Goal: Information Seeking & Learning: Learn about a topic

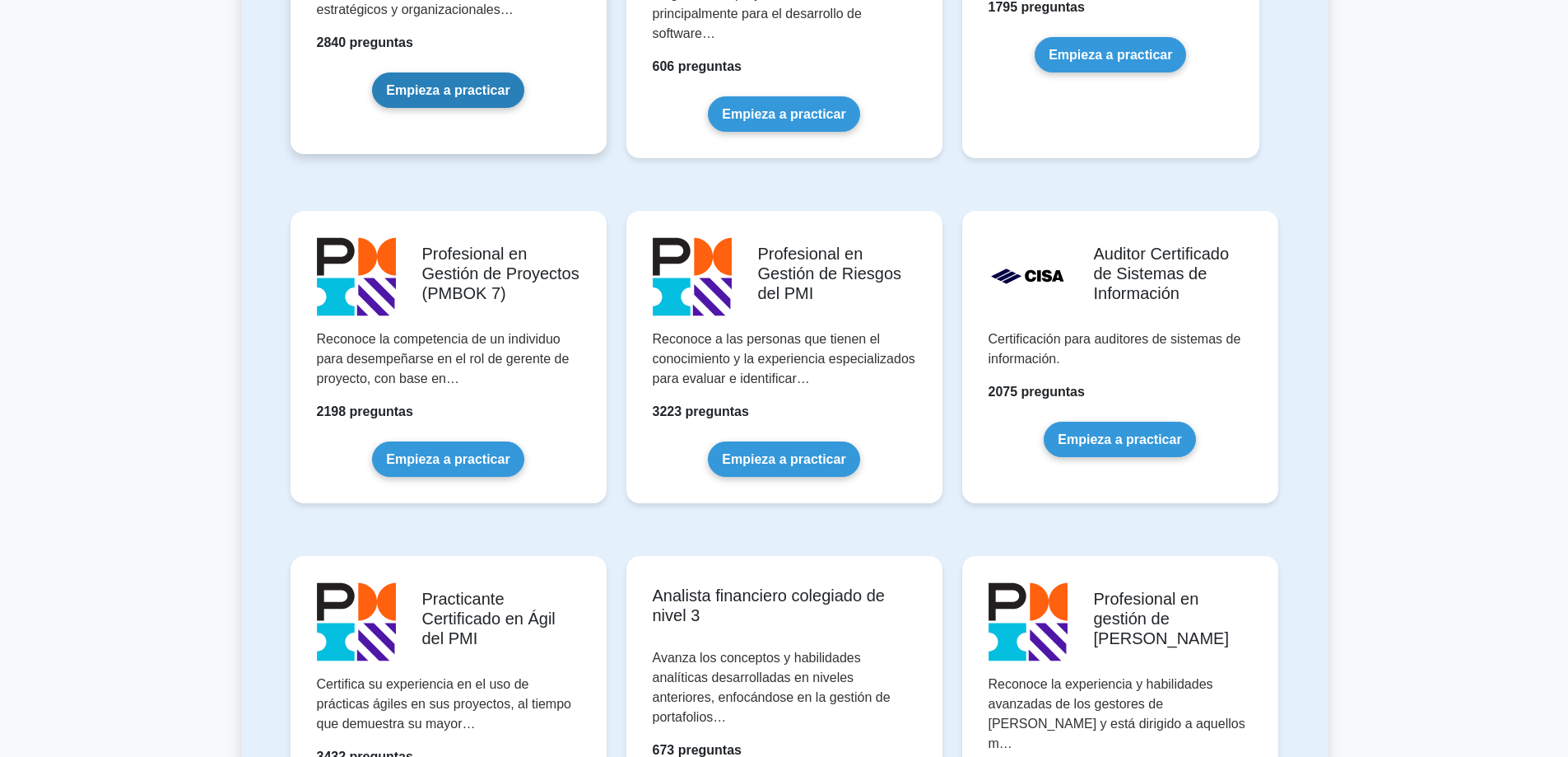
scroll to position [1320, 0]
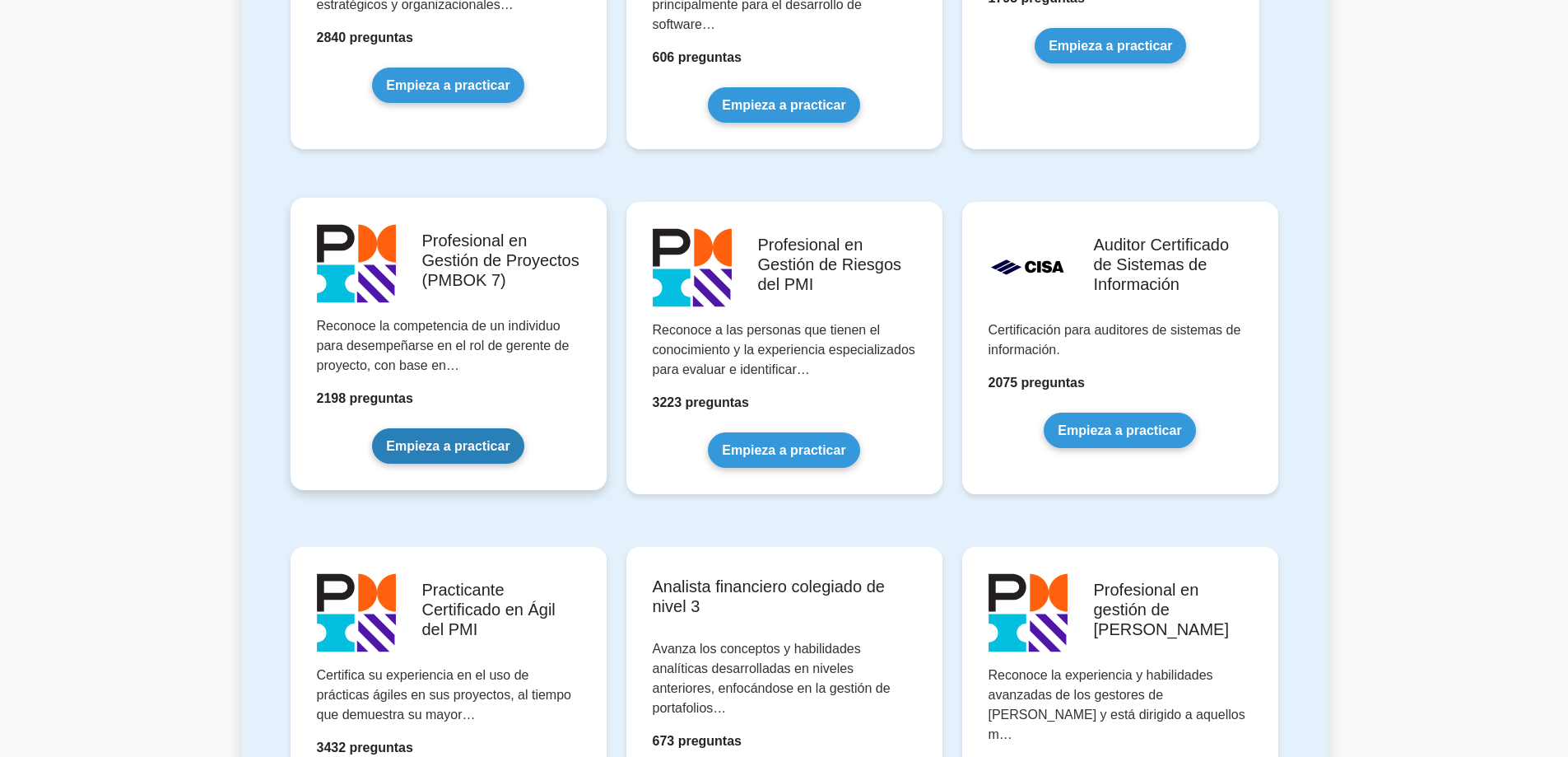
click at [435, 428] on link "Empieza a practicar" at bounding box center [448, 446] width 152 height 35
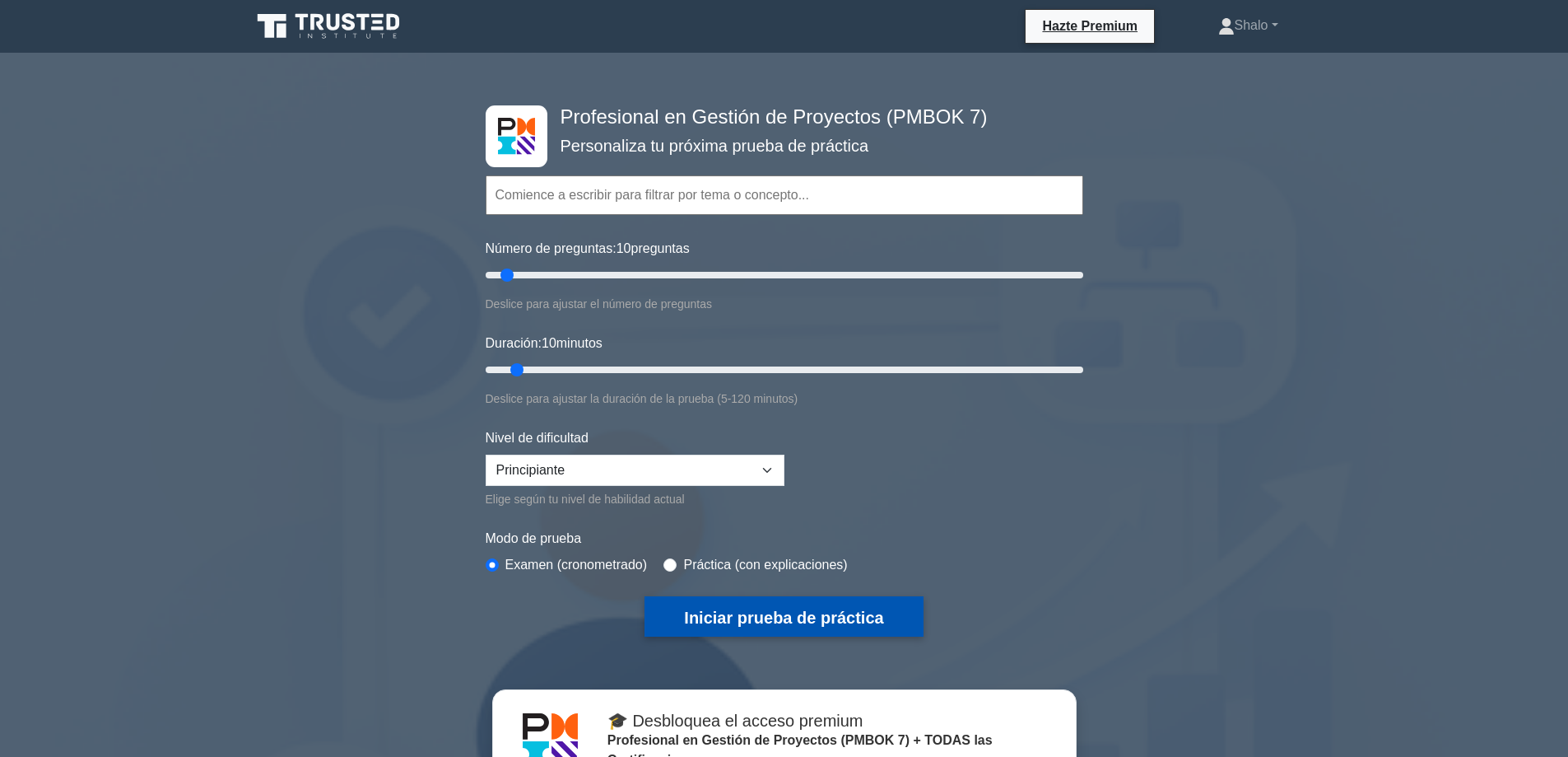
click at [740, 623] on font "Iniciar prueba de práctica" at bounding box center [784, 618] width 199 height 19
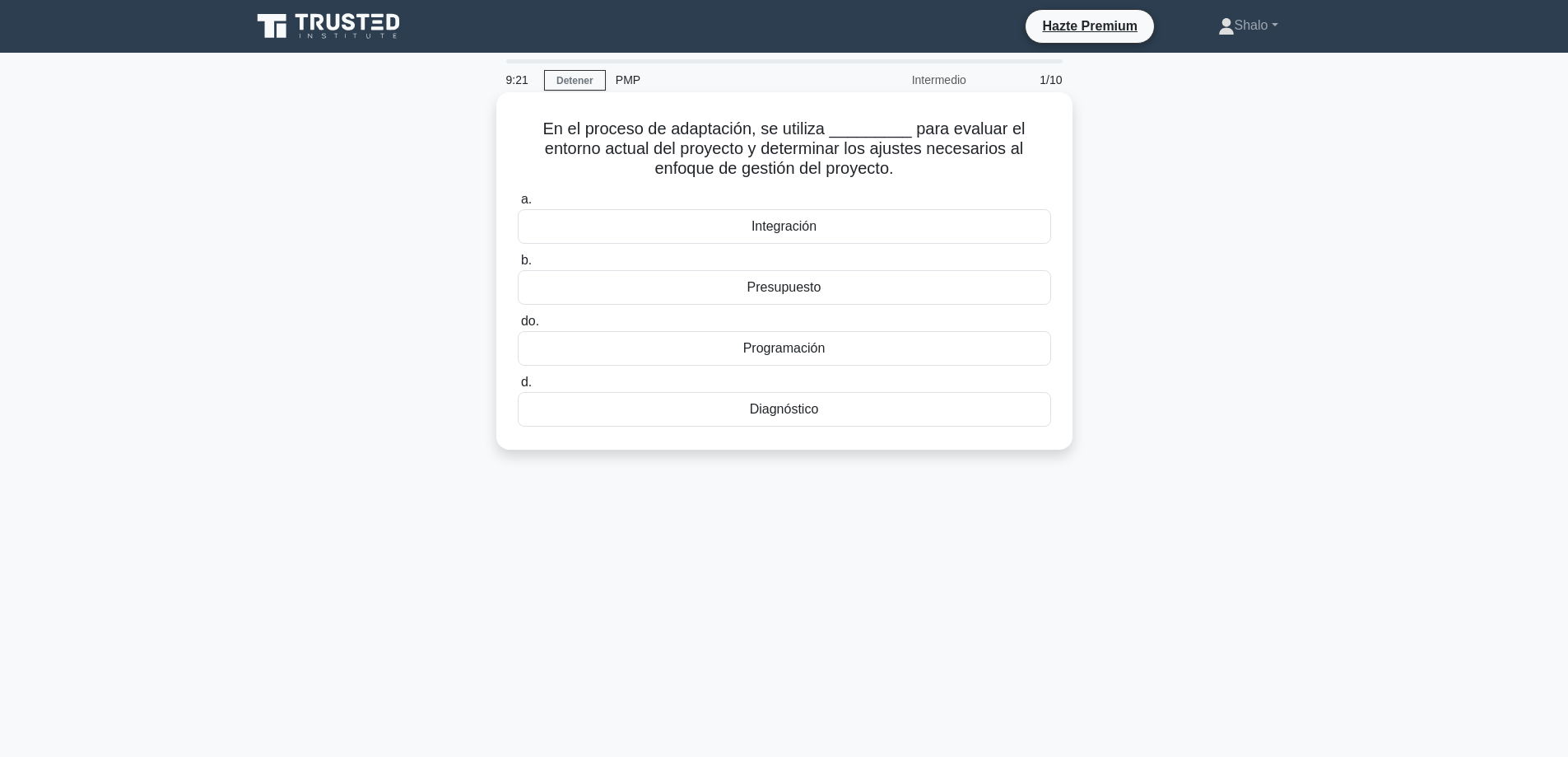
click at [774, 221] on font "Integración" at bounding box center [784, 226] width 65 height 14
click at [518, 205] on input "a. Integración" at bounding box center [518, 200] width 0 height 11
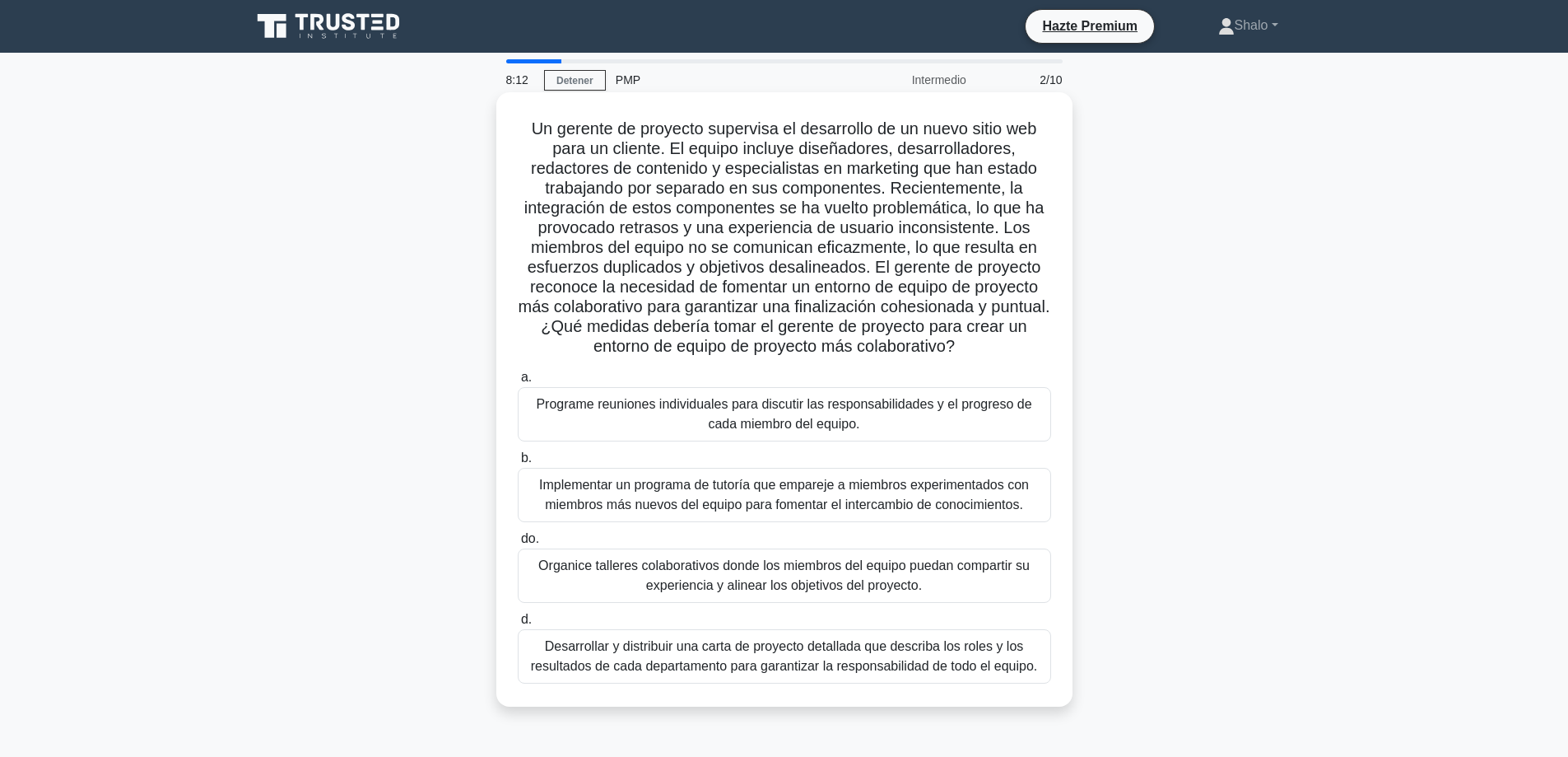
click at [696, 583] on font "Organice talleres colaborativos donde los miembros del equipo puedan compartir …" at bounding box center [784, 575] width 491 height 33
click at [518, 544] on input "do. Organice talleres colaborativos donde los miembros del equipo puedan compar…" at bounding box center [518, 540] width 0 height 11
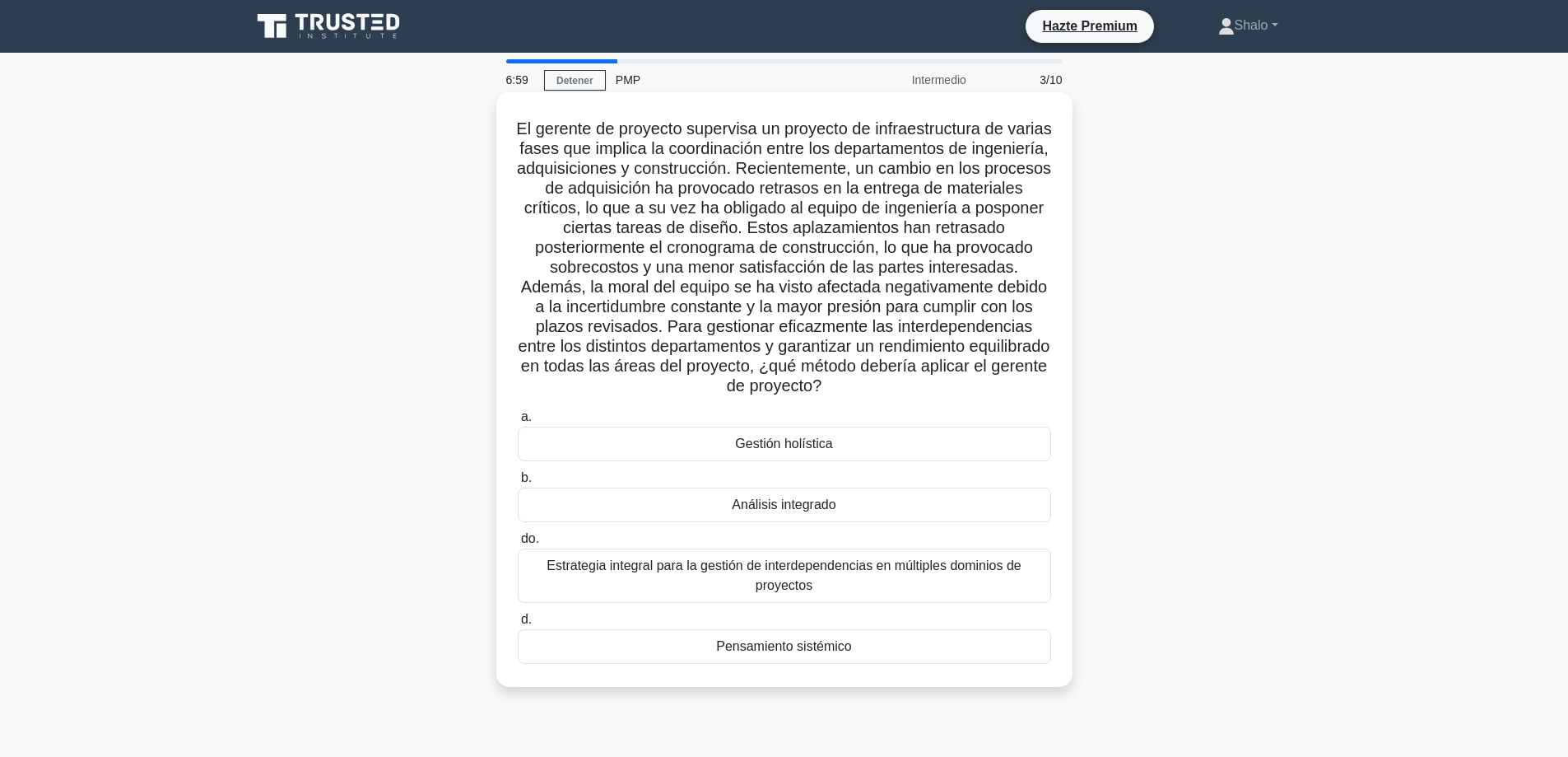
click at [774, 571] on font "Estrategia integral para la gestión de interdependencias en múltiples dominios …" at bounding box center [784, 575] width 475 height 33
click at [518, 544] on input "do. Estrategia integral para la gestión de interdependencias en múltiples domin…" at bounding box center [518, 540] width 0 height 11
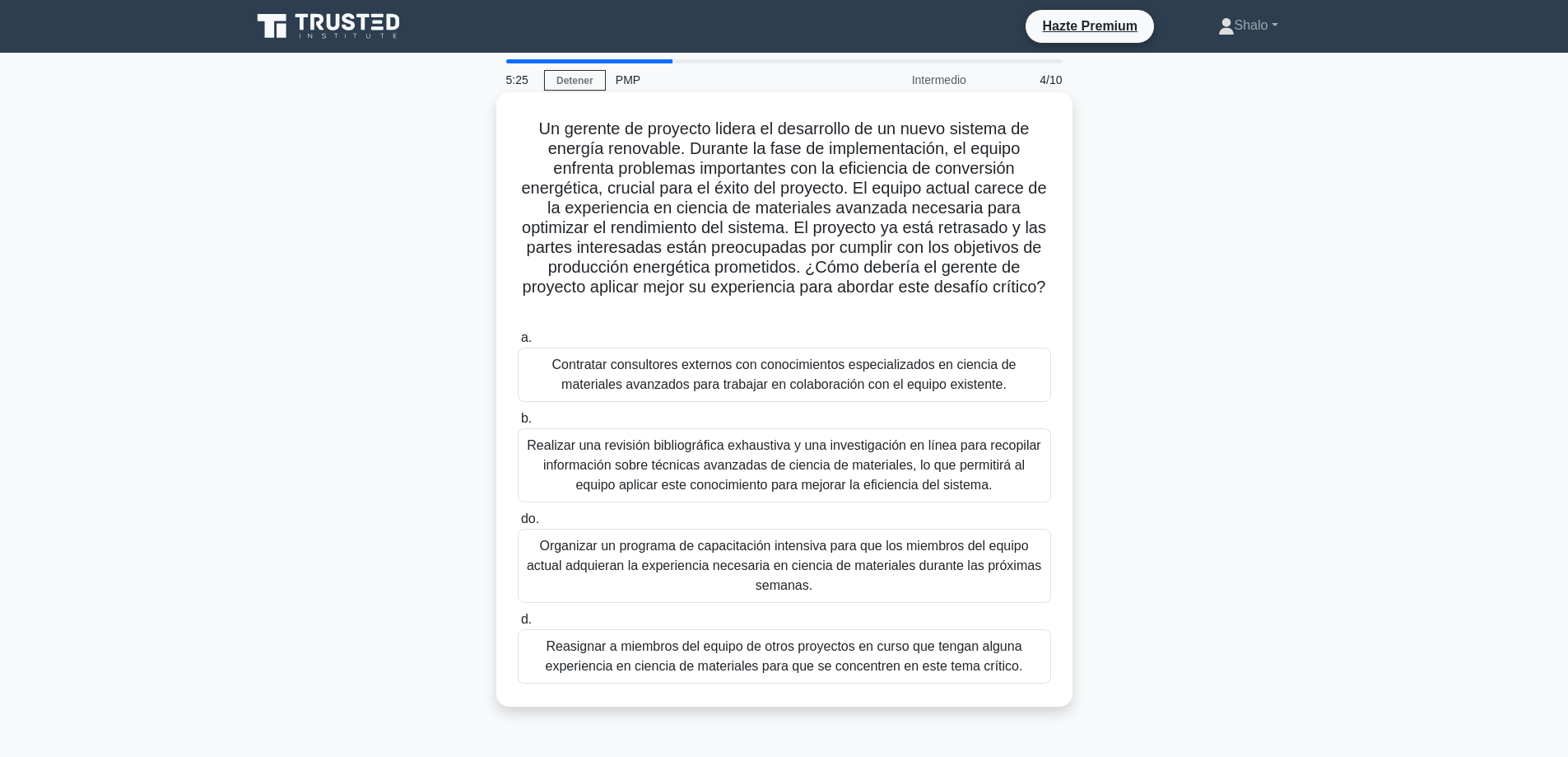
click at [721, 560] on font "Organizar un programa de capacitación intensiva para que los miembros del equip…" at bounding box center [784, 565] width 514 height 54
click at [518, 525] on input "do. Organizar un programa de capacitación intensiva para que los miembros del e…" at bounding box center [518, 519] width 0 height 11
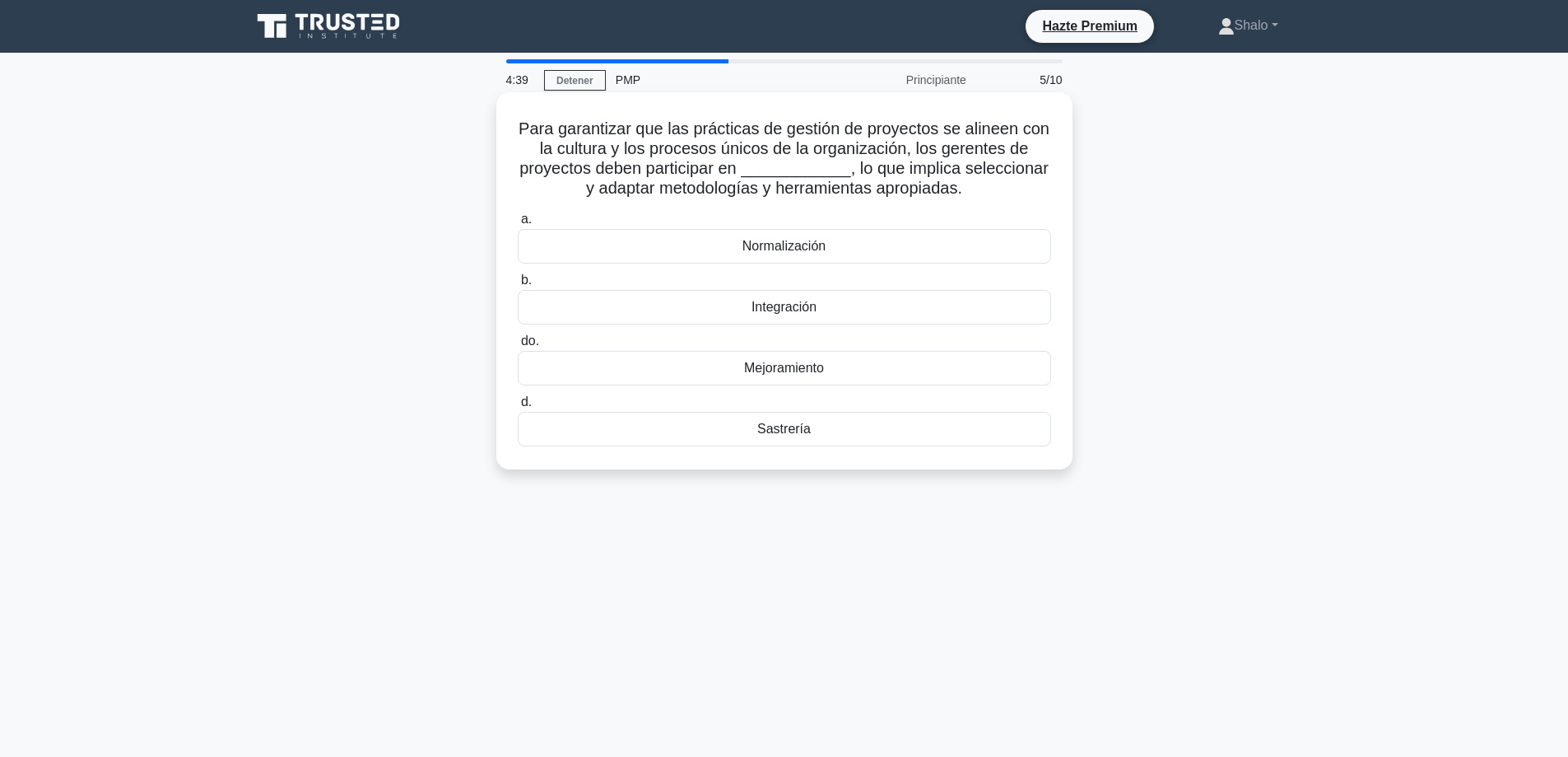
click at [774, 366] on font "Mejoramiento" at bounding box center [784, 367] width 80 height 14
click at [518, 347] on input "do. Mejoramiento" at bounding box center [518, 341] width 0 height 11
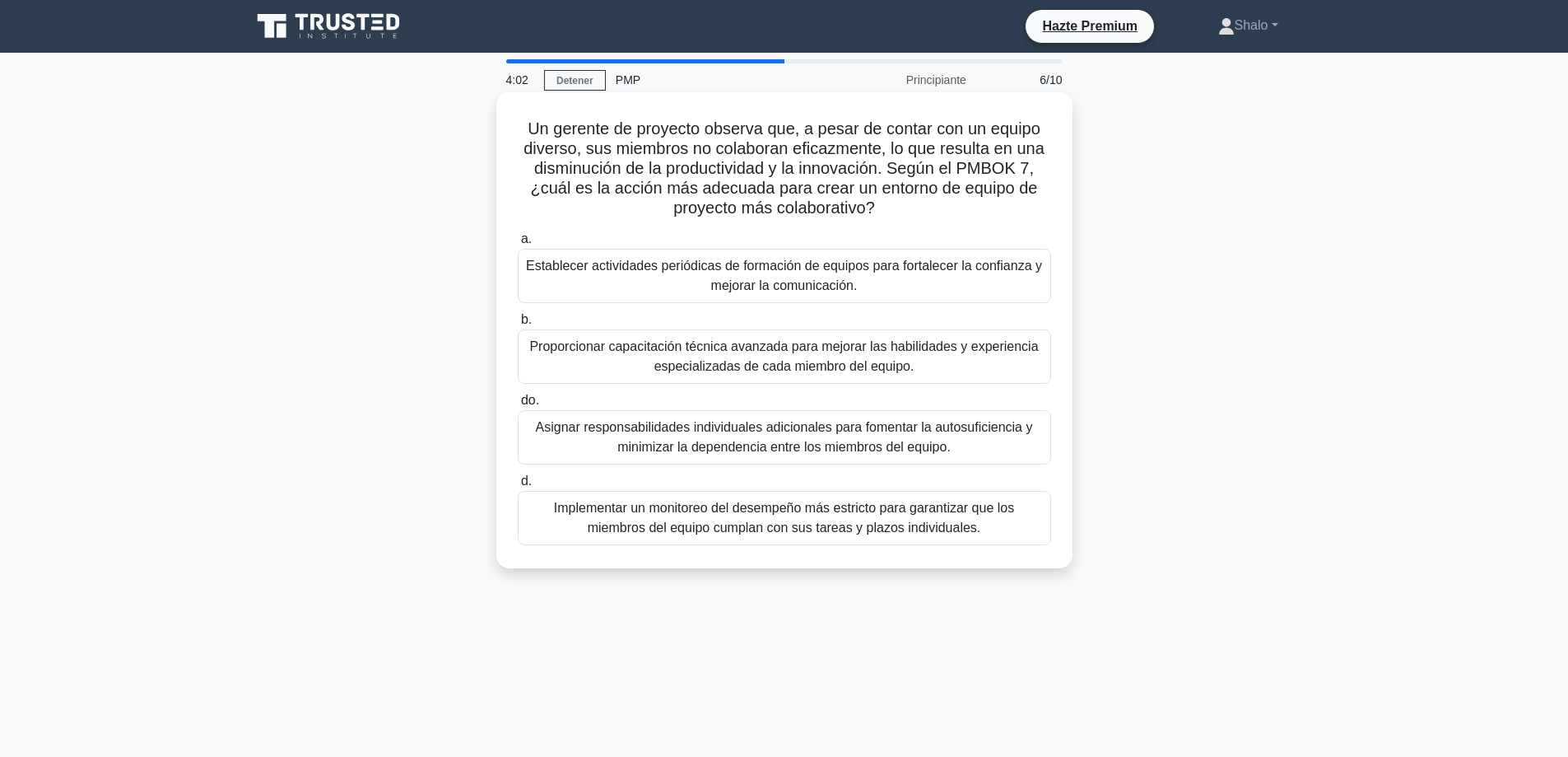
click at [710, 365] on font "Proporcionar capacitación técnica avanzada para mejorar las habilidades y exper…" at bounding box center [784, 356] width 509 height 33
click at [518, 326] on input "b. Proporcionar capacitación técnica avanzada para mejorar las habilidades y ex…" at bounding box center [518, 320] width 0 height 11
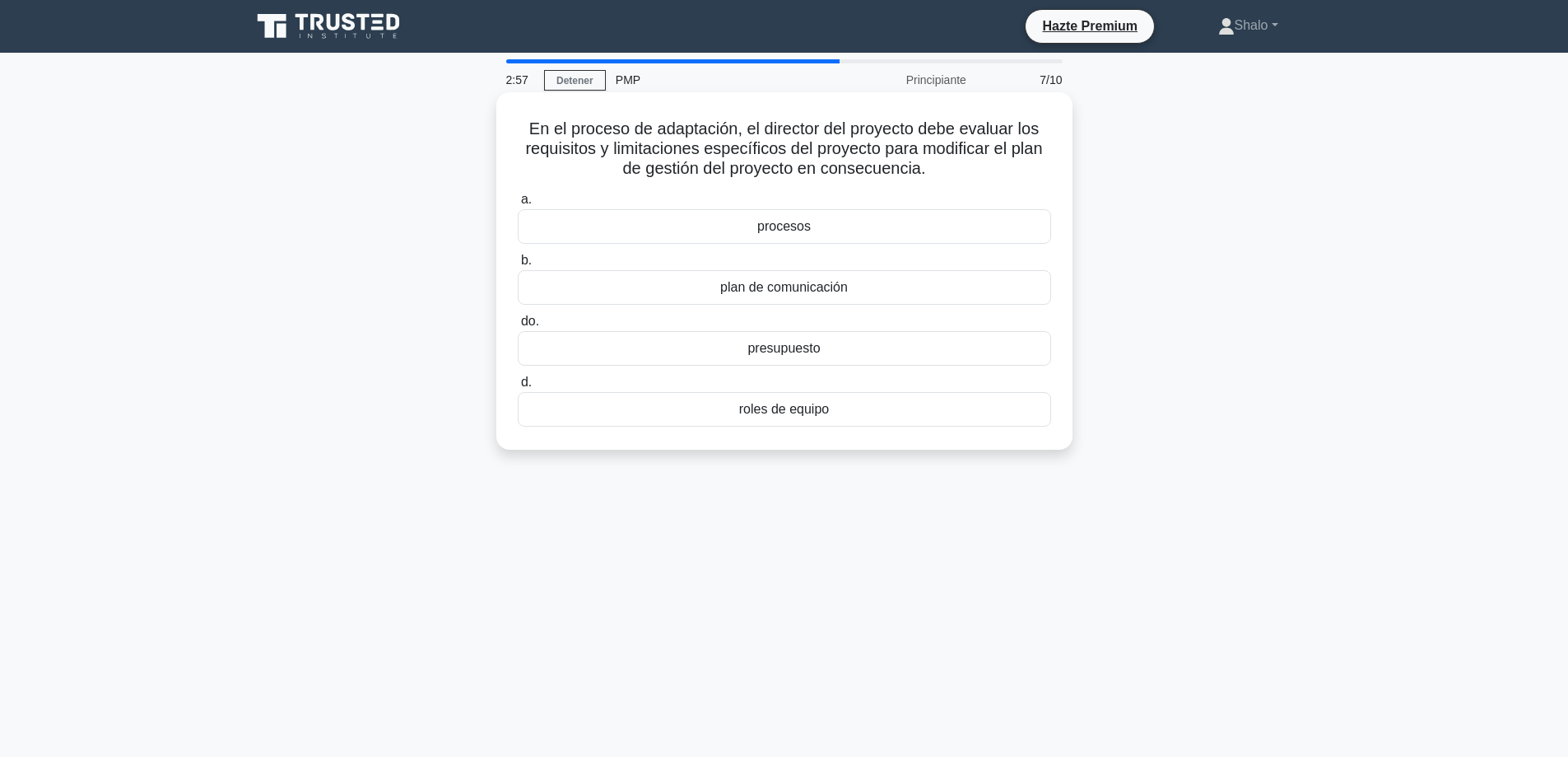
click at [803, 229] on font "procesos" at bounding box center [784, 226] width 54 height 14
click at [518, 205] on input "a. procesos" at bounding box center [518, 200] width 0 height 11
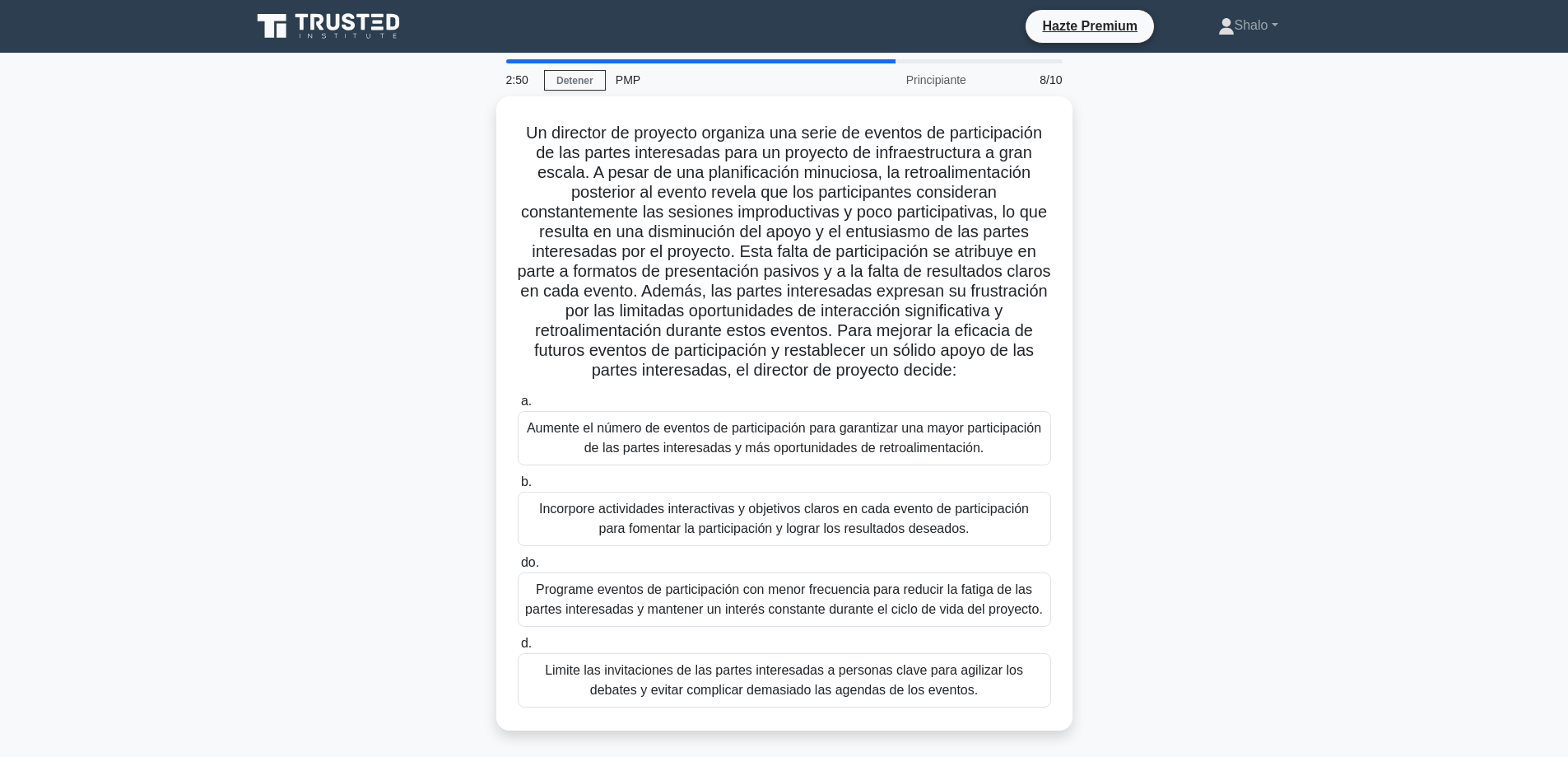
click at [653, 590] on font "Programe eventos de participación con menor frecuencia para reducir la fatiga d…" at bounding box center [784, 599] width 518 height 33
click at [518, 568] on input "do. Programe eventos de participación con menor frecuencia para reducir la fati…" at bounding box center [518, 564] width 0 height 11
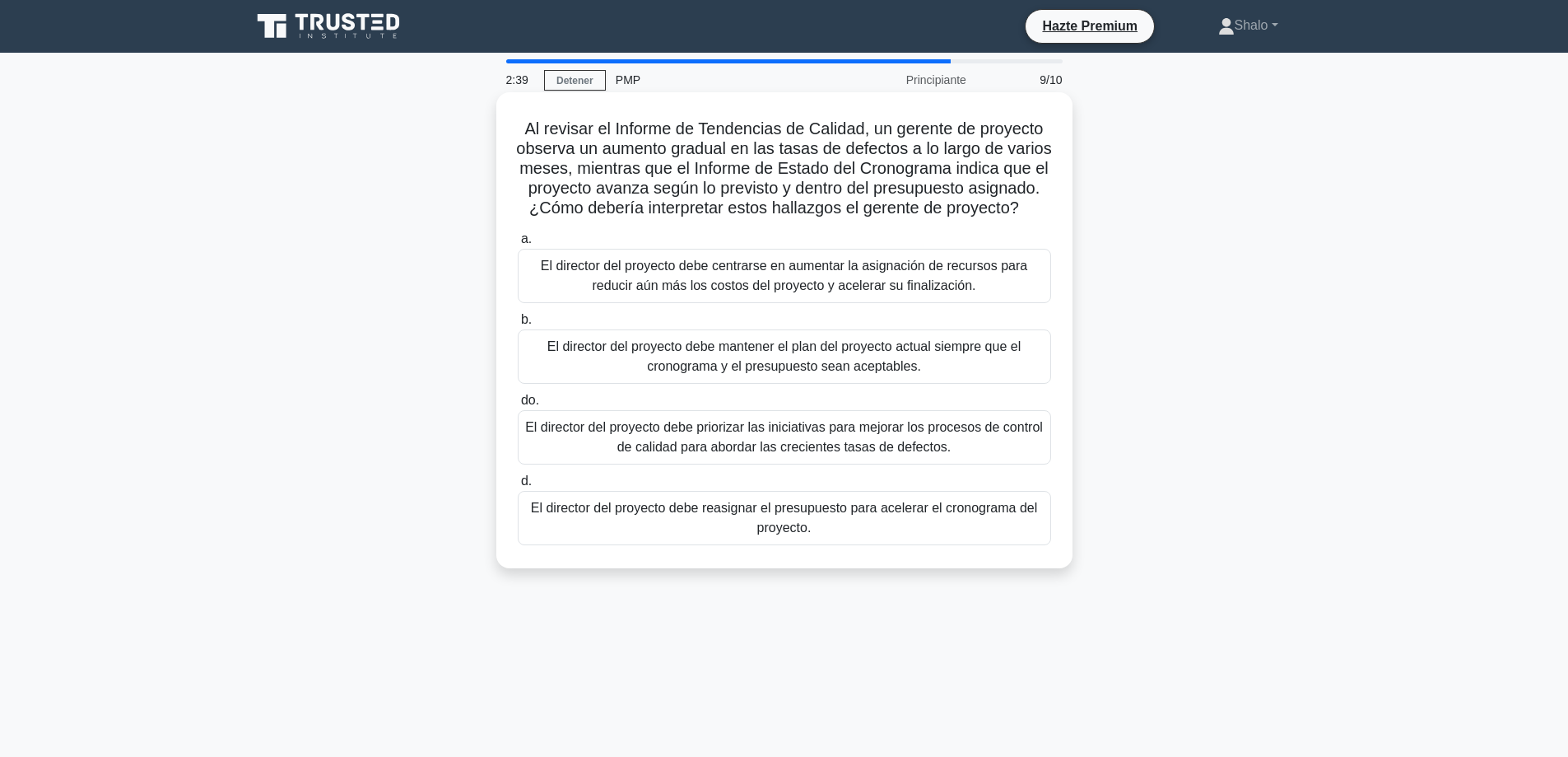
click at [641, 377] on font "El director del proyecto debe mantener el plan del proyecto actual siempre que …" at bounding box center [784, 356] width 519 height 40
click at [518, 326] on input "b. El director del proyecto debe mantener el plan del proyecto actual siempre q…" at bounding box center [518, 320] width 0 height 11
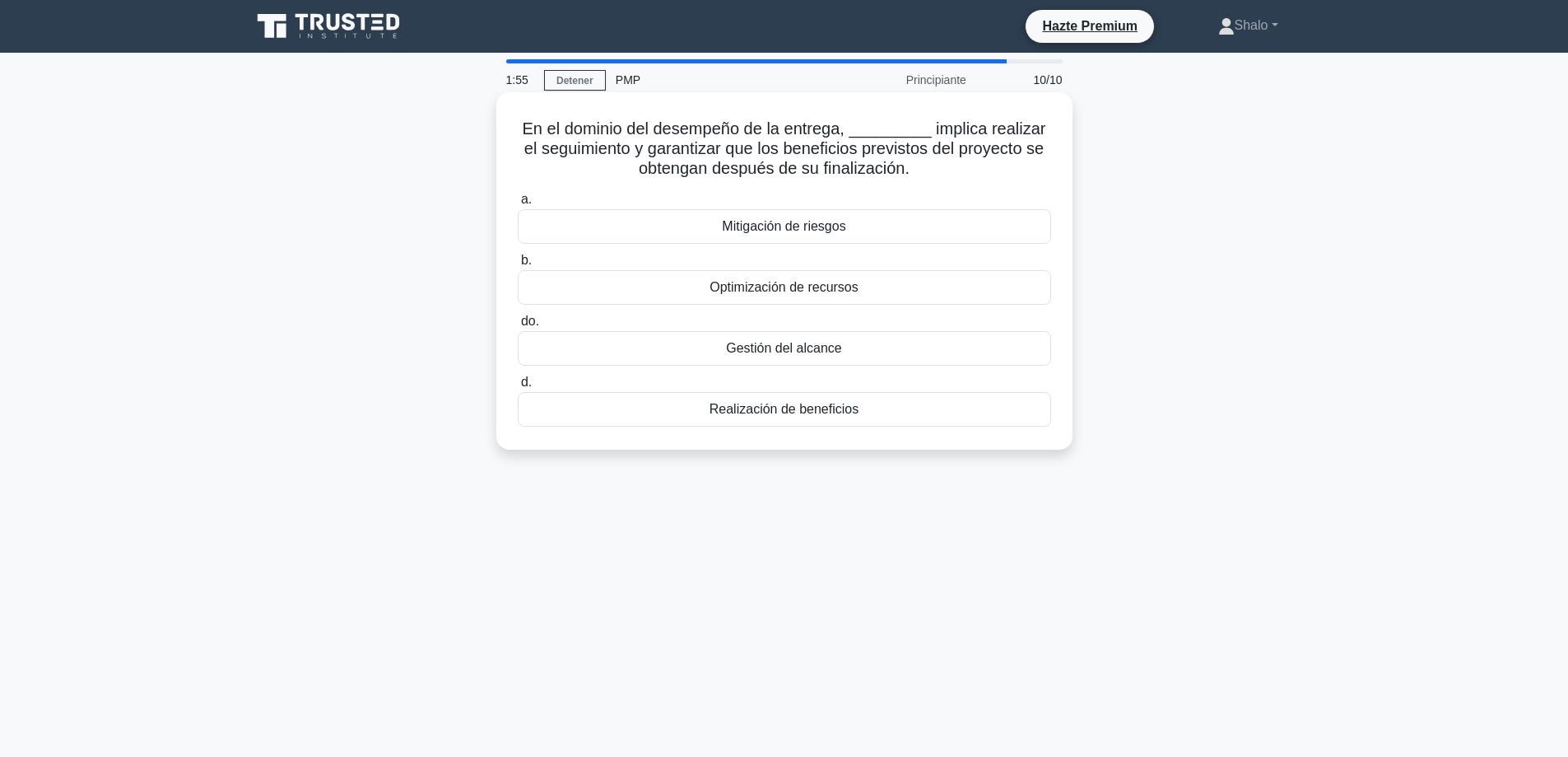
click at [754, 355] on font "Gestión del alcance" at bounding box center [784, 347] width 116 height 14
click at [518, 327] on input "do. Gestión del alcance" at bounding box center [518, 322] width 0 height 11
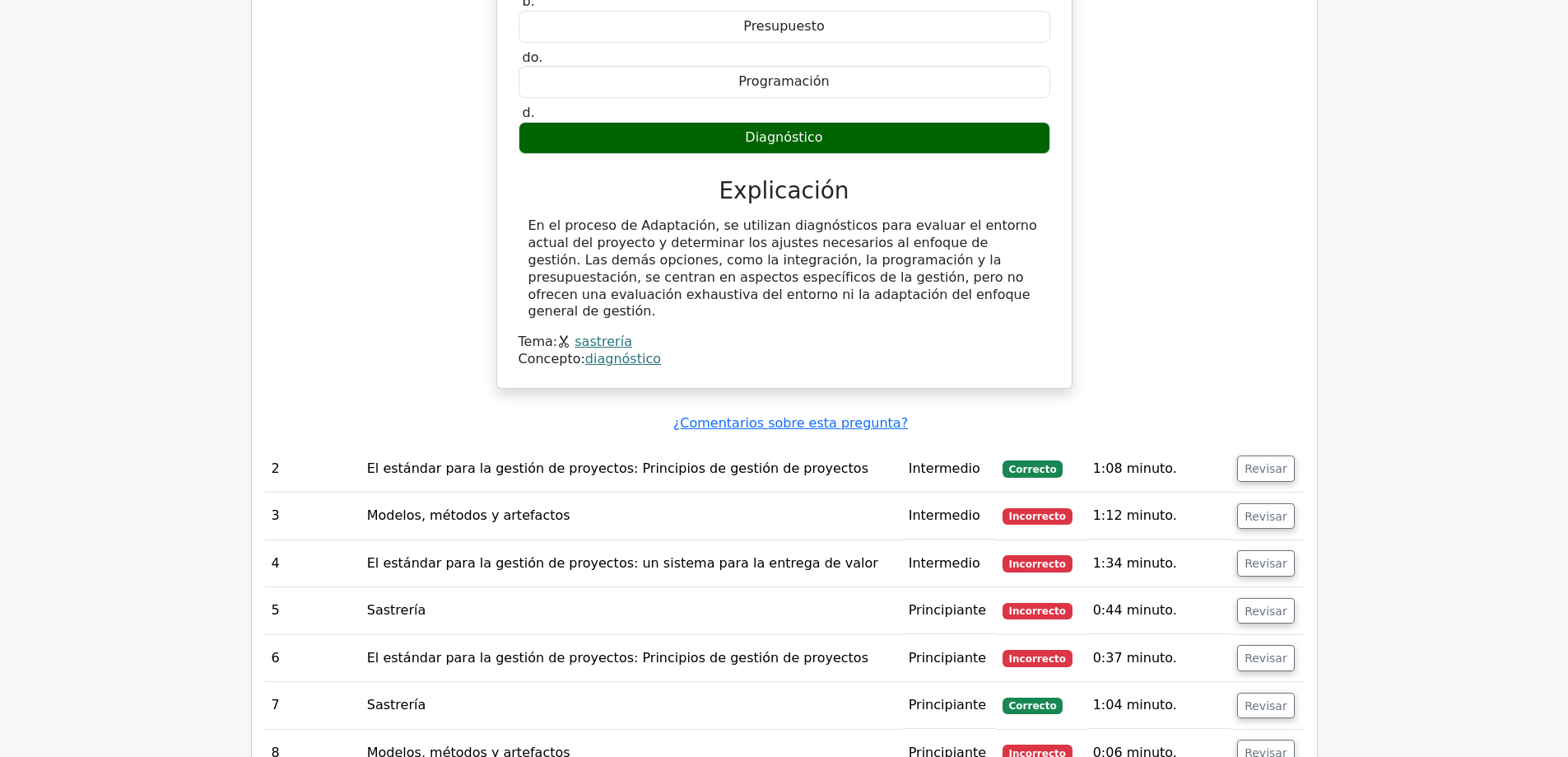
scroll to position [1730, 0]
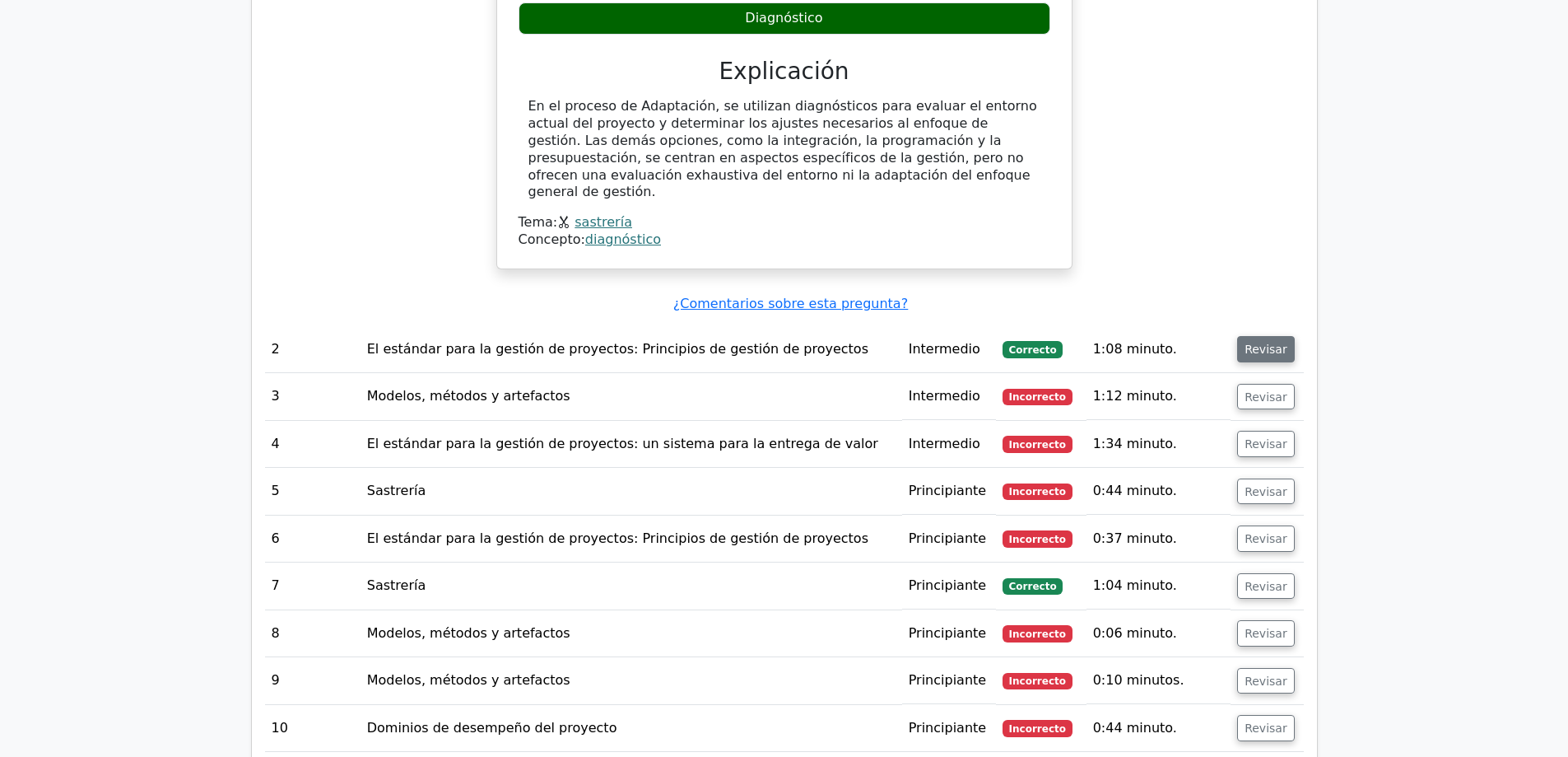
click at [1269, 342] on font "Revisar" at bounding box center [1266, 349] width 43 height 13
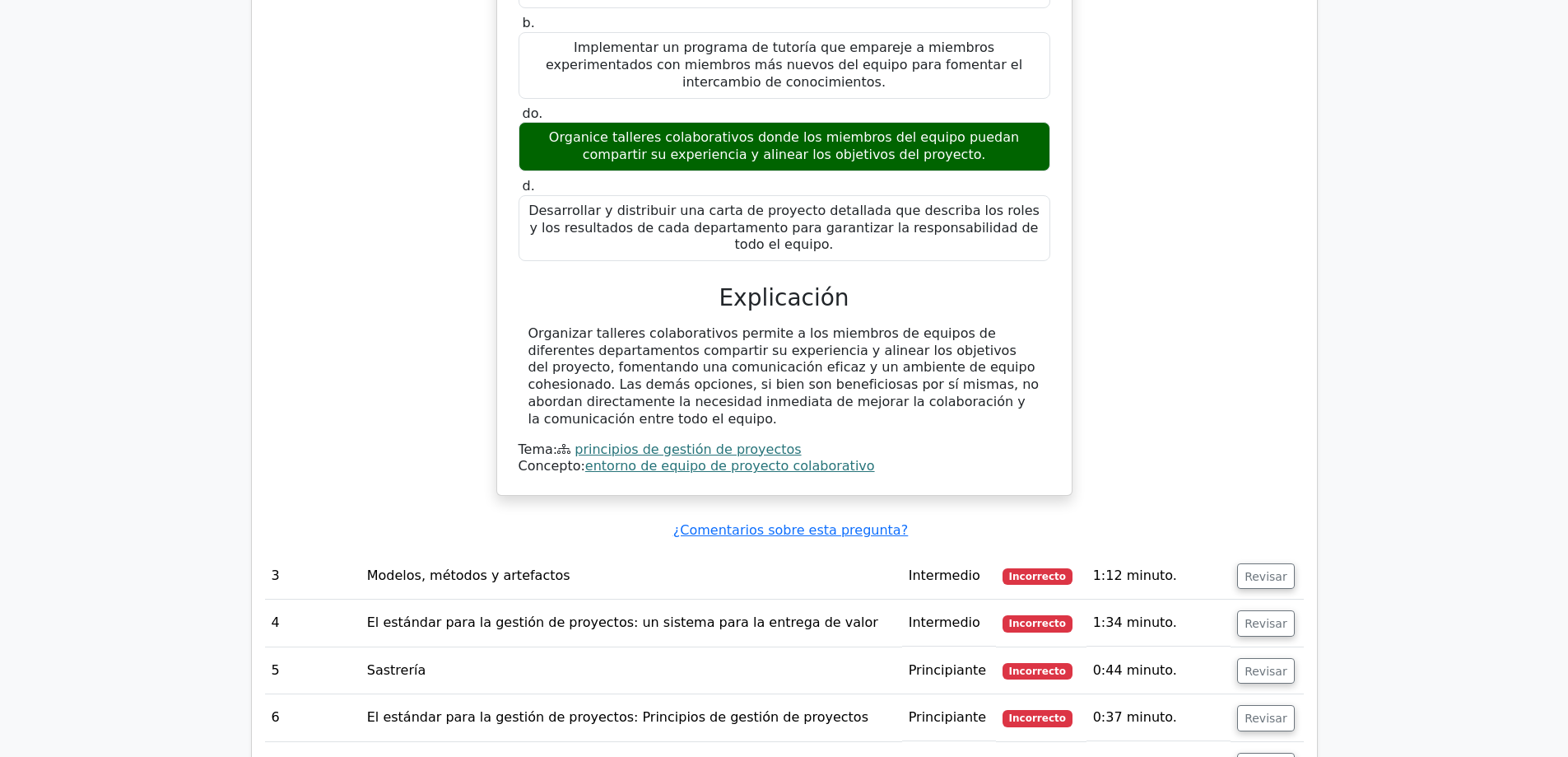
scroll to position [2553, 0]
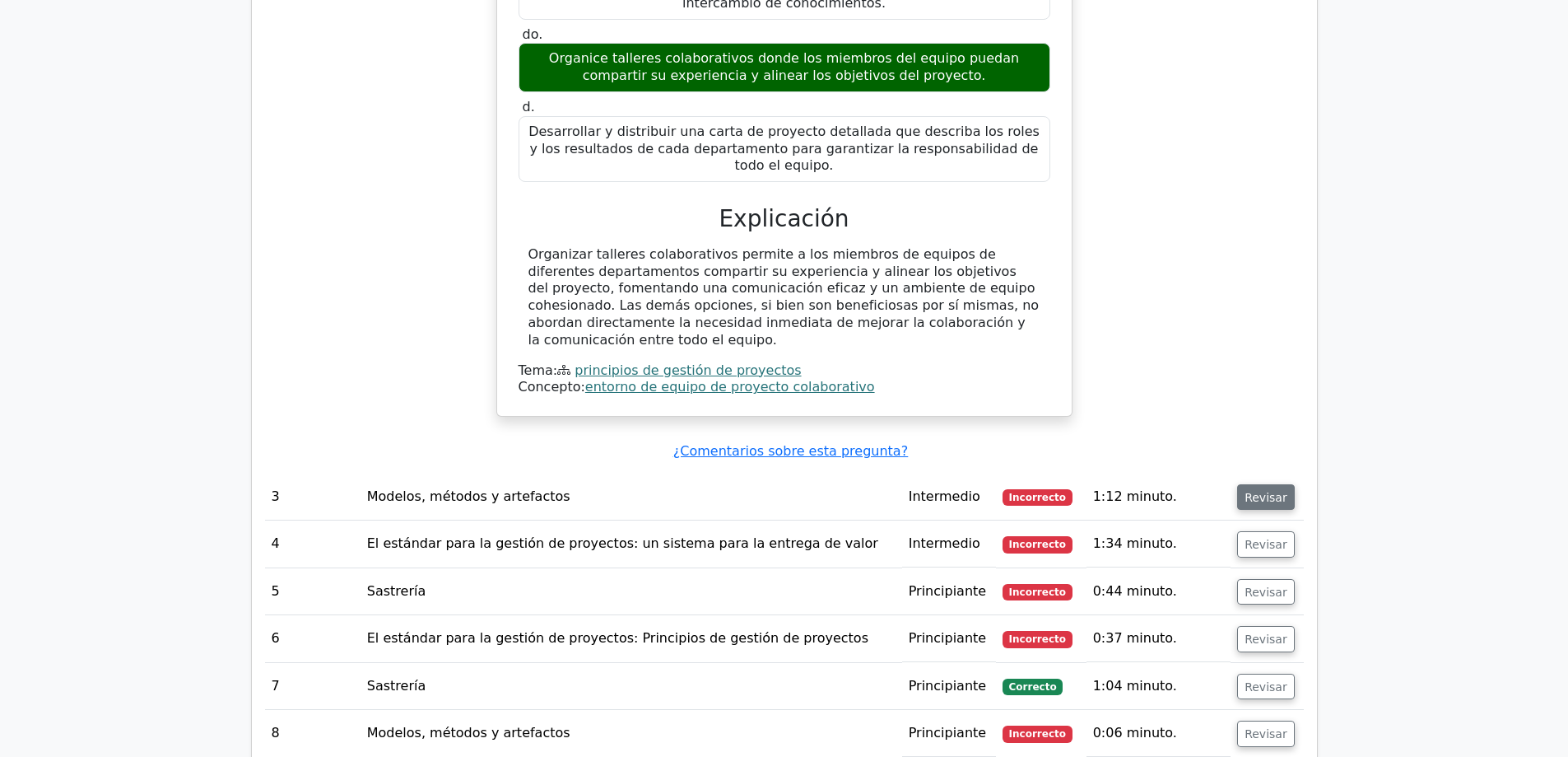
drag, startPoint x: 1261, startPoint y: 330, endPoint x: 1239, endPoint y: 331, distance: 22.0
click at [1261, 490] on font "Revisar" at bounding box center [1266, 497] width 43 height 13
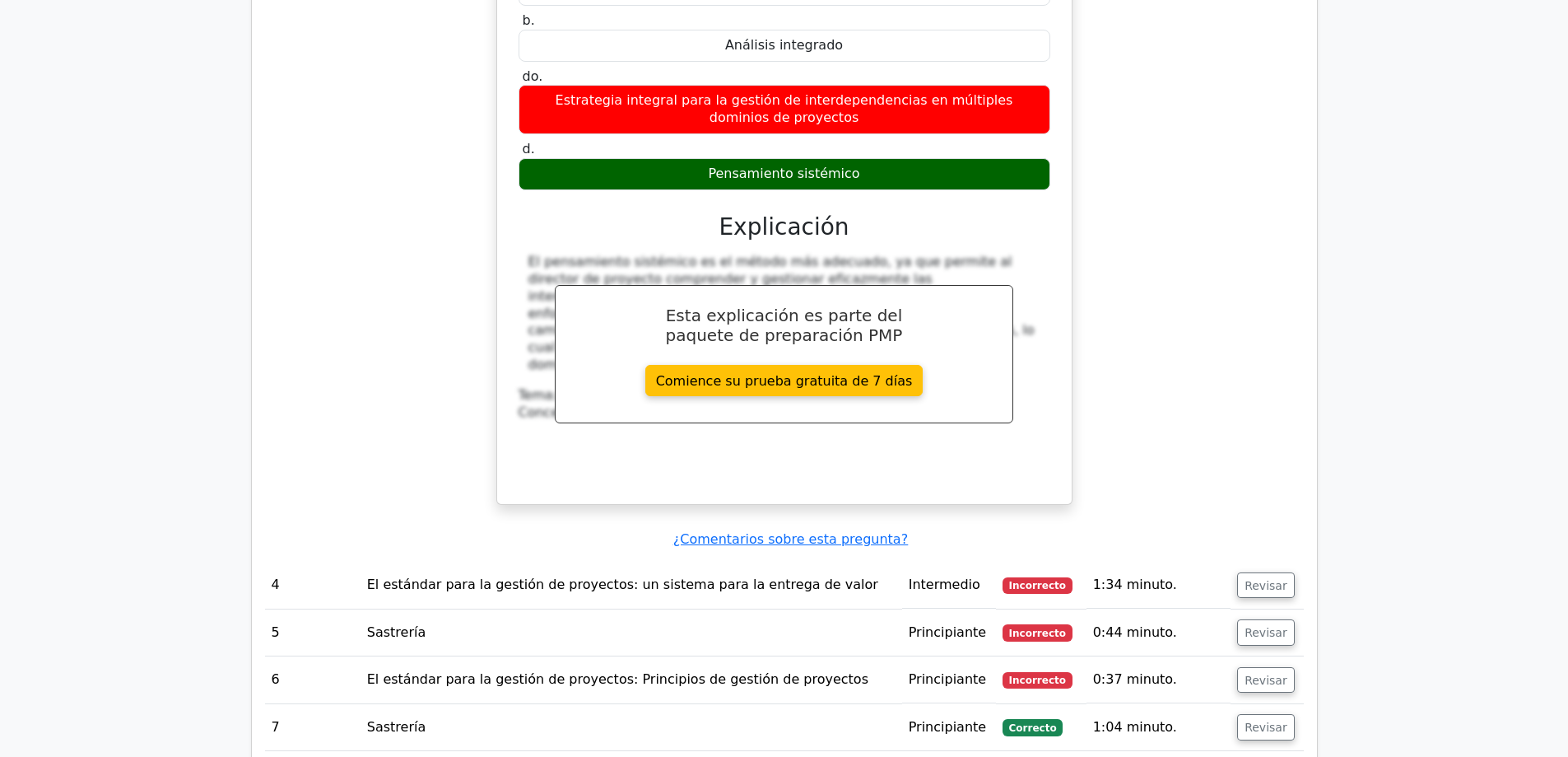
scroll to position [3542, 0]
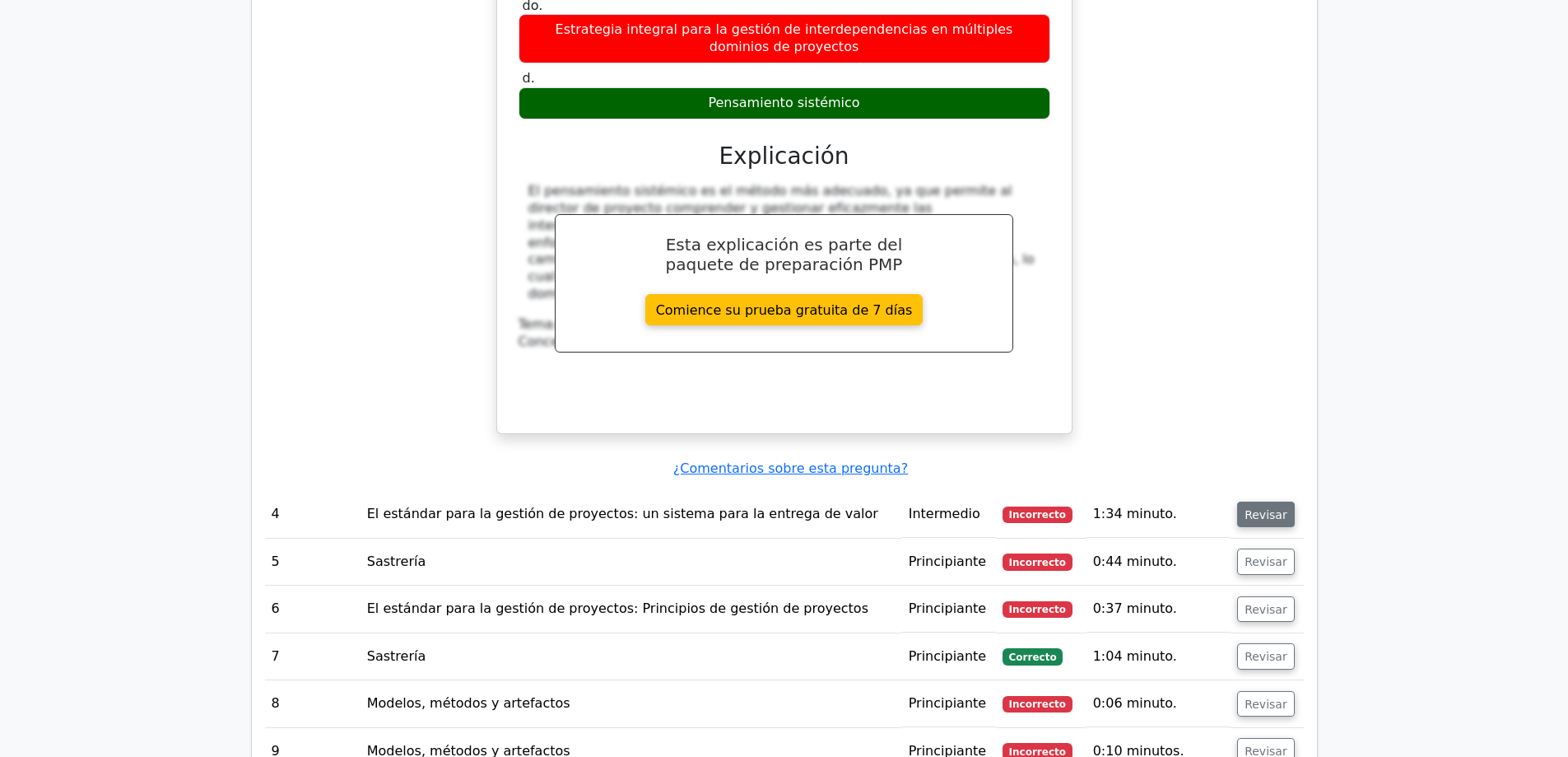
click at [1264, 502] on button "Revisar" at bounding box center [1266, 515] width 57 height 26
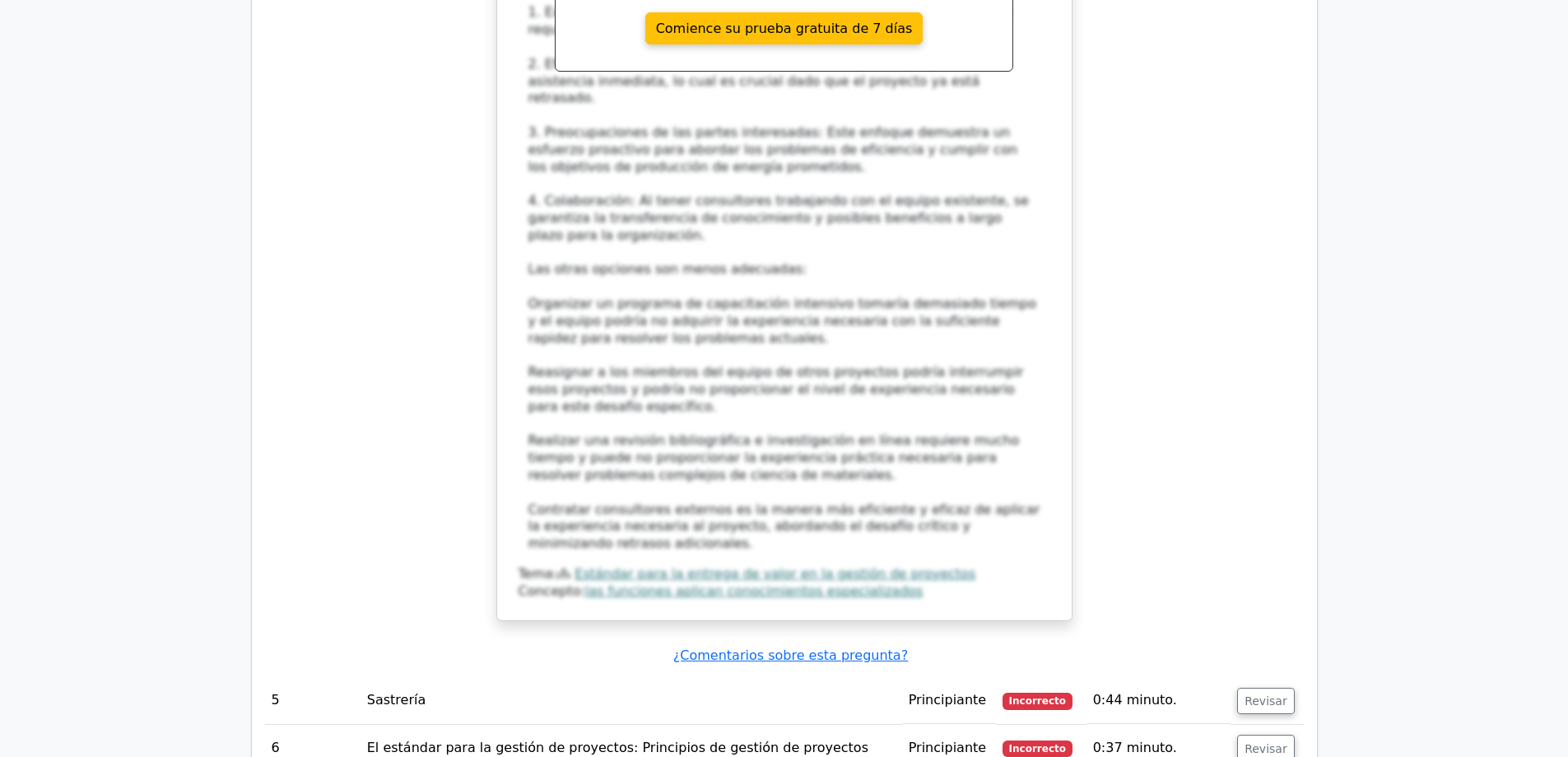
scroll to position [4859, 0]
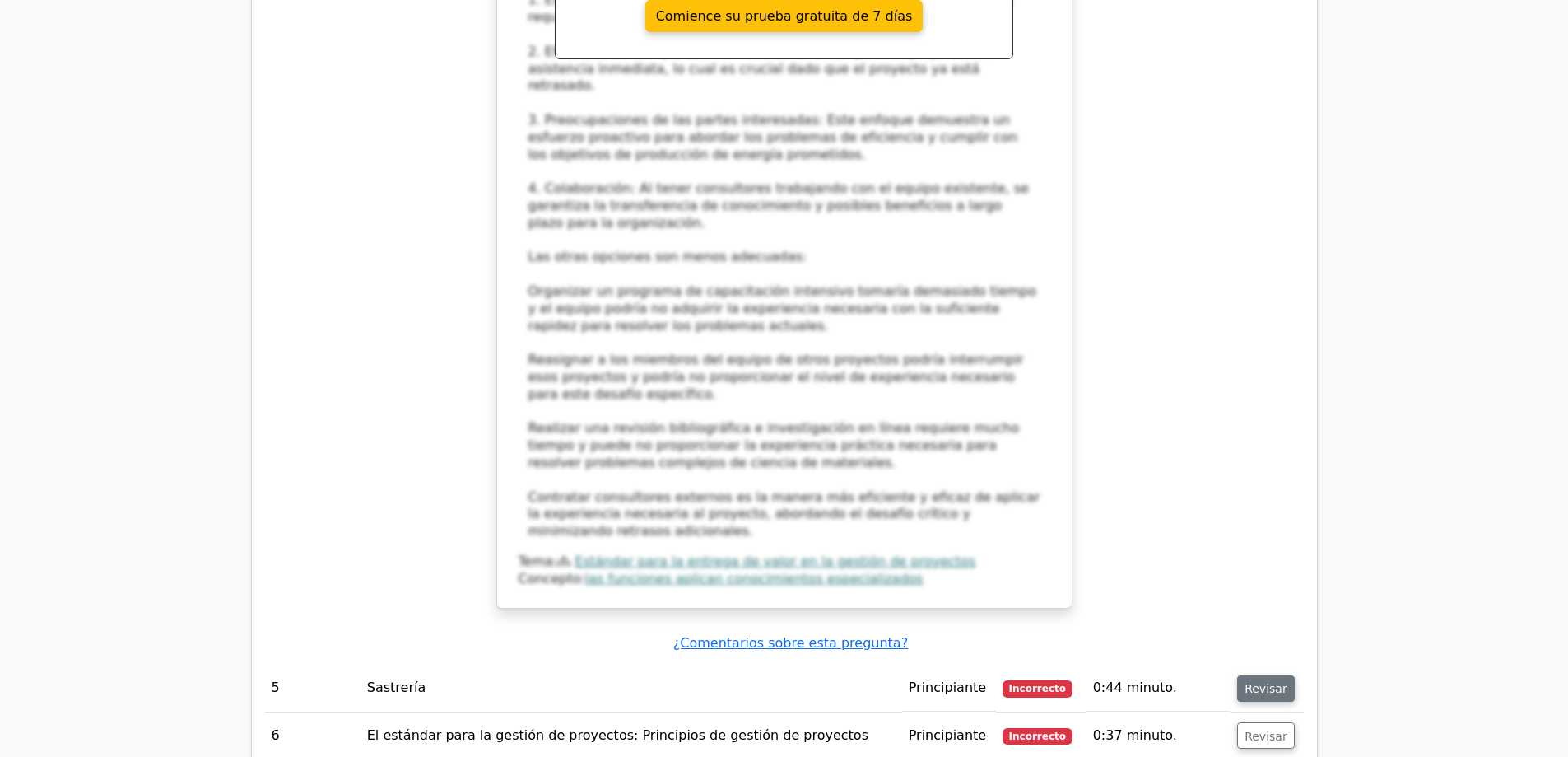
click at [1272, 682] on font "Revisar" at bounding box center [1266, 689] width 43 height 13
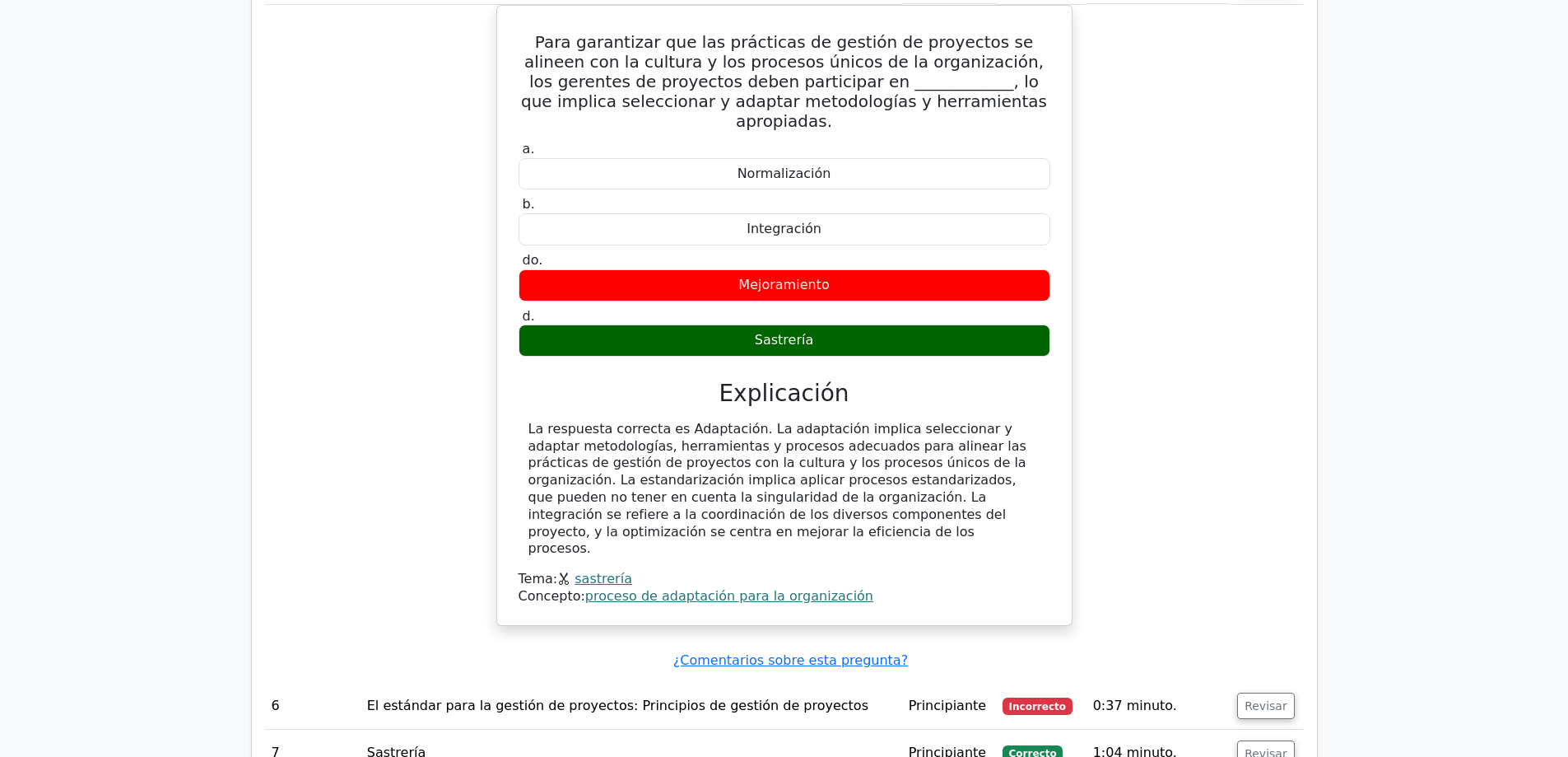
scroll to position [5683, 0]
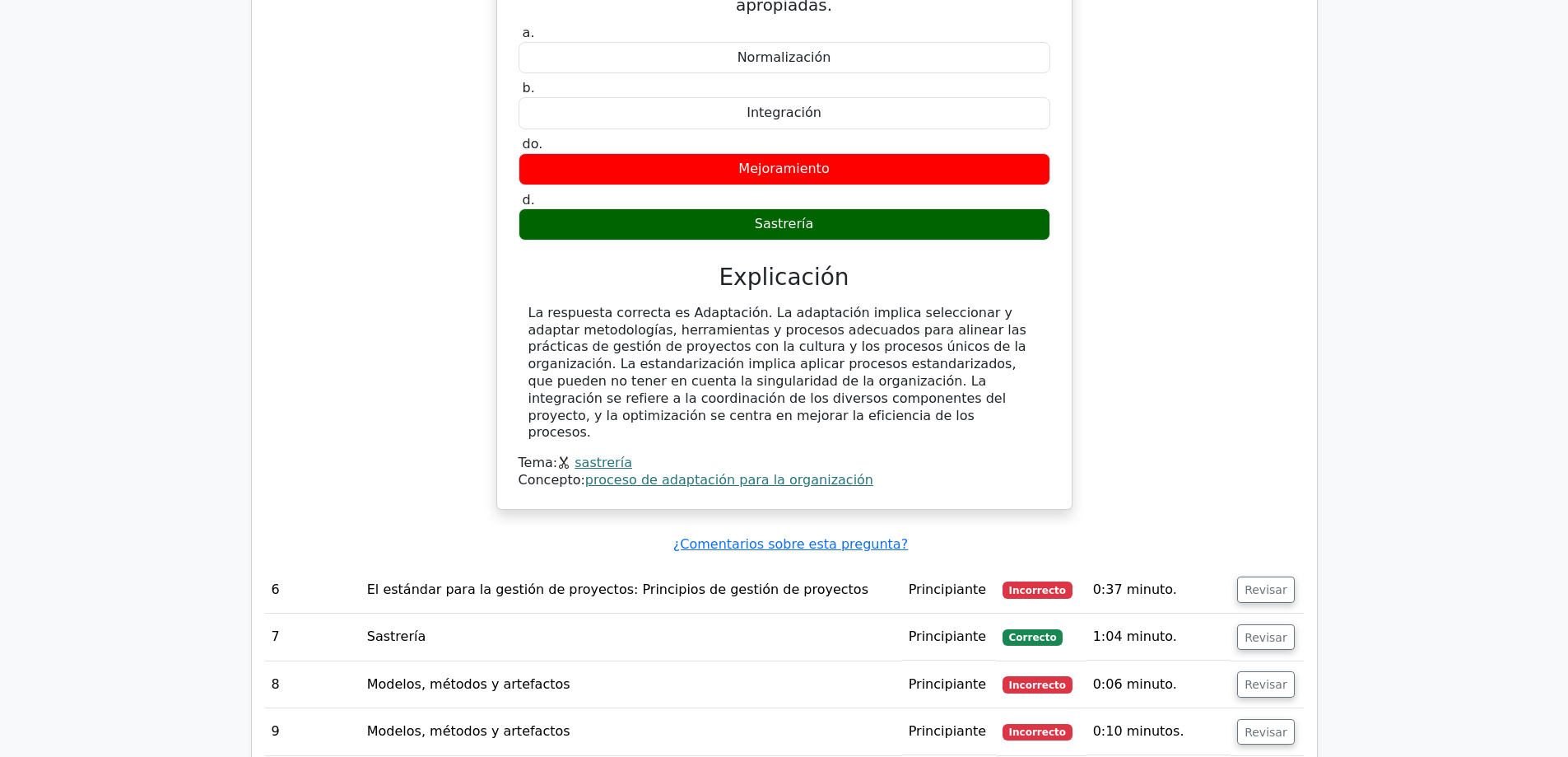
click at [1043, 585] on font "Incorrecto" at bounding box center [1037, 590] width 56 height 11
drag, startPoint x: 1251, startPoint y: 242, endPoint x: 1193, endPoint y: 268, distance: 63.6
click at [1252, 583] on font "Revisar" at bounding box center [1266, 589] width 43 height 13
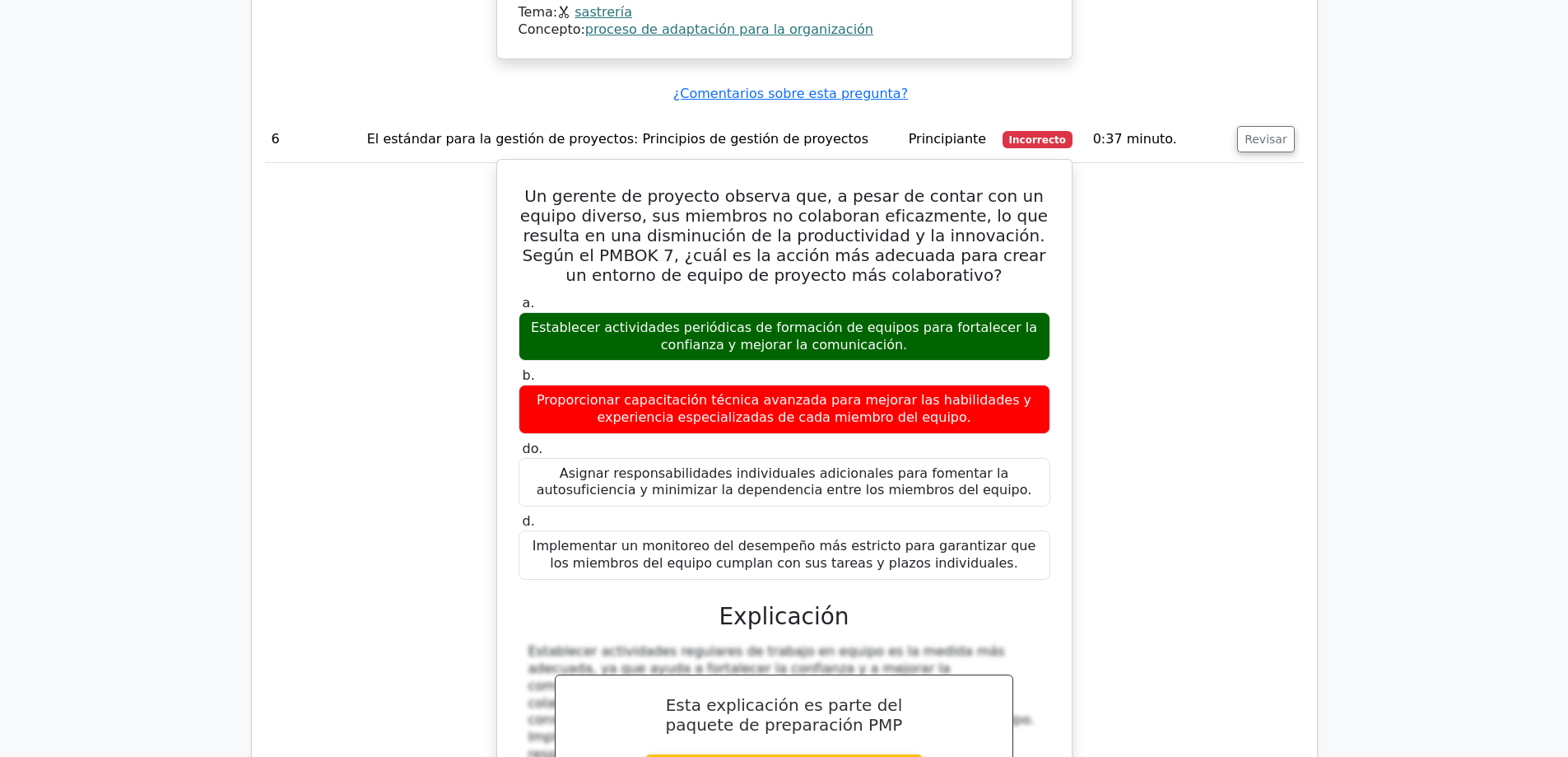
scroll to position [6424, 0]
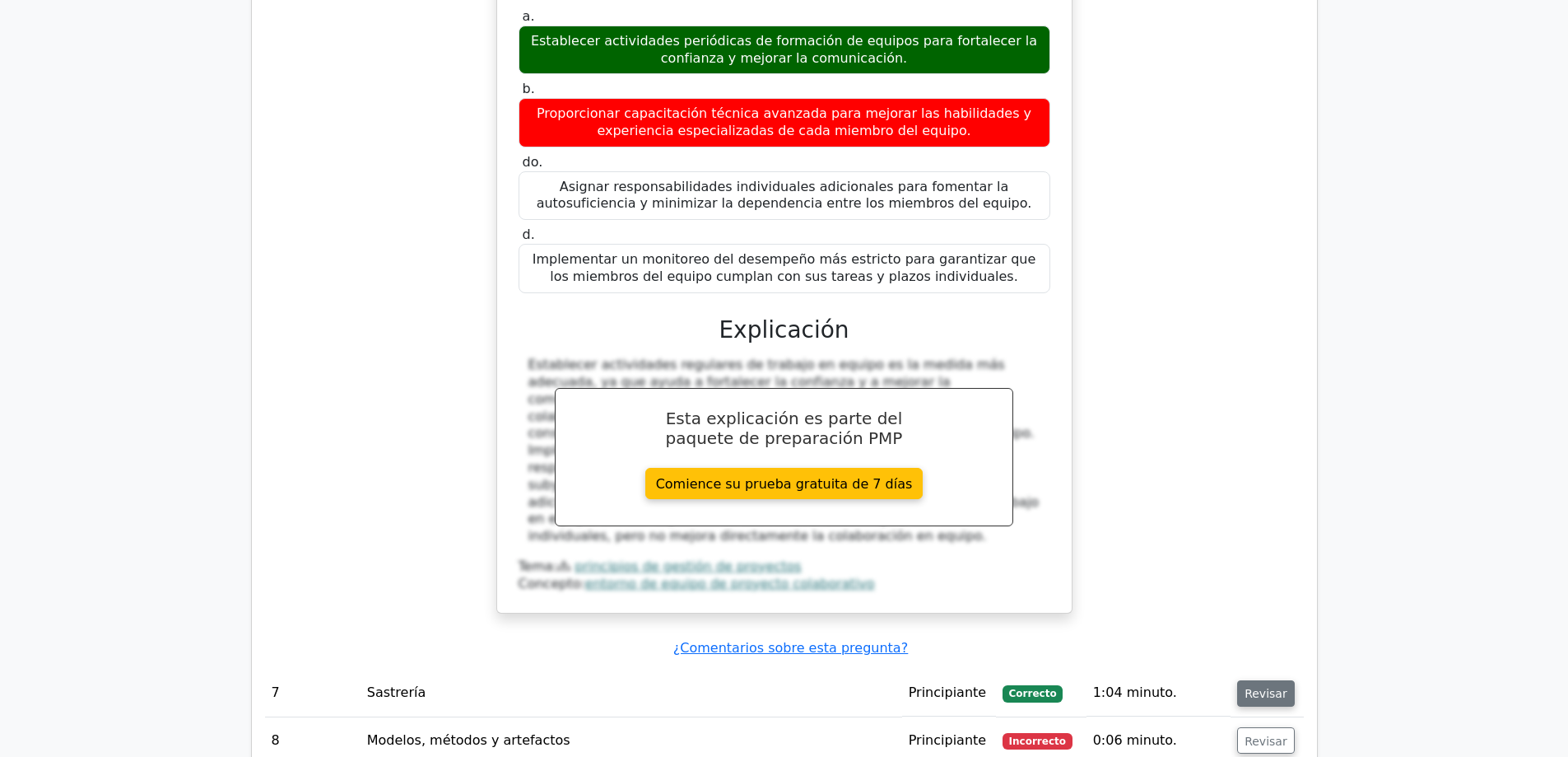
click at [1261, 687] on font "Revisar" at bounding box center [1266, 693] width 43 height 13
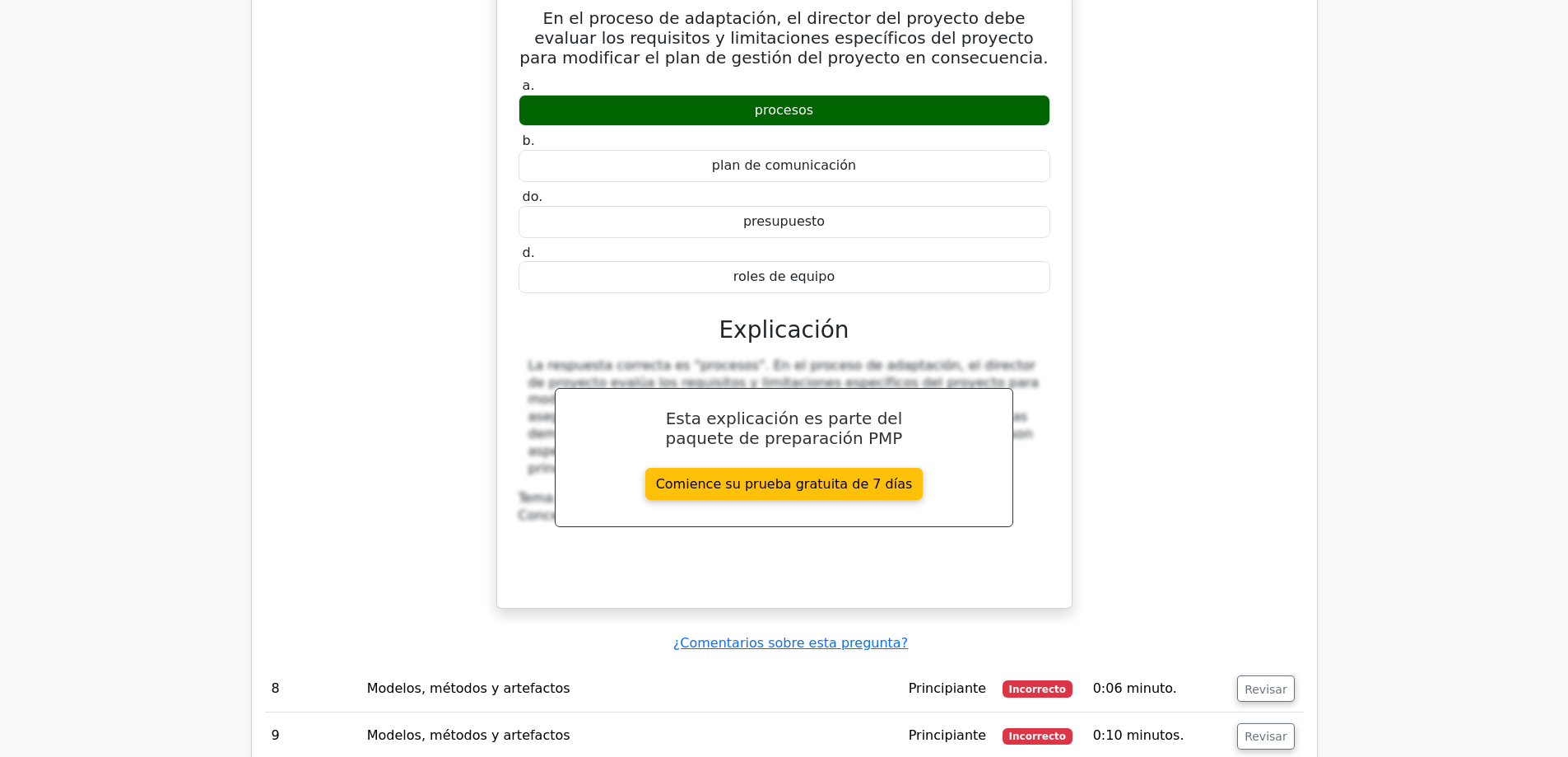
scroll to position [7166, 0]
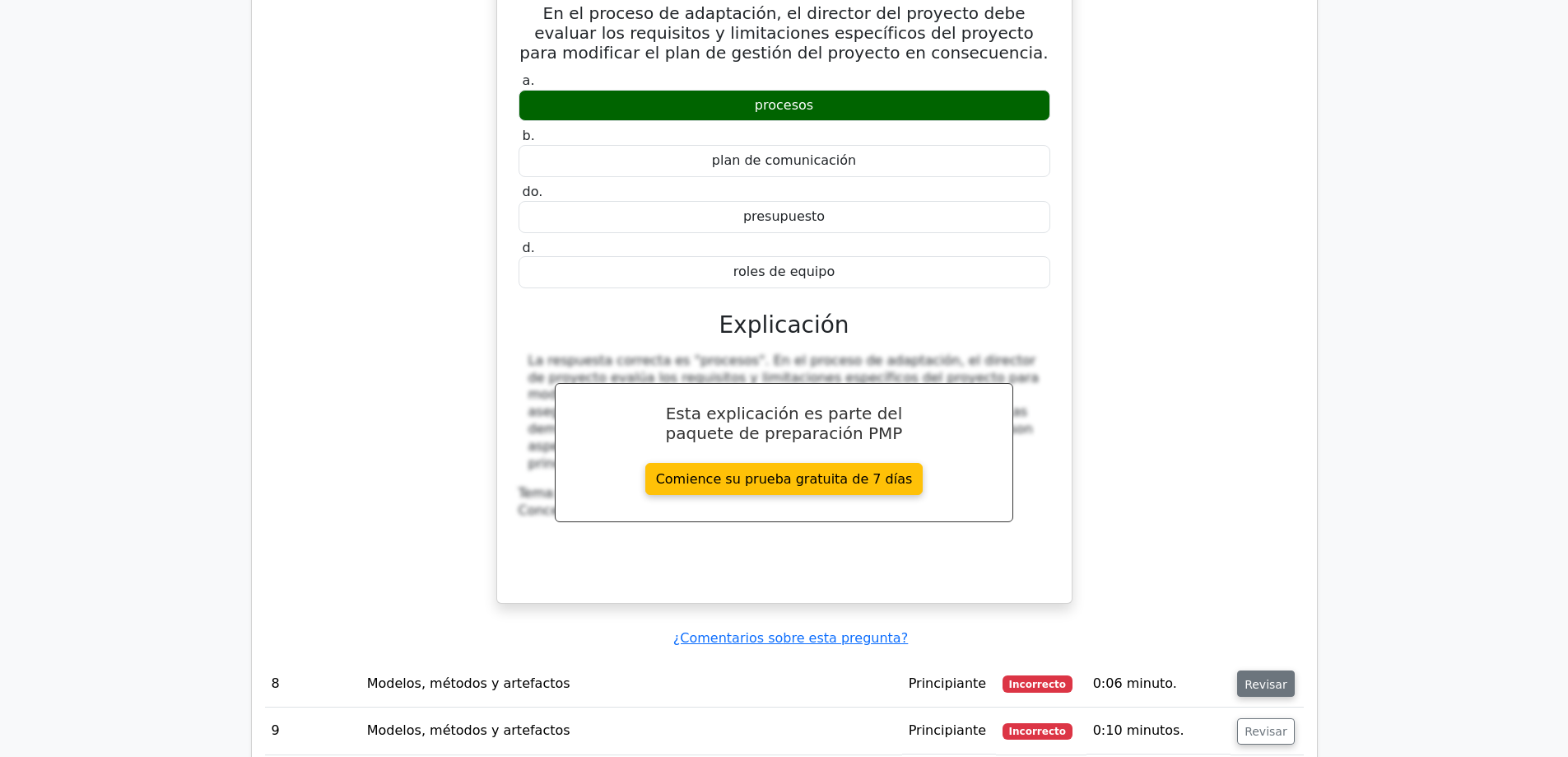
click at [1254, 677] on font "Revisar" at bounding box center [1266, 684] width 43 height 13
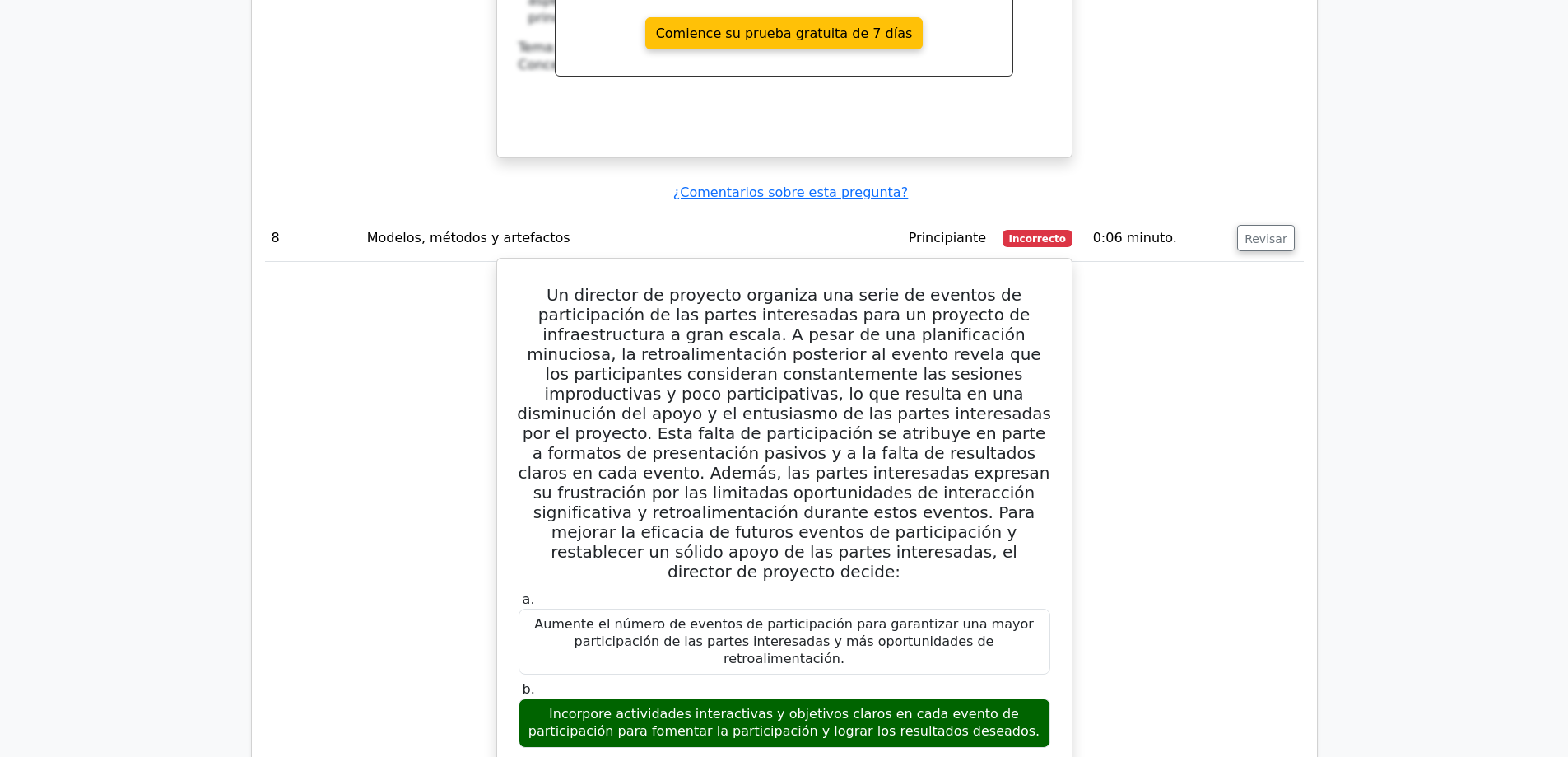
scroll to position [7907, 0]
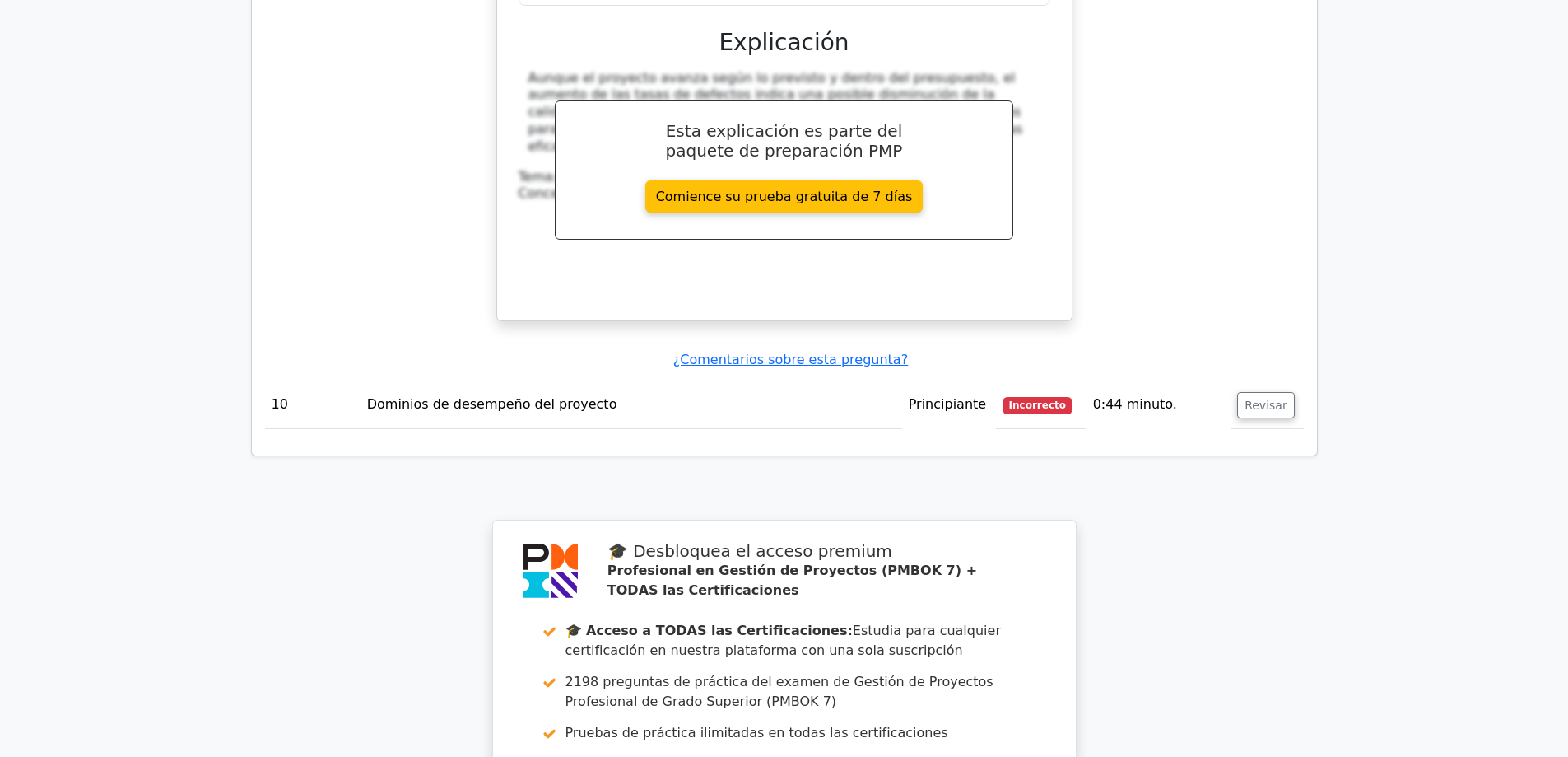
scroll to position [9389, 0]
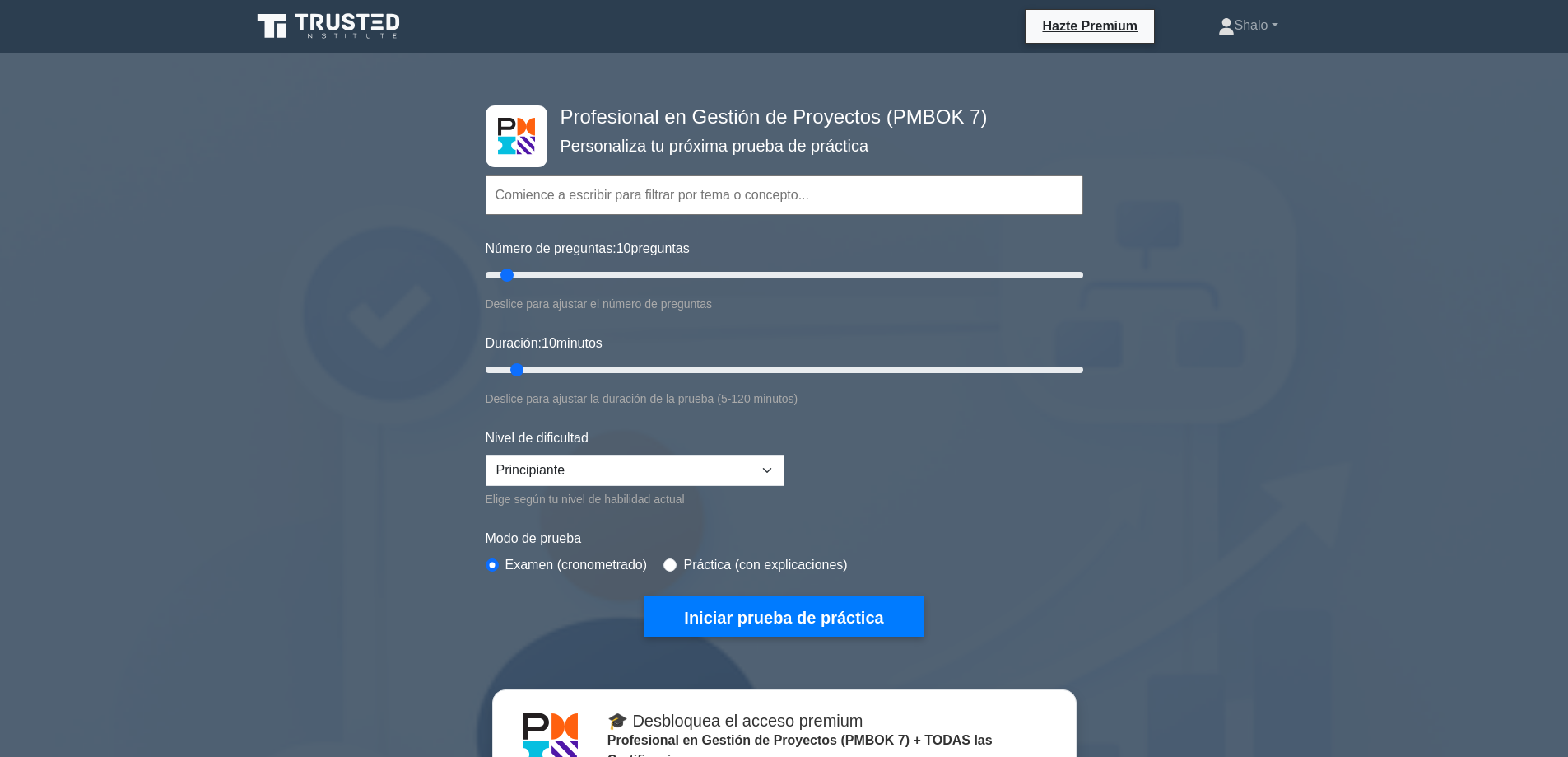
click at [714, 609] on font "Iniciar prueba de práctica" at bounding box center [784, 618] width 199 height 19
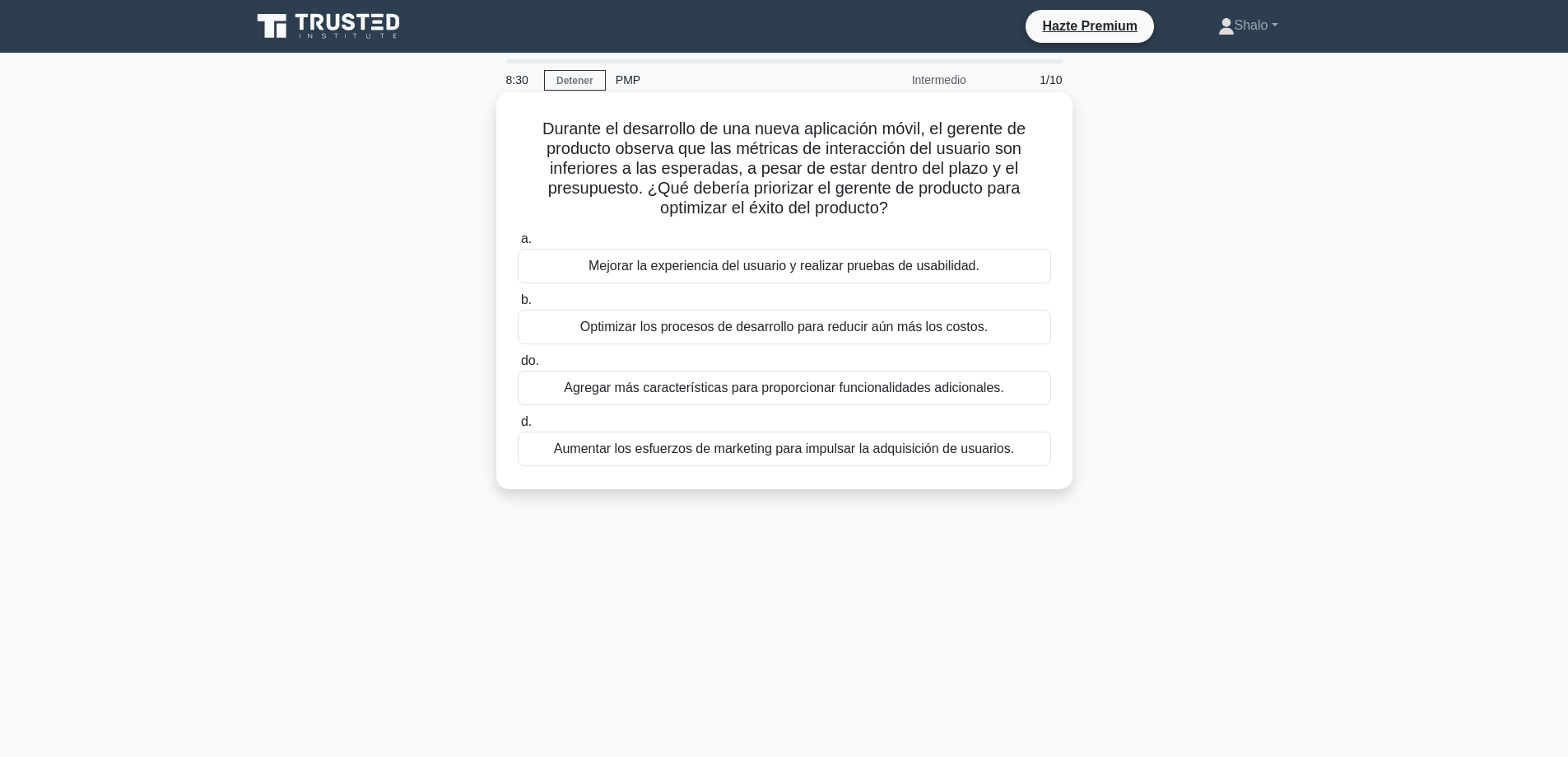
click at [659, 325] on font "Optimizar los procesos de desarrollo para reducir aún más los costos." at bounding box center [784, 326] width 408 height 14
click at [518, 305] on input "b. Optimizar los procesos de desarrollo para reducir aún más los costos." at bounding box center [518, 301] width 0 height 11
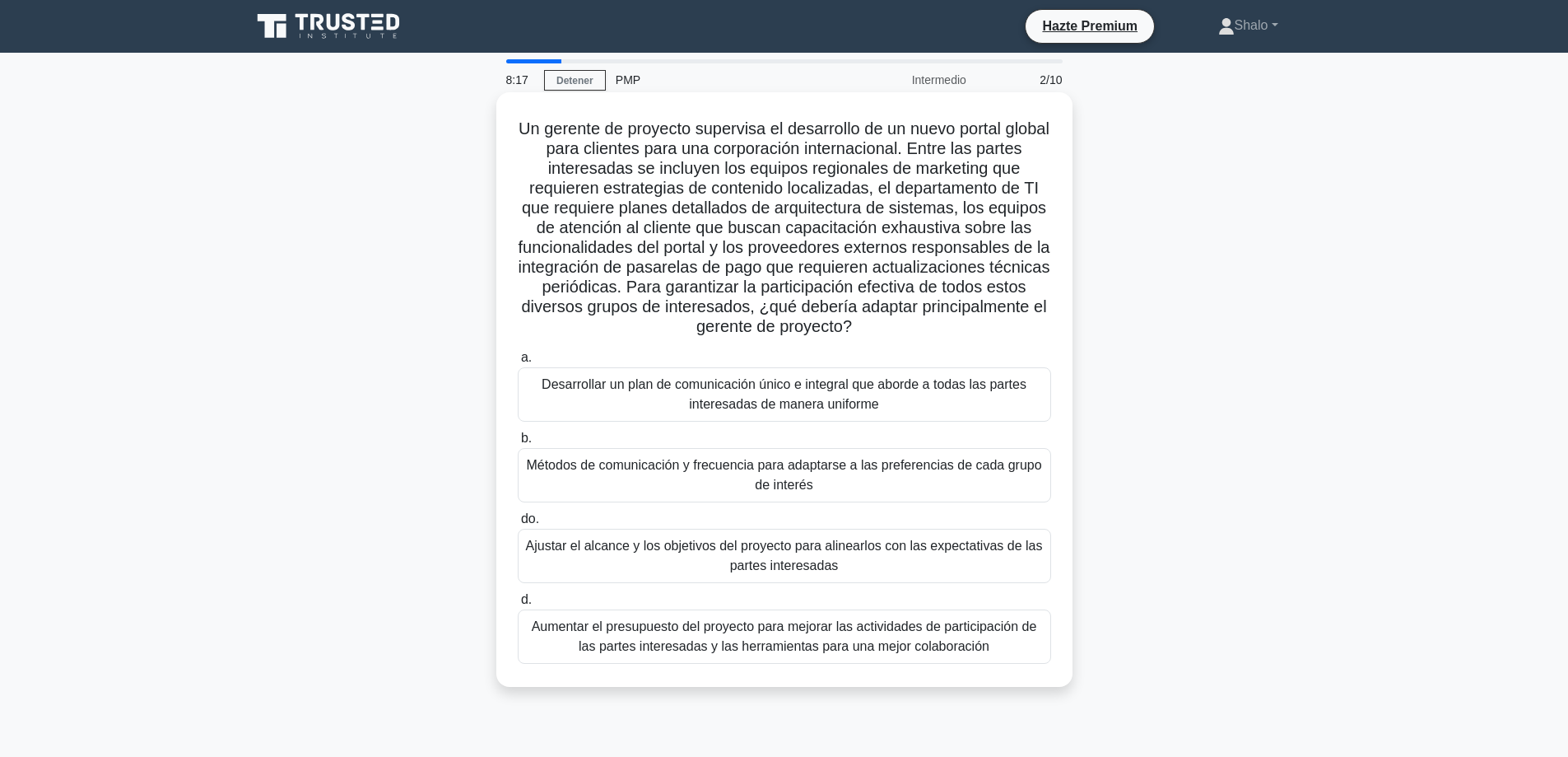
click at [721, 386] on font "Desarrollar un plan de comunicación único e integral que aborde a todas las par…" at bounding box center [784, 394] width 485 height 33
click at [518, 363] on input "a. Desarrollar un plan de comunicación único e integral que aborde a todas las …" at bounding box center [518, 358] width 0 height 11
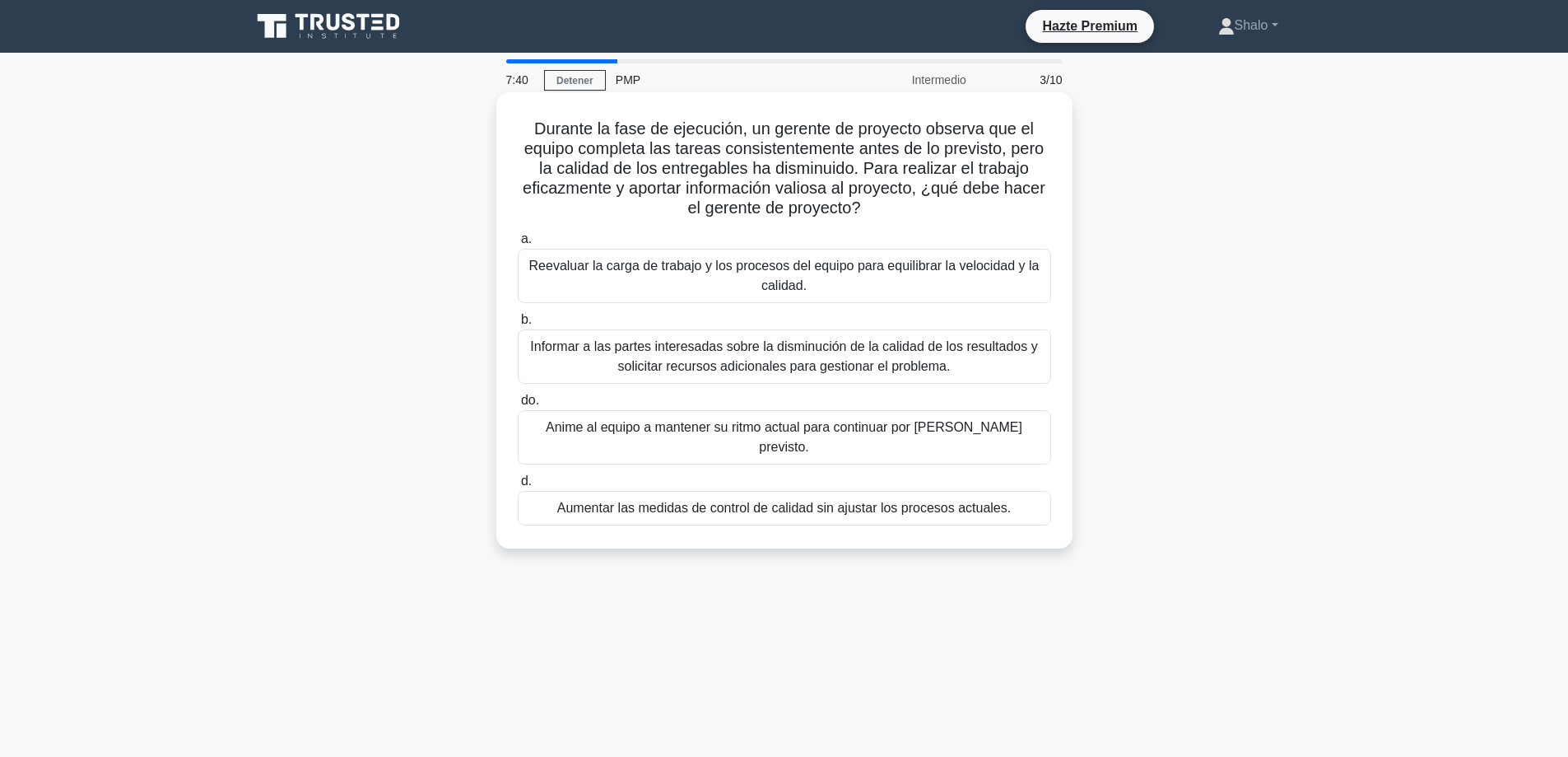
click at [808, 424] on font "Anime al equipo a mantener su ritmo actual para continuar por [PERSON_NAME] pre…" at bounding box center [784, 437] width 476 height 33
click at [518, 406] on input "do. Anime al equipo a mantener su ritmo actual para continuar por delante de lo…" at bounding box center [518, 401] width 0 height 11
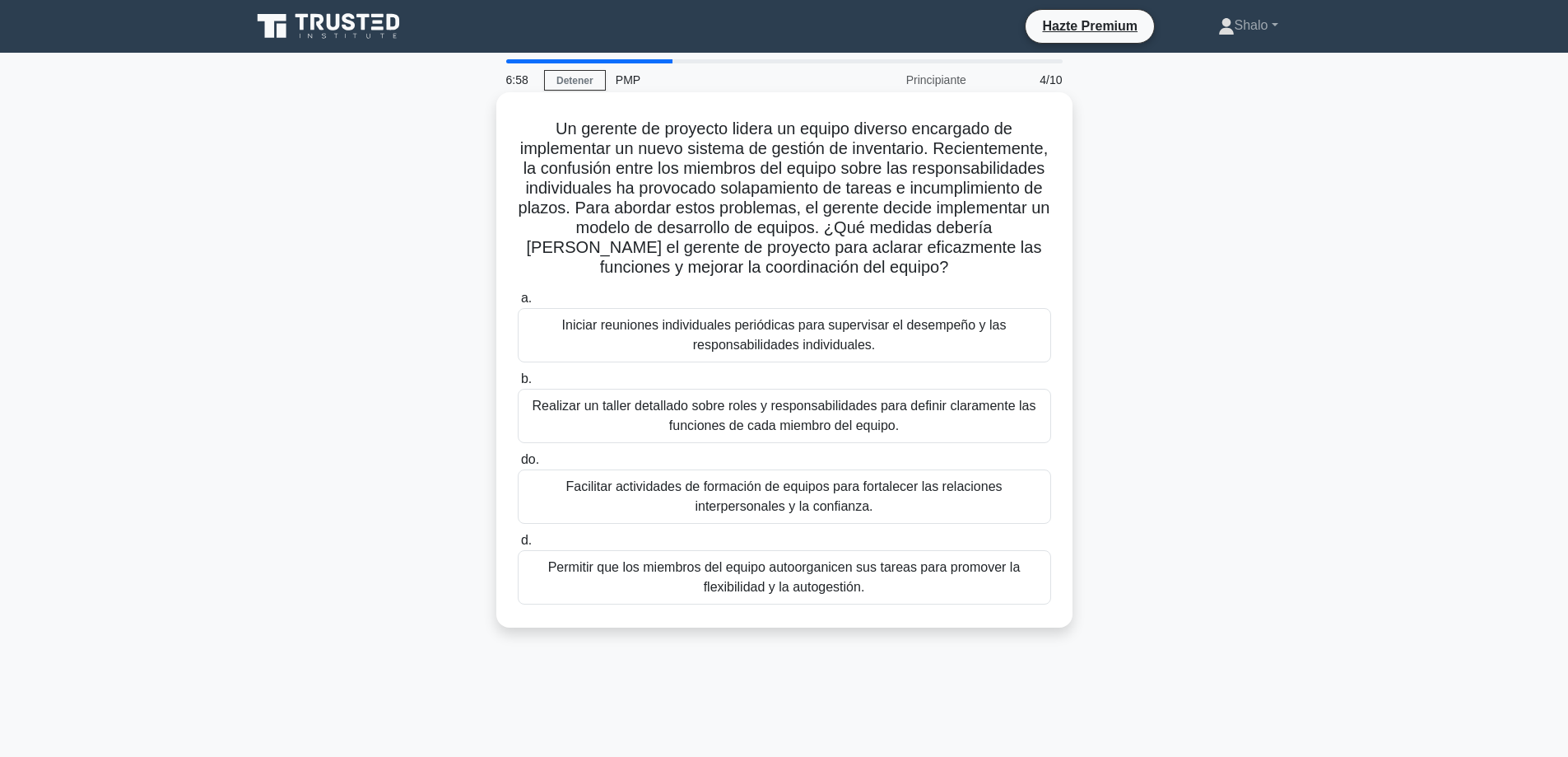
click at [783, 502] on font "Facilitar actividades de formación de equipos para fortalecer las relaciones in…" at bounding box center [784, 496] width 437 height 33
click at [518, 465] on input "do. Facilitar actividades de formación de equipos para fortalecer las relacione…" at bounding box center [518, 460] width 0 height 11
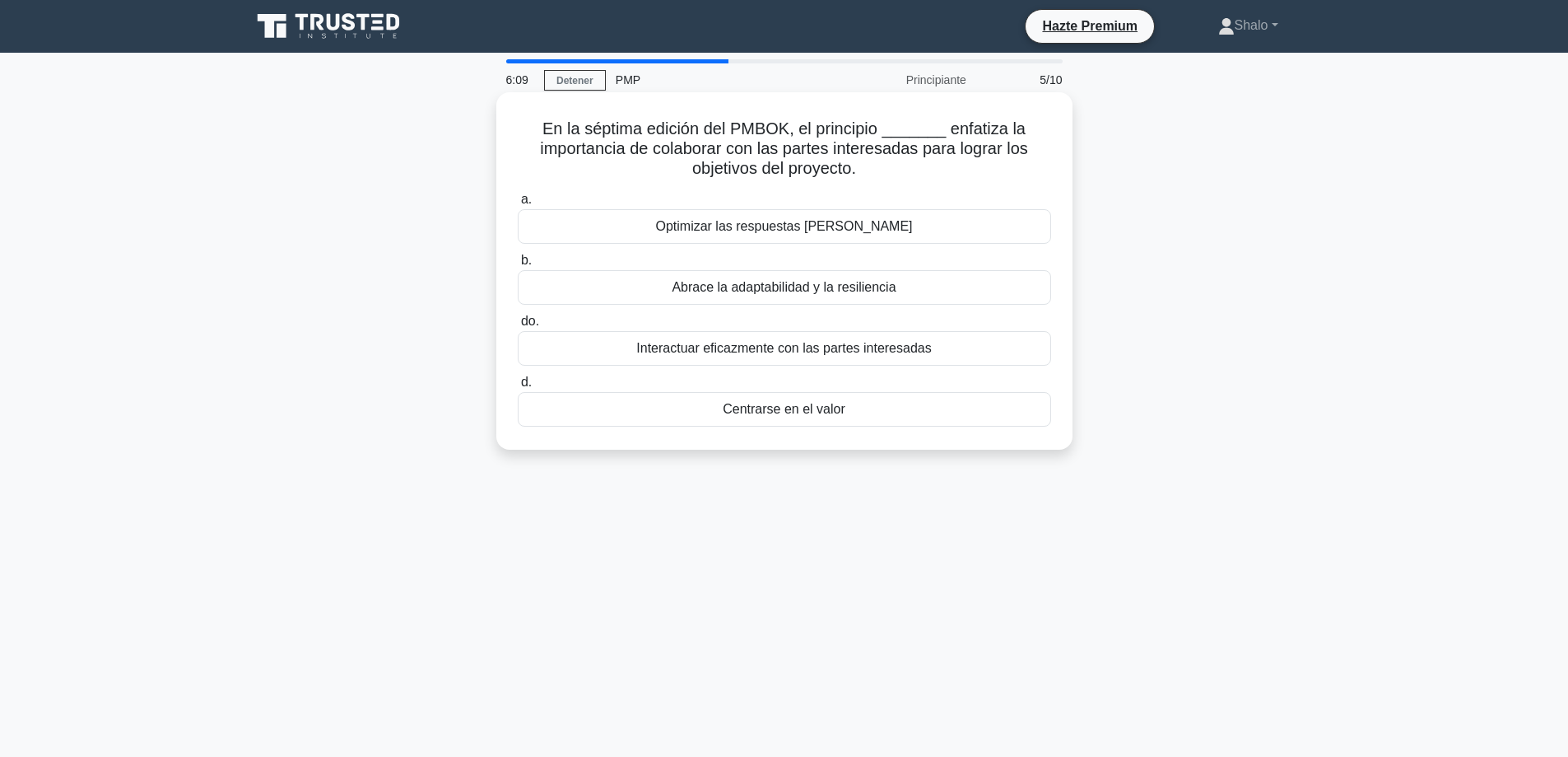
click at [759, 292] on font "Abrace la adaptabilidad y la resiliencia" at bounding box center [784, 287] width 224 height 14
click at [518, 266] on input "b. Abrace la adaptabilidad y la resiliencia" at bounding box center [518, 261] width 0 height 11
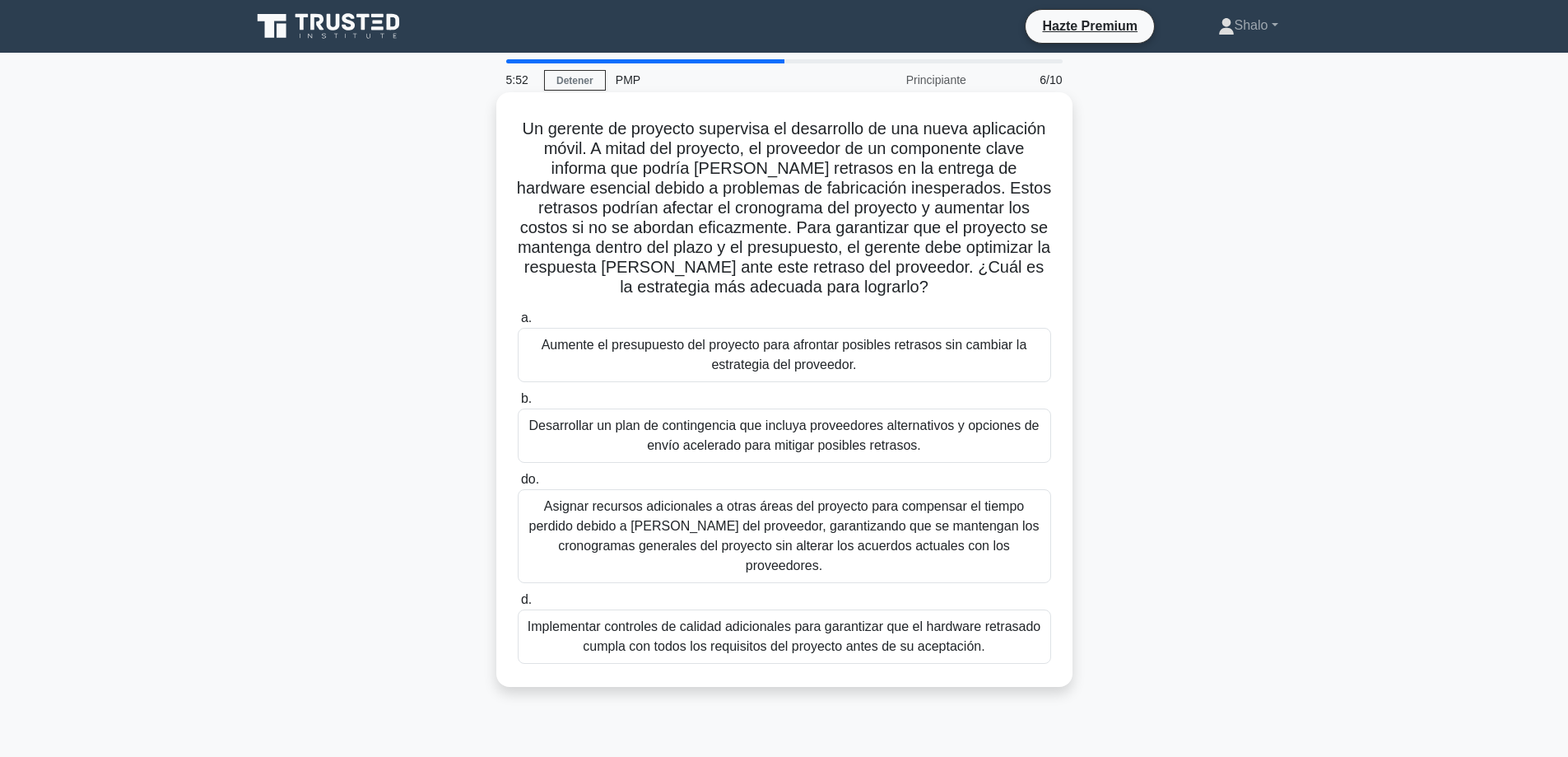
click at [662, 512] on font "Asignar recursos adicionales a otras áreas del proyecto para compensar el tiemp…" at bounding box center [784, 535] width 511 height 73
click at [518, 485] on input "do. Asignar recursos adicionales a otras áreas del proyecto para compensar el t…" at bounding box center [518, 480] width 0 height 11
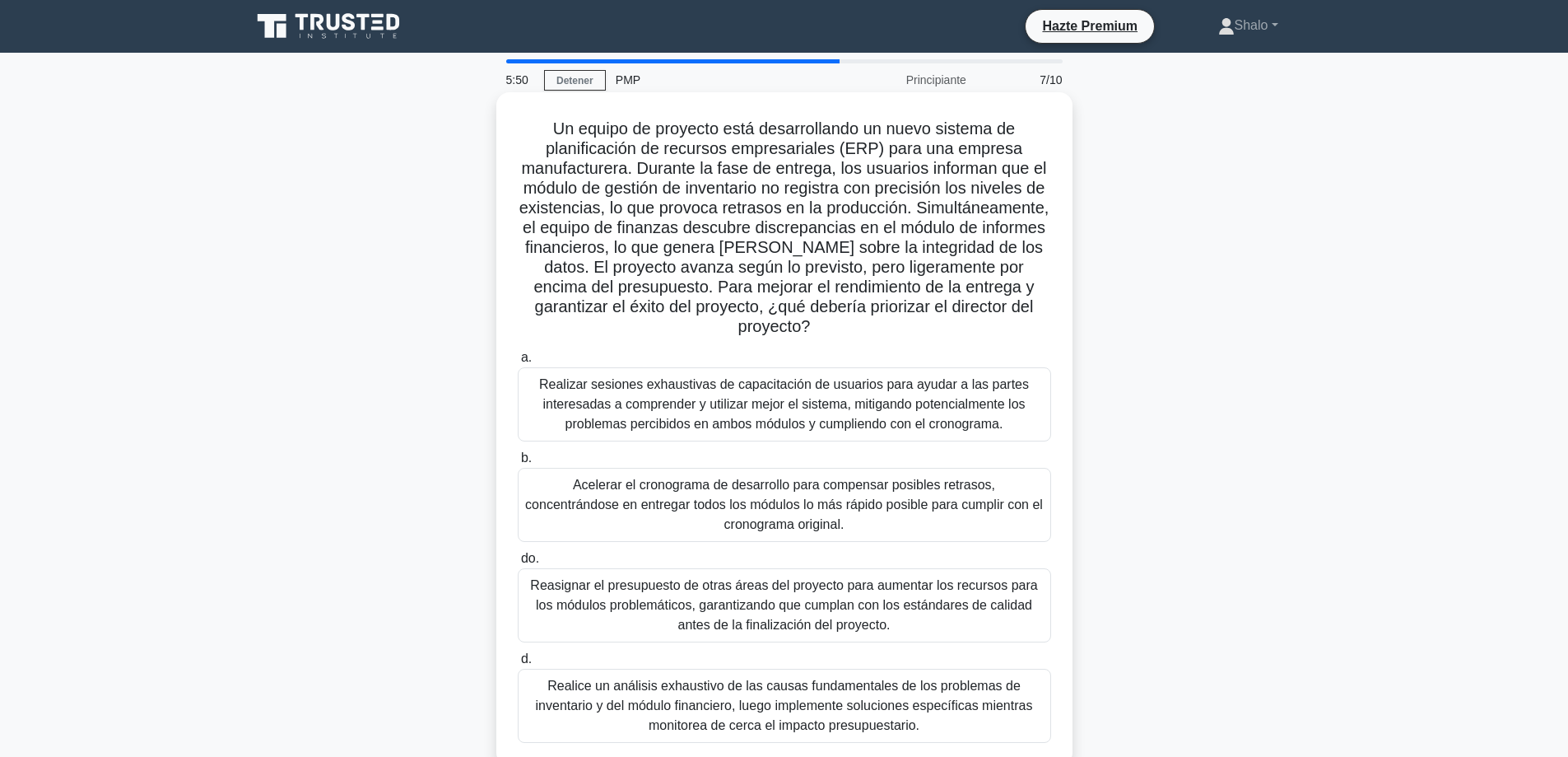
click at [707, 409] on font "Realizar sesiones exhaustivas de capacitación de usuarios para ayudar a las par…" at bounding box center [784, 404] width 490 height 54
click at [518, 363] on input "a. Realizar sesiones exhaustivas de capacitación de usuarios para ayudar a las …" at bounding box center [518, 358] width 0 height 11
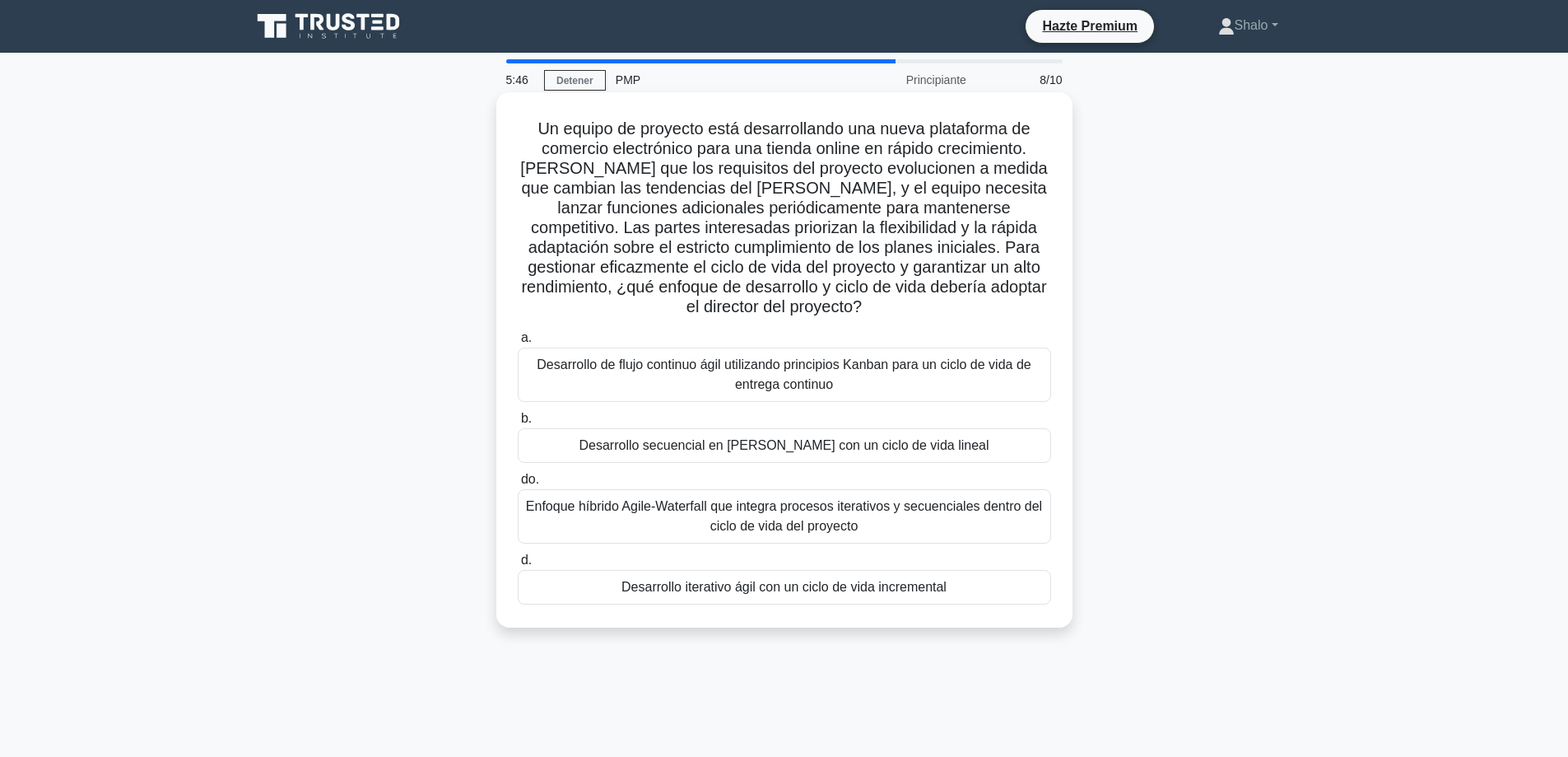
click at [747, 448] on font "Desarrollo secuencial en cascada con un ciclo de vida lineal" at bounding box center [784, 444] width 410 height 14
click at [518, 424] on input "b. Desarrollo secuencial en cascada con un ciclo de vida lineal" at bounding box center [518, 419] width 0 height 11
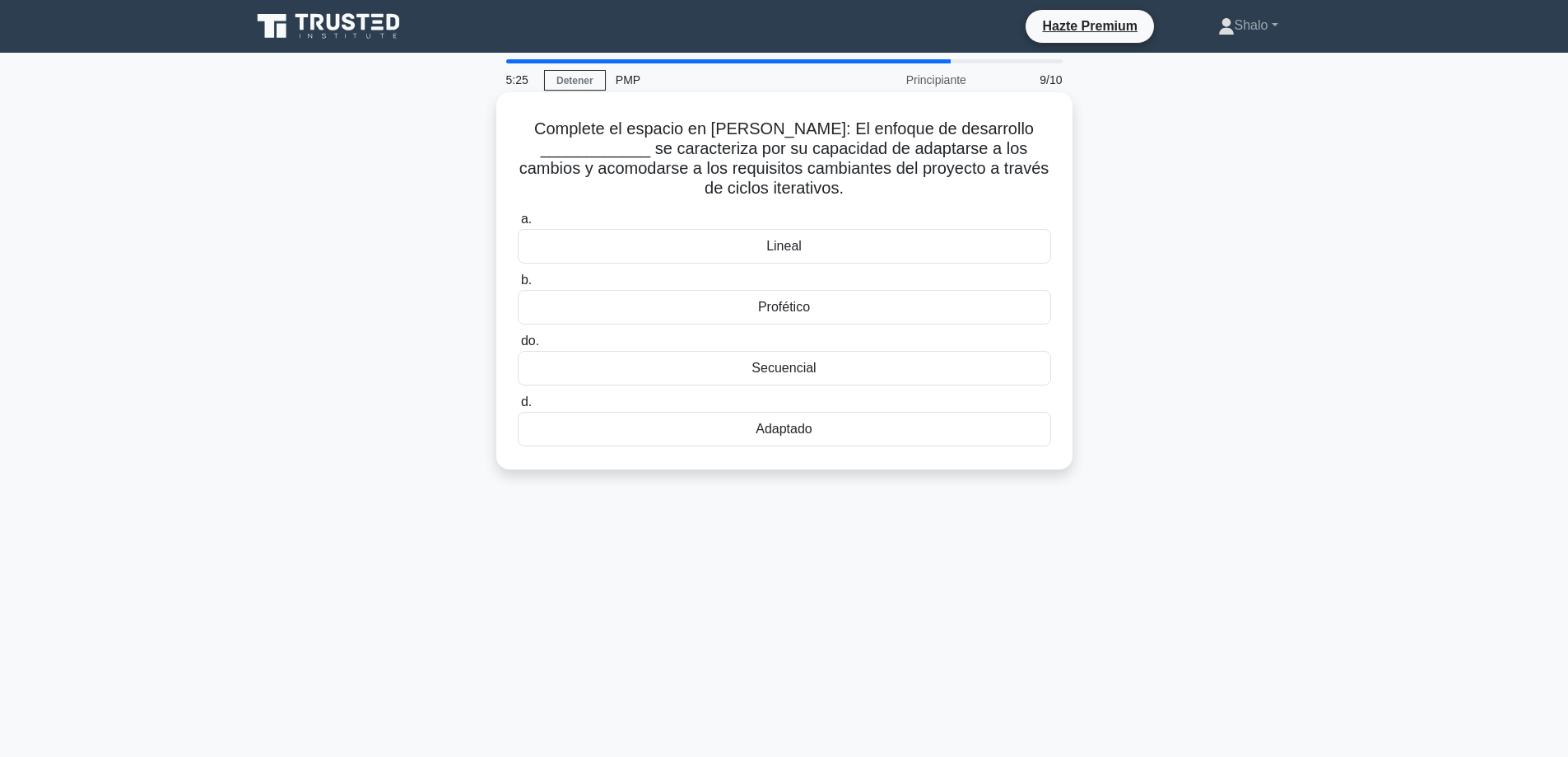
click at [777, 361] on font "Secuencial" at bounding box center [784, 367] width 64 height 14
click at [518, 347] on input "do. Secuencial" at bounding box center [518, 341] width 0 height 11
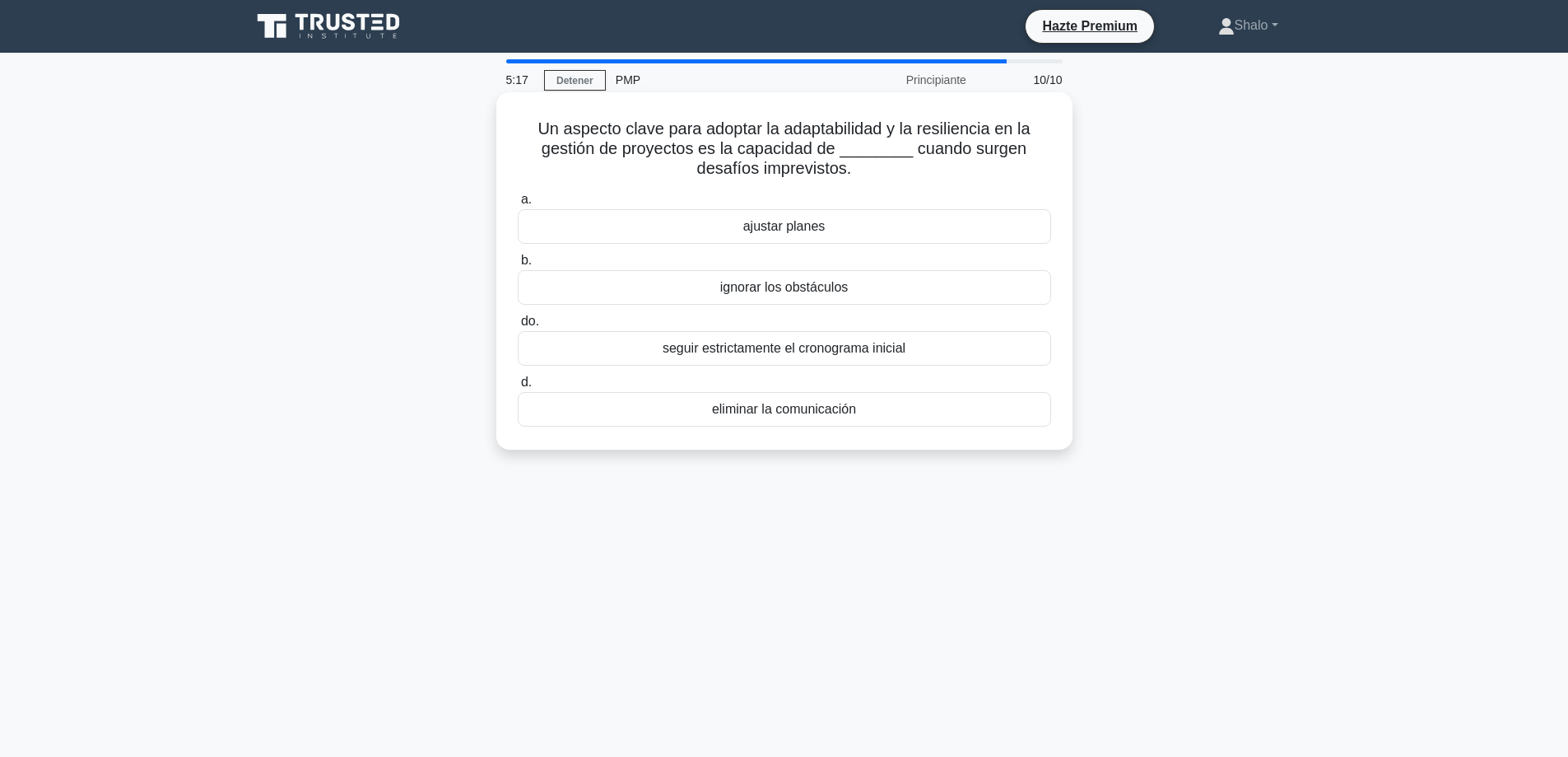
click at [793, 285] on font "ignorar los obstáculos" at bounding box center [784, 287] width 129 height 14
click at [518, 266] on input "b. ignorar los obstáculos" at bounding box center [518, 261] width 0 height 11
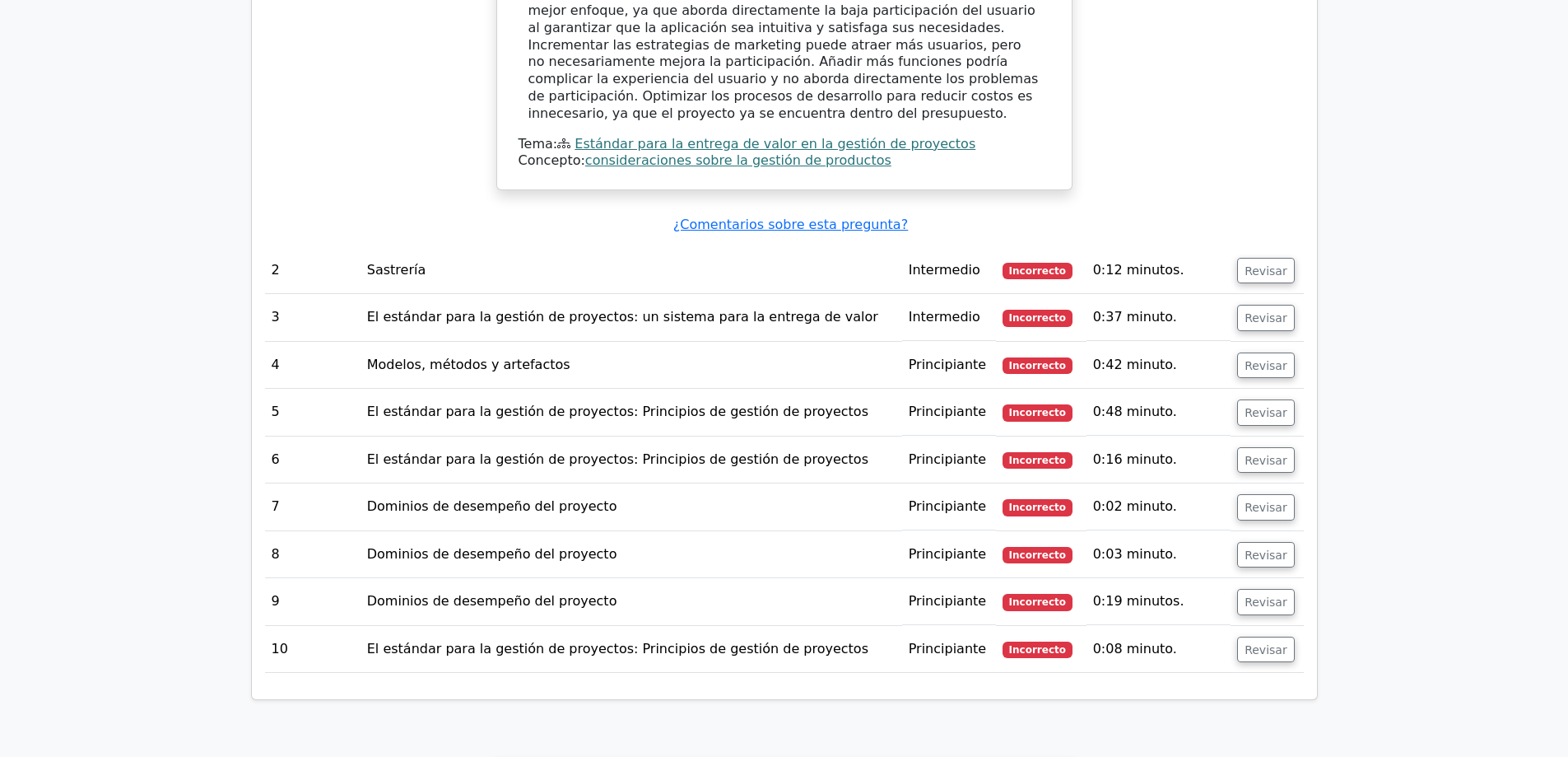
scroll to position [1730, 0]
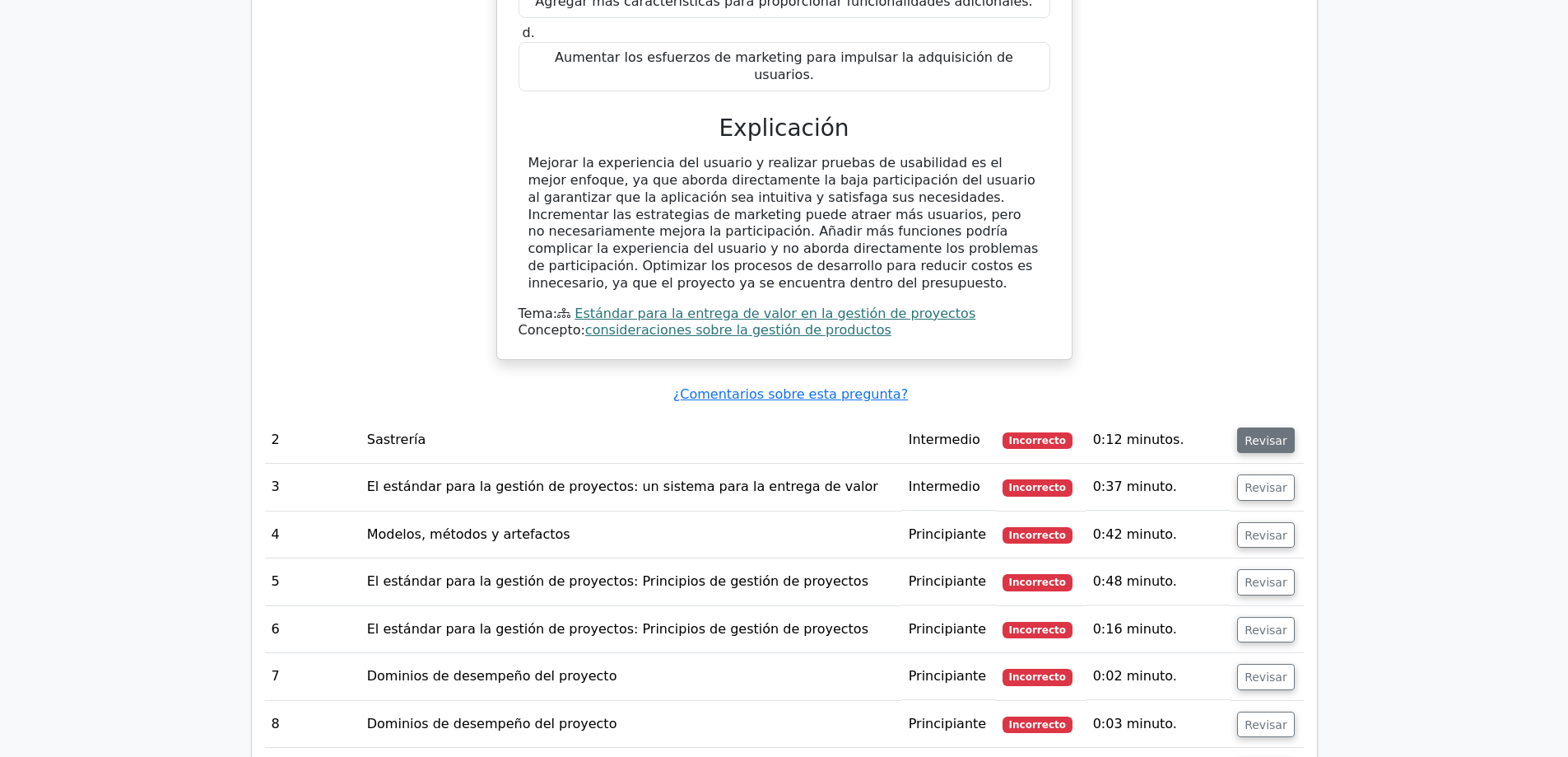
click at [1258, 433] on font "Revisar" at bounding box center [1266, 440] width 43 height 13
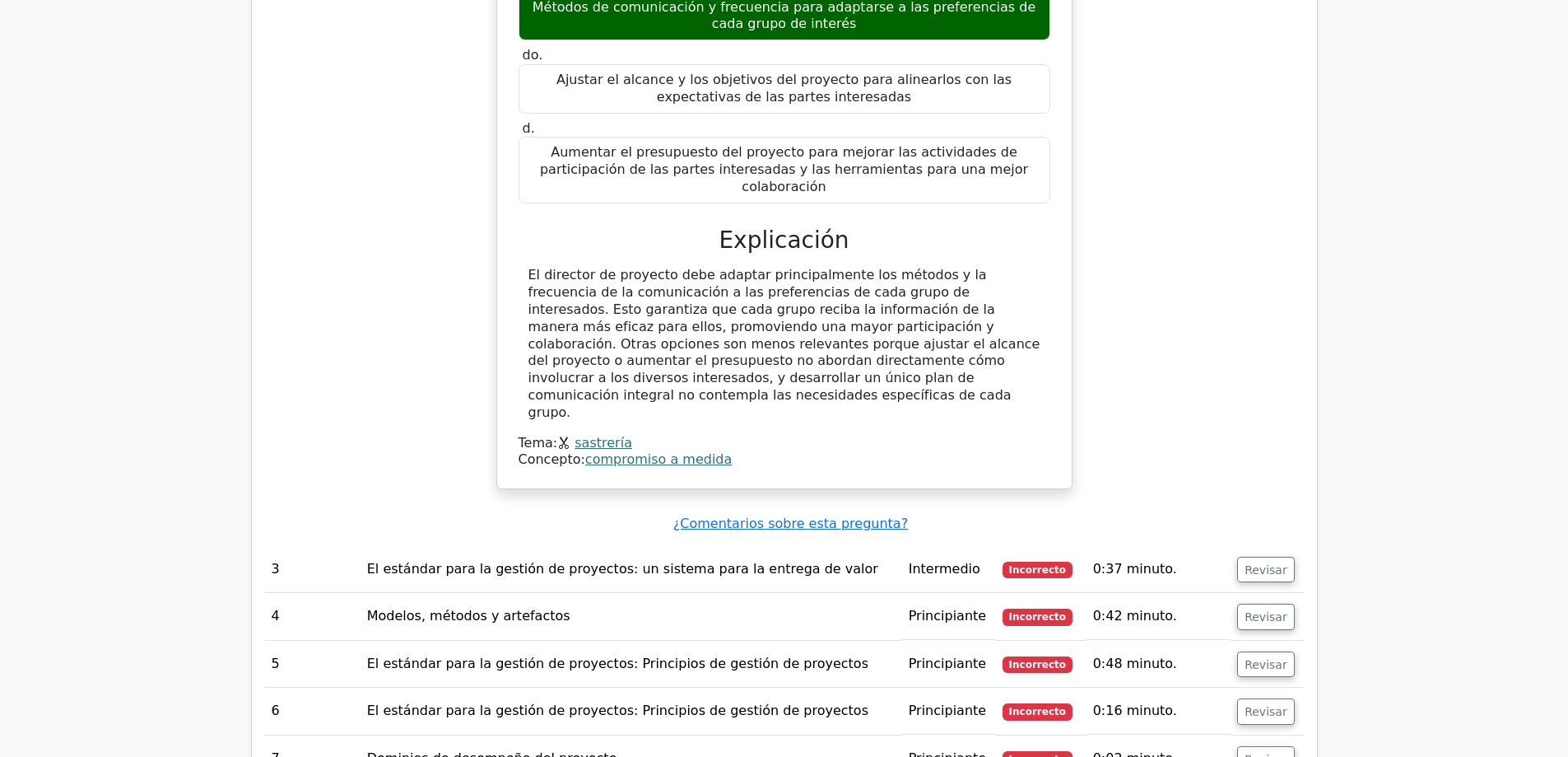
scroll to position [2718, 0]
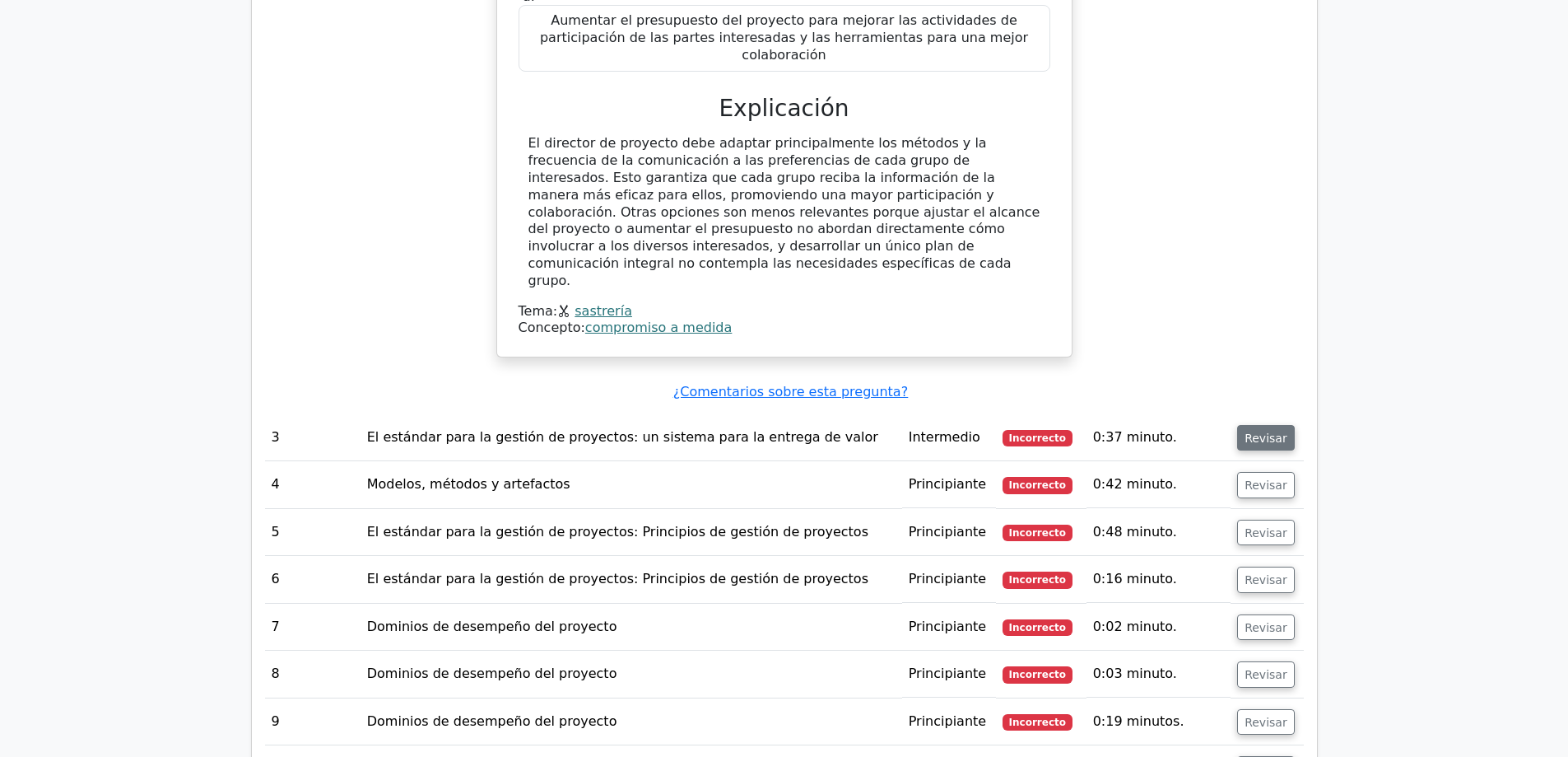
click at [1245, 430] on font "Revisar" at bounding box center [1266, 437] width 43 height 13
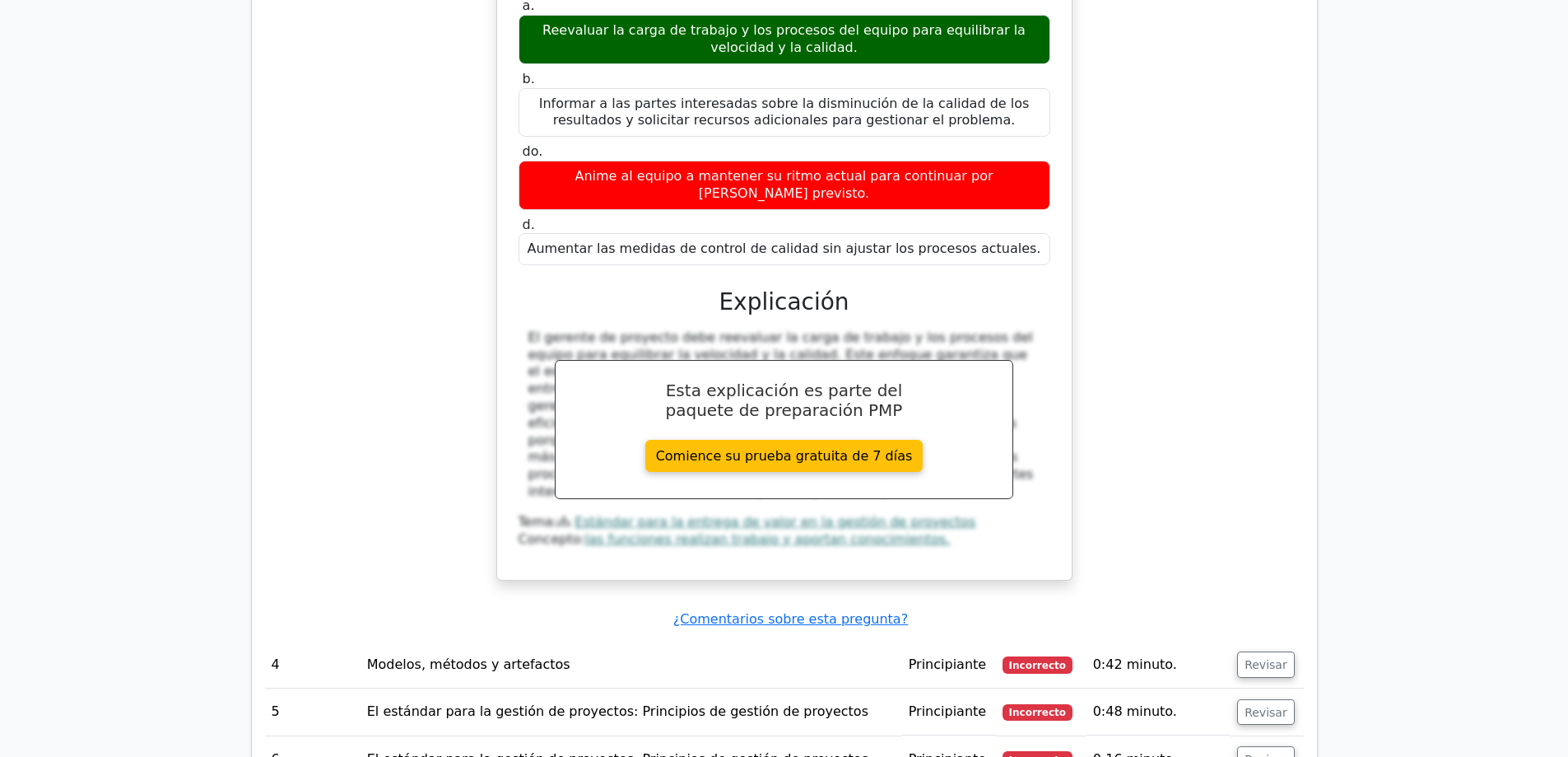
scroll to position [3377, 0]
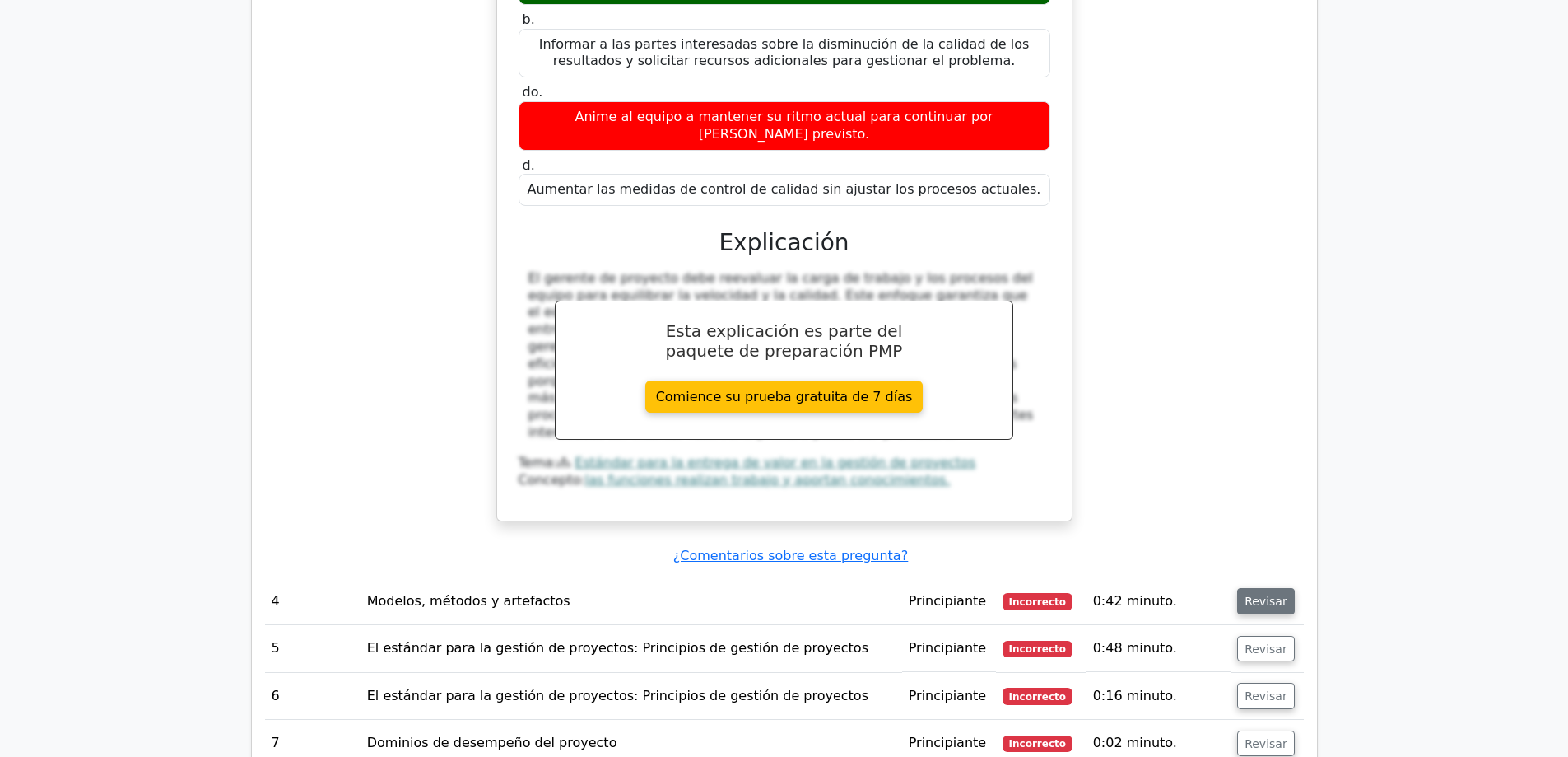
click at [1262, 595] on font "Revisar" at bounding box center [1266, 602] width 43 height 13
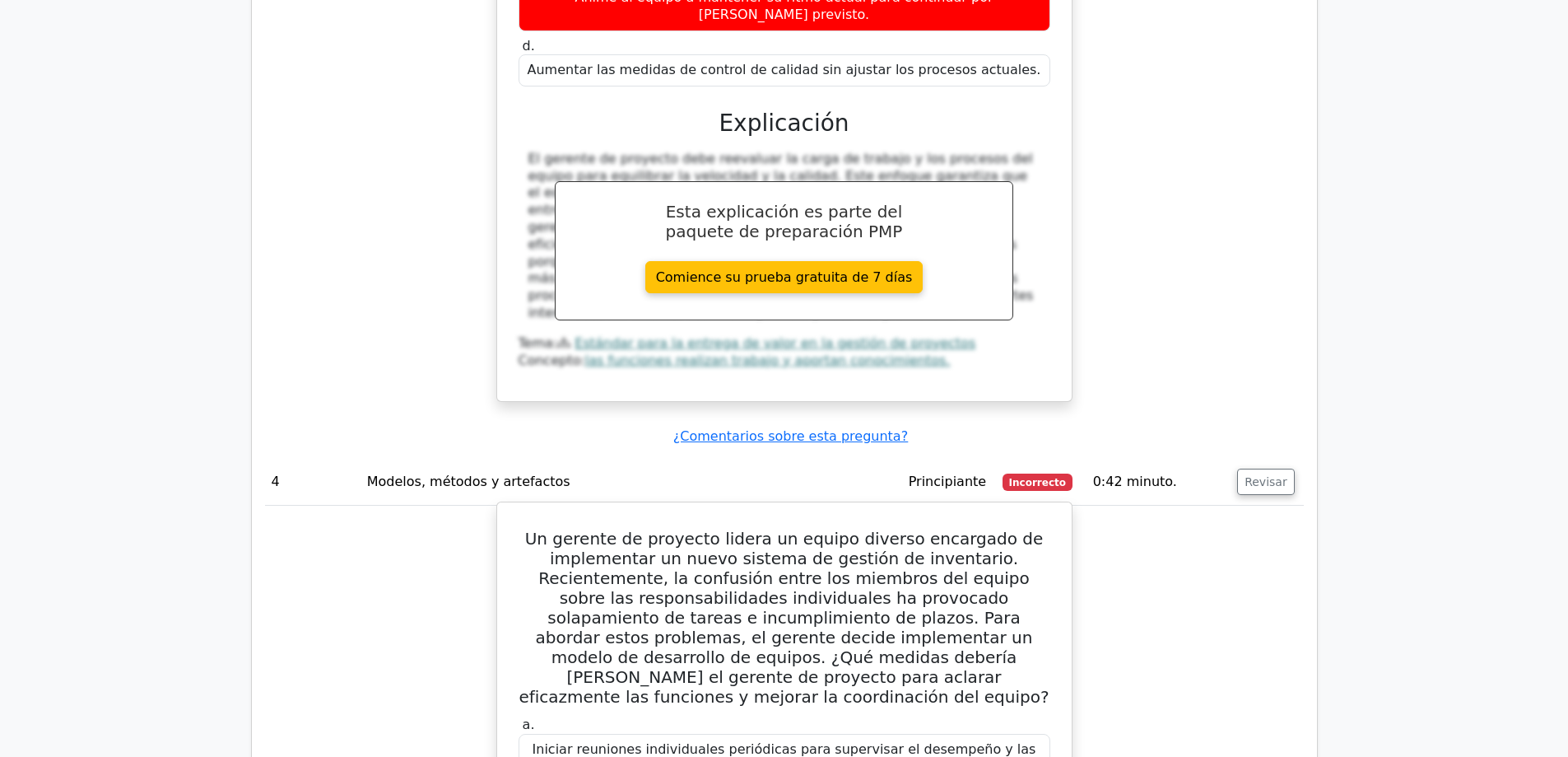
scroll to position [3624, 0]
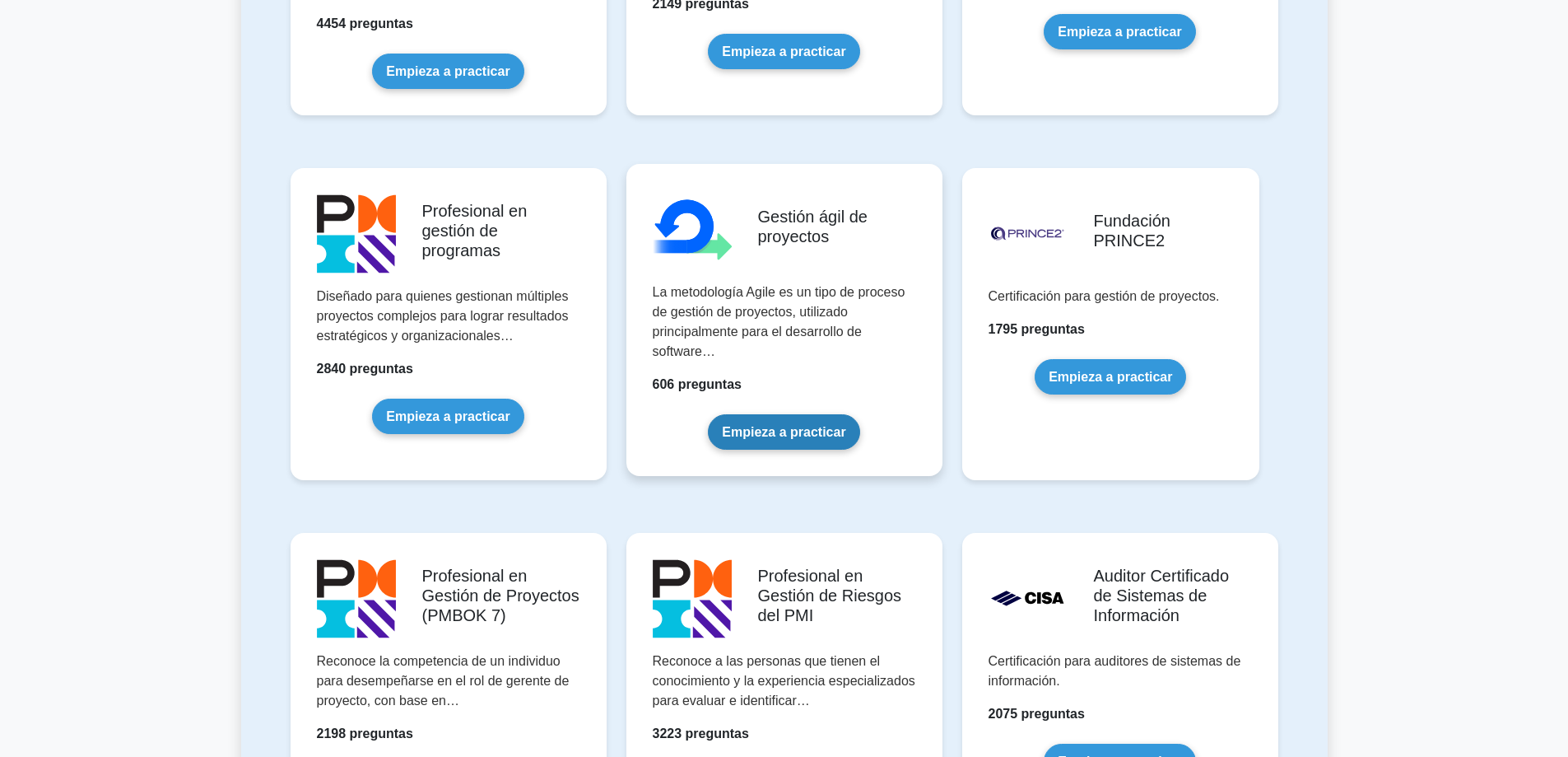
scroll to position [1235, 0]
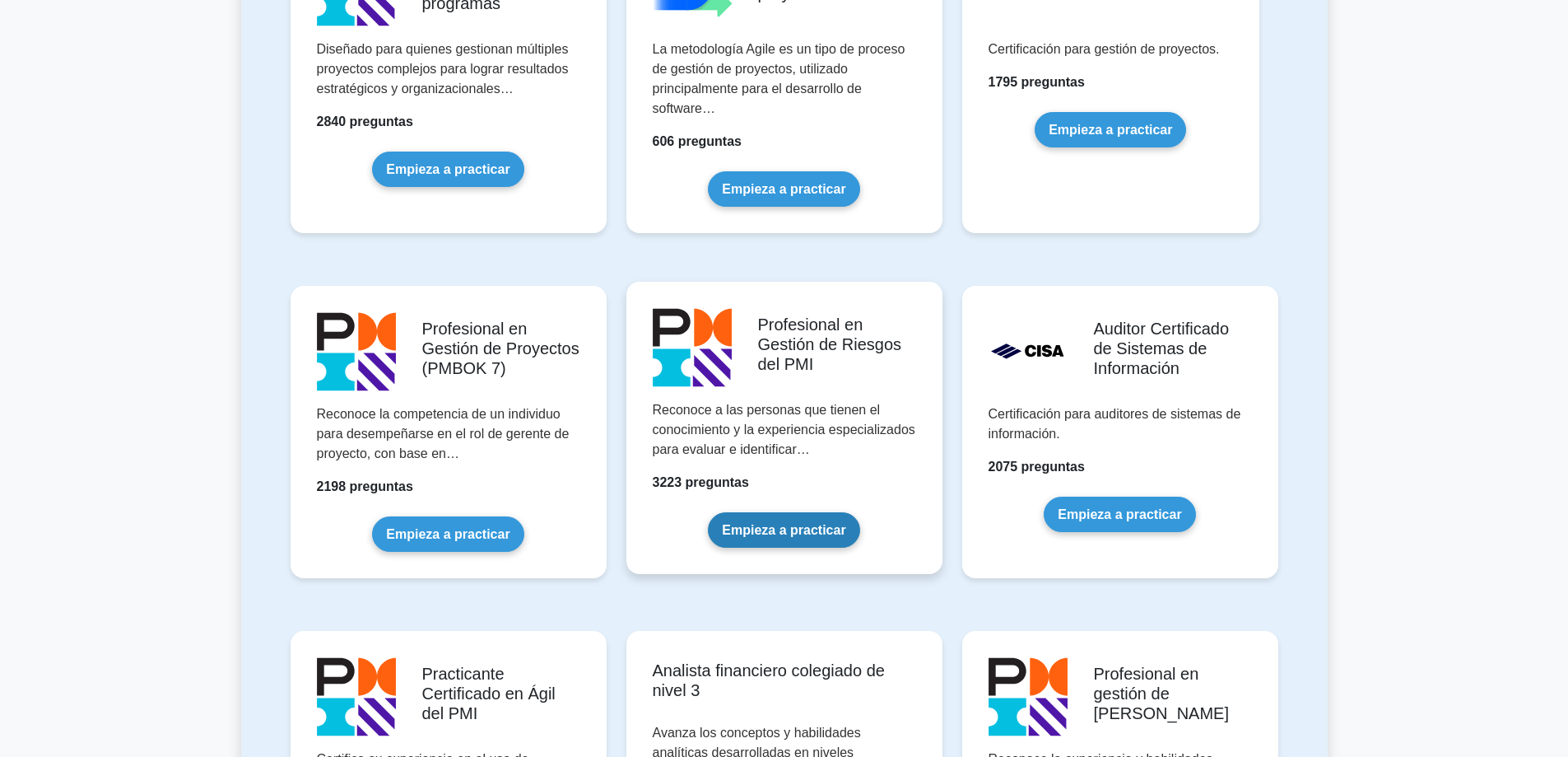
click at [757, 532] on link "Empieza a practicar" at bounding box center [784, 530] width 152 height 35
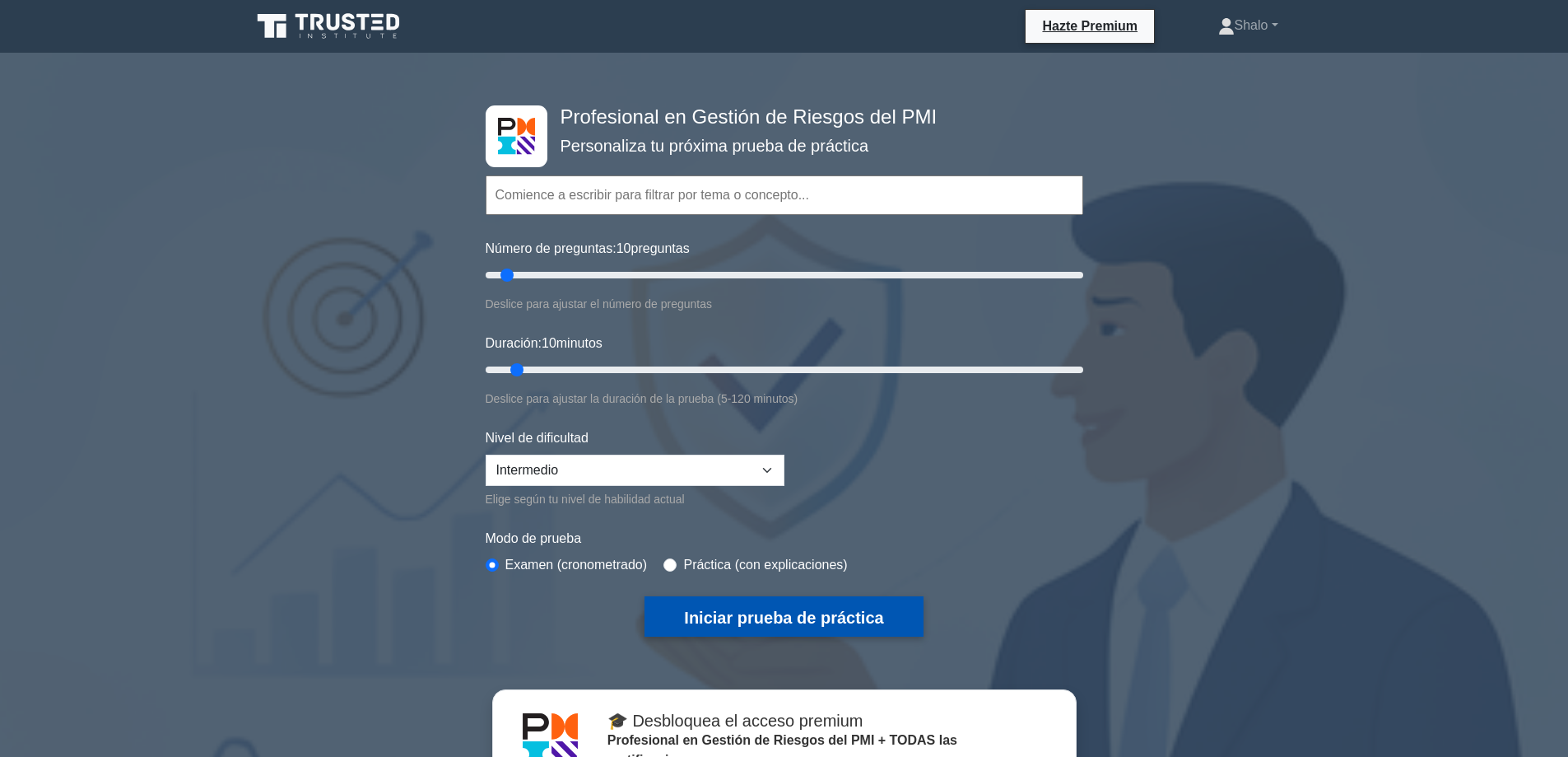
click at [759, 602] on button "Iniciar prueba de práctica" at bounding box center [784, 616] width 278 height 41
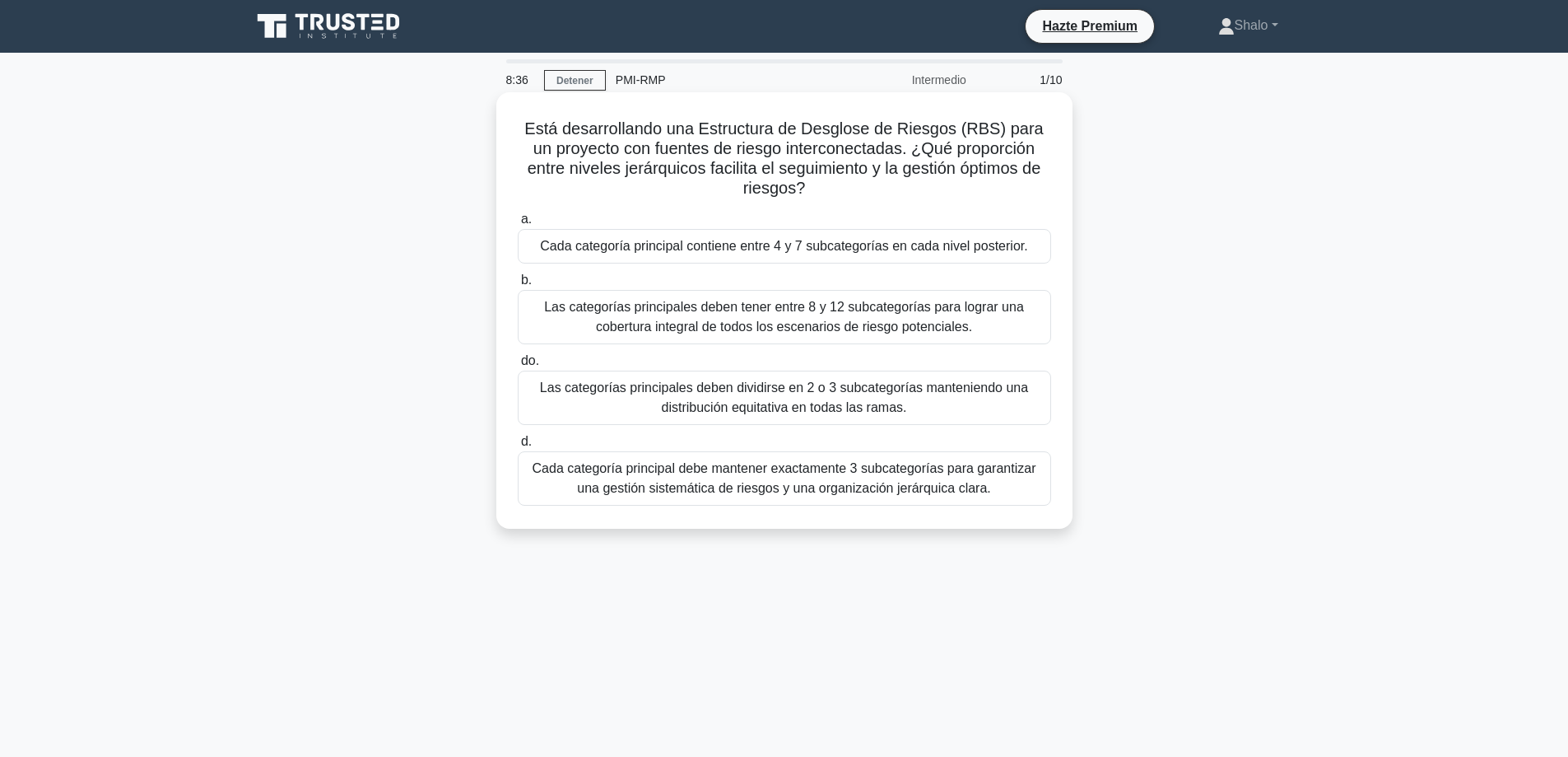
click at [747, 406] on font "Las categorías principales deben dividirse en 2 o 3 subcategorías manteniendo u…" at bounding box center [784, 397] width 488 height 33
click at [518, 366] on input "do. Las categorías principales deben dividirse en 2 o 3 subcategorías mantenien…" at bounding box center [518, 361] width 0 height 11
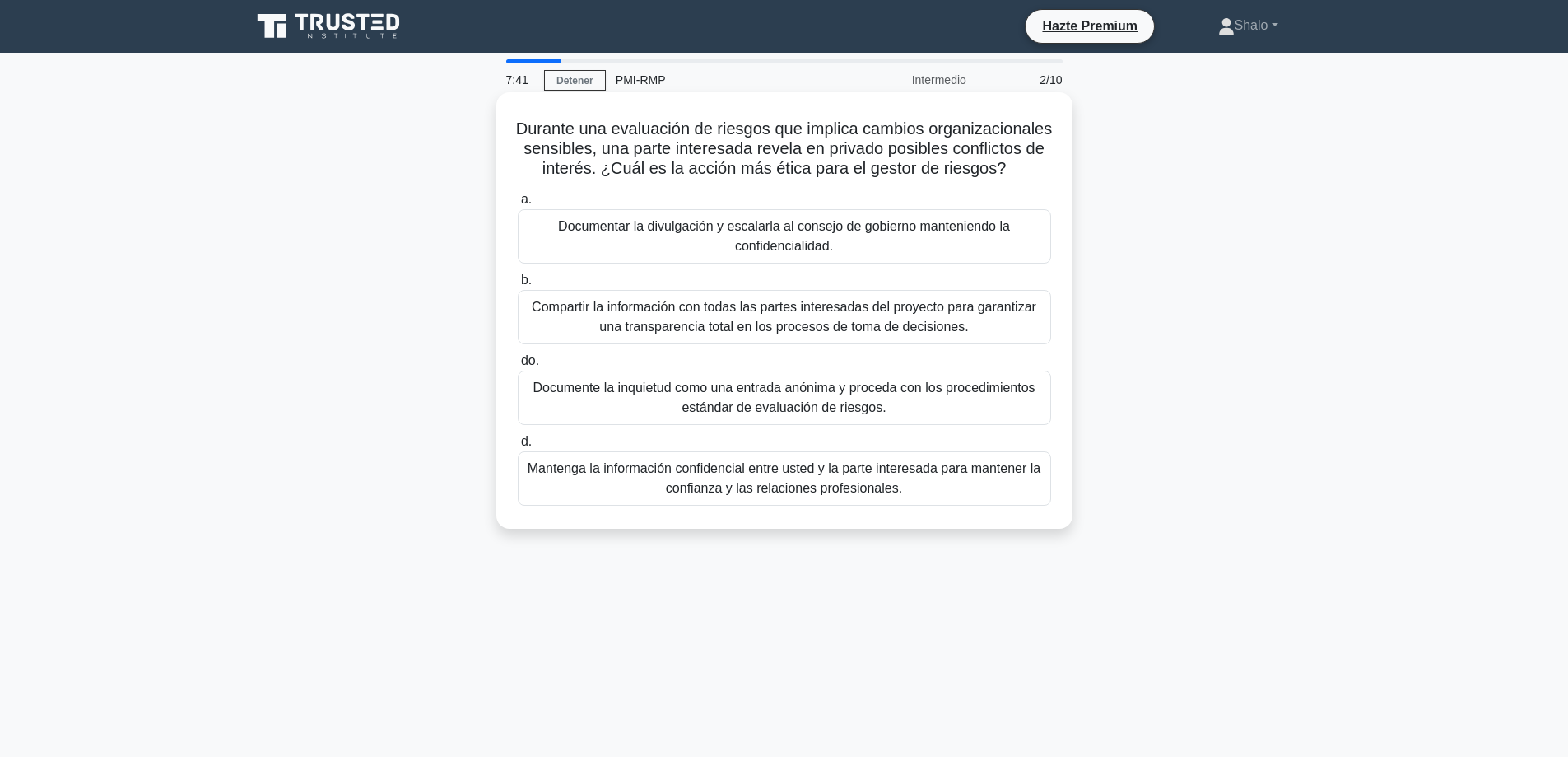
click at [730, 329] on font "Compartir la información con todas las partes interesadas del proyecto para gar…" at bounding box center [784, 316] width 505 height 33
click at [518, 286] on input "b. Compartir la información con todas las partes interesadas del proyecto para …" at bounding box center [518, 280] width 0 height 11
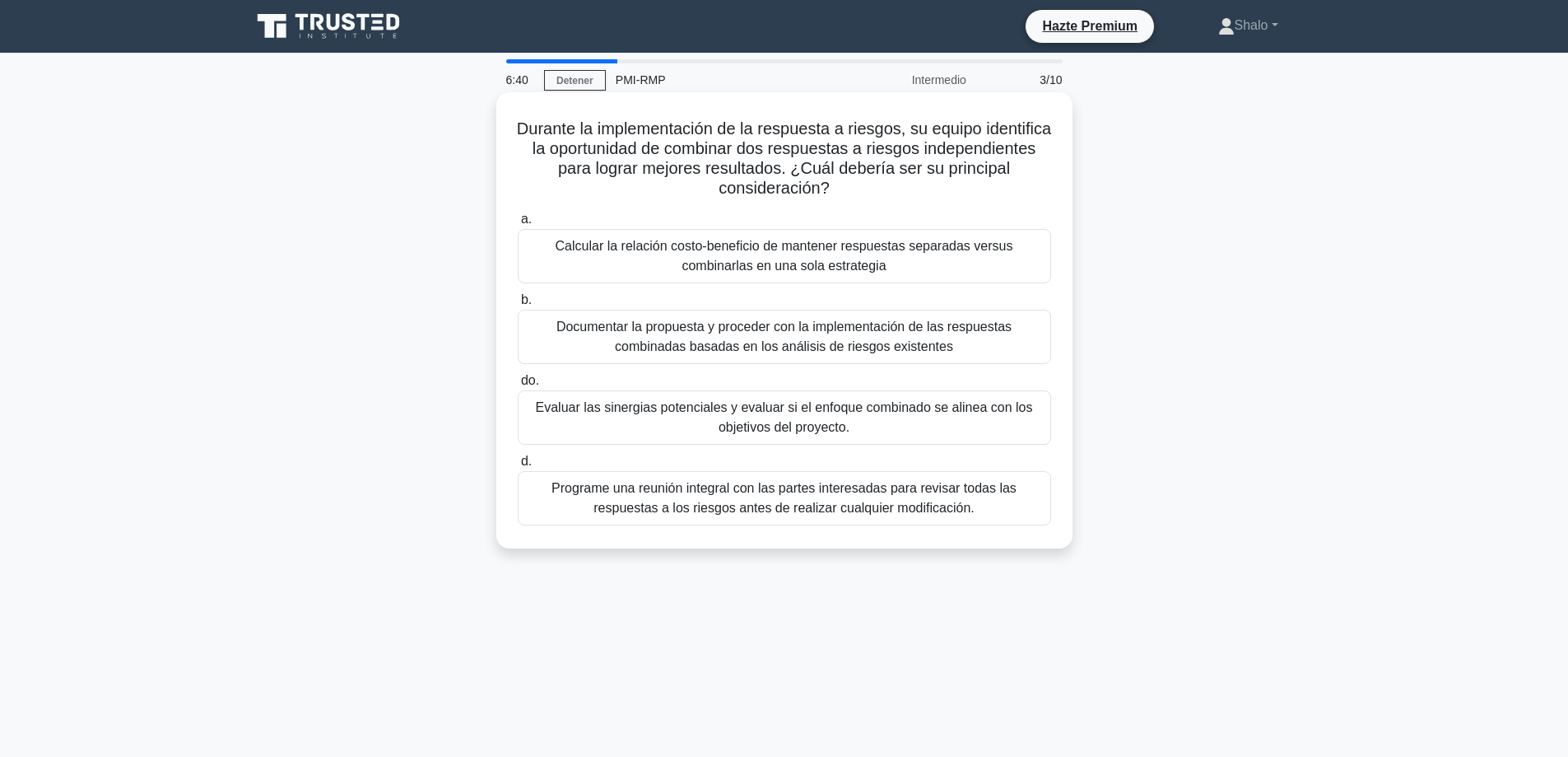
click at [749, 346] on font "Documentar la propuesta y proceder con la implementación de las respuestas comb…" at bounding box center [784, 336] width 455 height 33
click at [518, 305] on input "b. Documentar la propuesta y proceder con la implementación de las respuestas c…" at bounding box center [518, 301] width 0 height 11
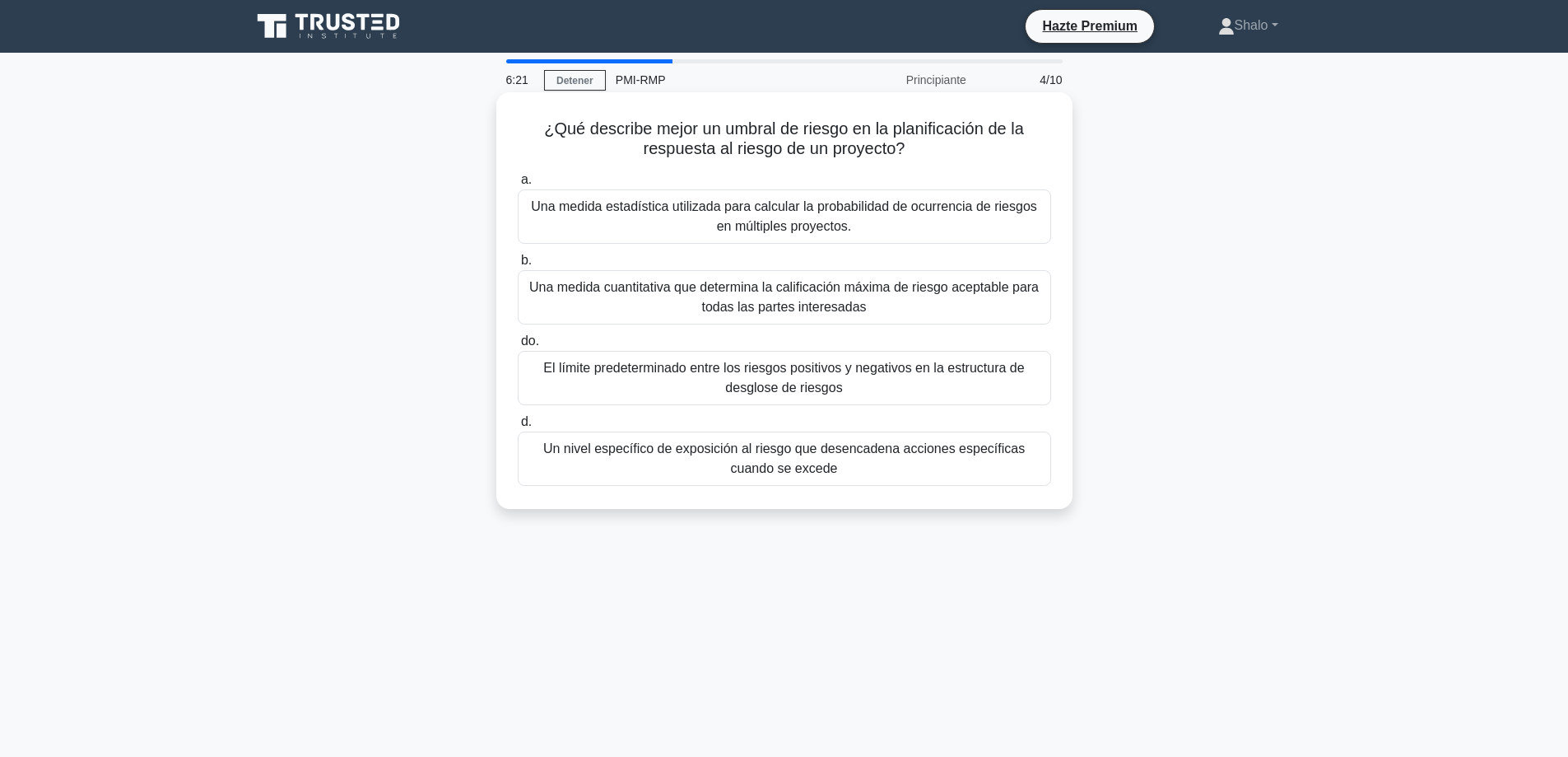
click at [774, 298] on font "Una medida cuantitativa que determina la calificación máxima de riesgo aceptabl…" at bounding box center [784, 297] width 519 height 40
click at [518, 266] on input "b. Una medida cuantitativa que determina la calificación máxima de riesgo acept…" at bounding box center [518, 261] width 0 height 11
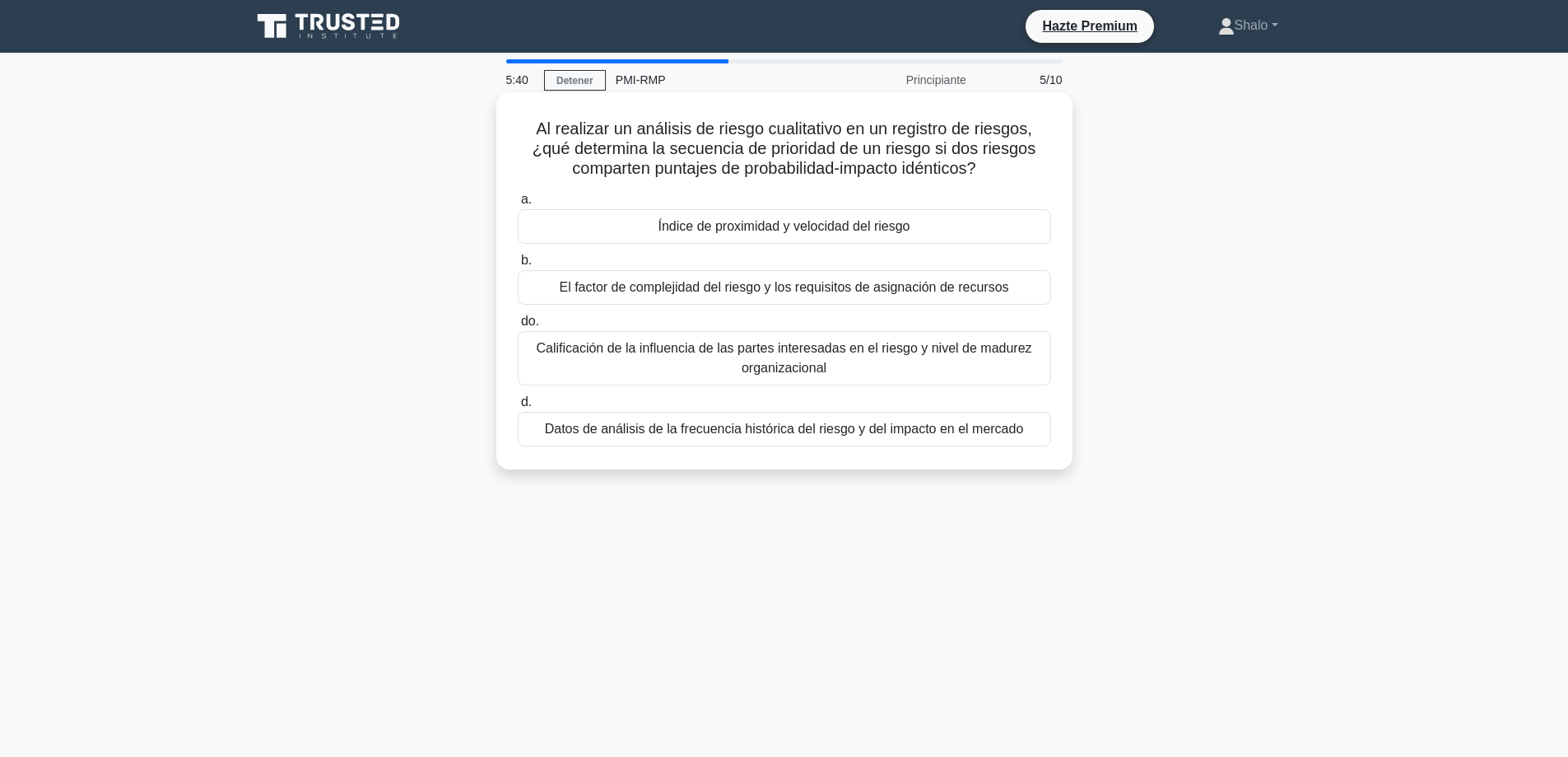
click at [784, 292] on font "El factor de complejidad del riesgo y los requisitos de asignación de recursos" at bounding box center [784, 287] width 450 height 14
click at [867, 294] on font "El factor de complejidad del riesgo y los requisitos de asignación de recursos" at bounding box center [784, 287] width 450 height 14
click at [518, 266] on input "b. El factor de complejidad del riesgo y los requisitos de asignación de recurs…" at bounding box center [518, 261] width 0 height 11
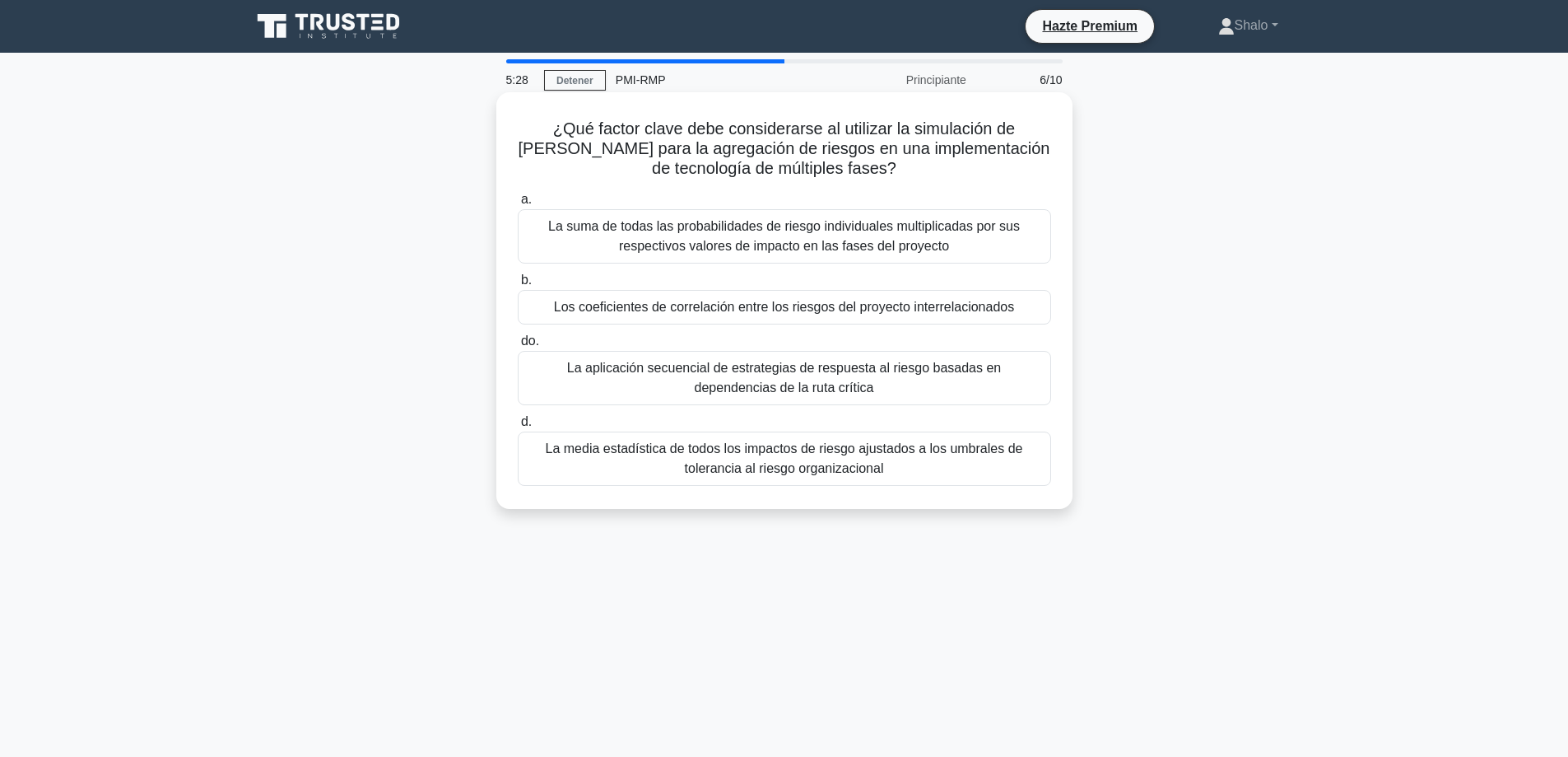
click at [776, 221] on font "La suma de todas las probabilidades de riesgo individuales multiplicadas por su…" at bounding box center [784, 236] width 472 height 33
click at [518, 205] on input "a. La suma de todas las probabilidades de riesgo individuales multiplicadas por…" at bounding box center [518, 200] width 0 height 11
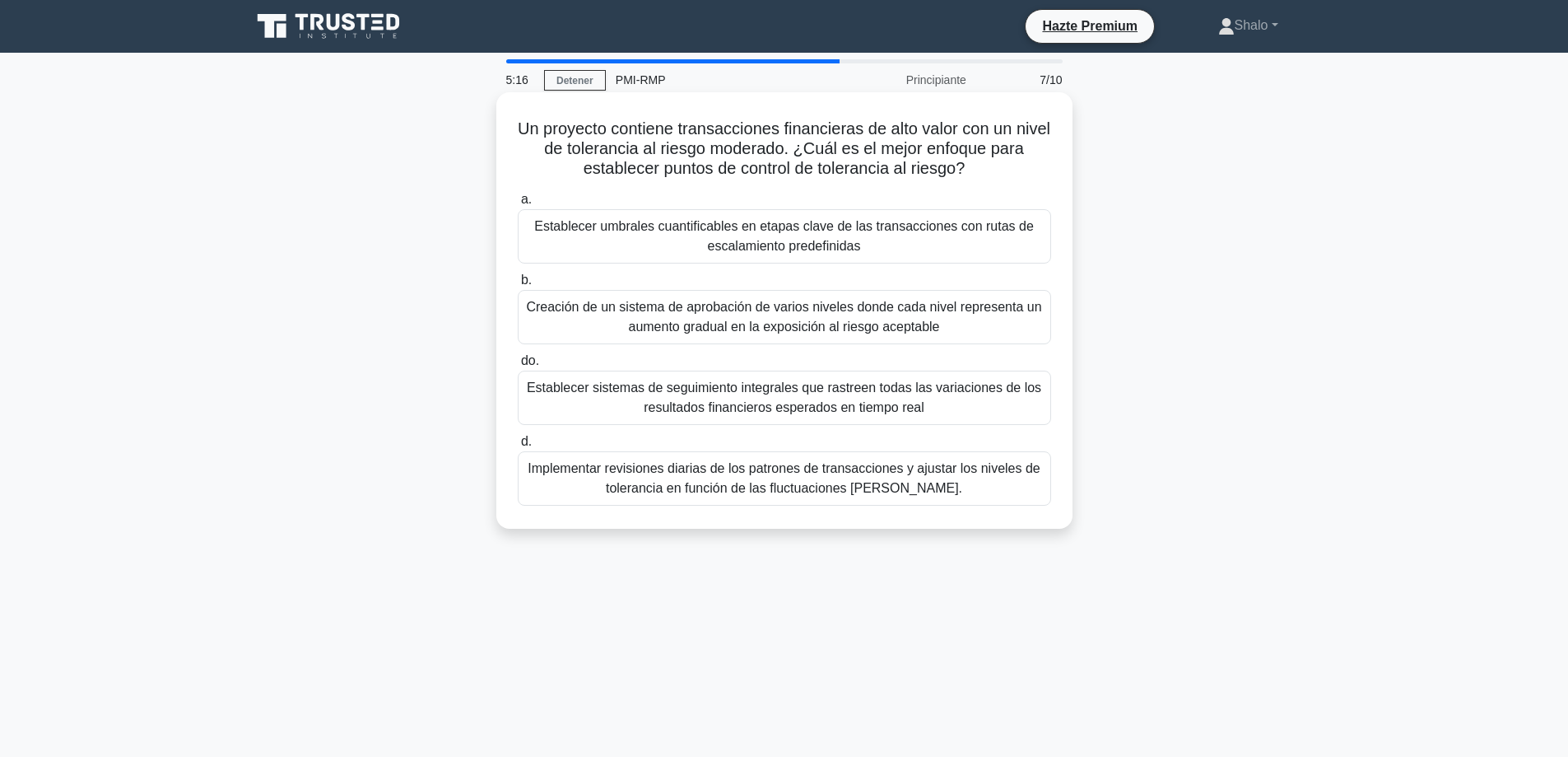
click at [747, 311] on font "Creación de un sistema de aprobación de varios niveles donde cada nivel represe…" at bounding box center [784, 316] width 515 height 33
click at [518, 286] on input "b. Creación de un sistema de aprobación de varios niveles donde cada nivel repr…" at bounding box center [518, 280] width 0 height 11
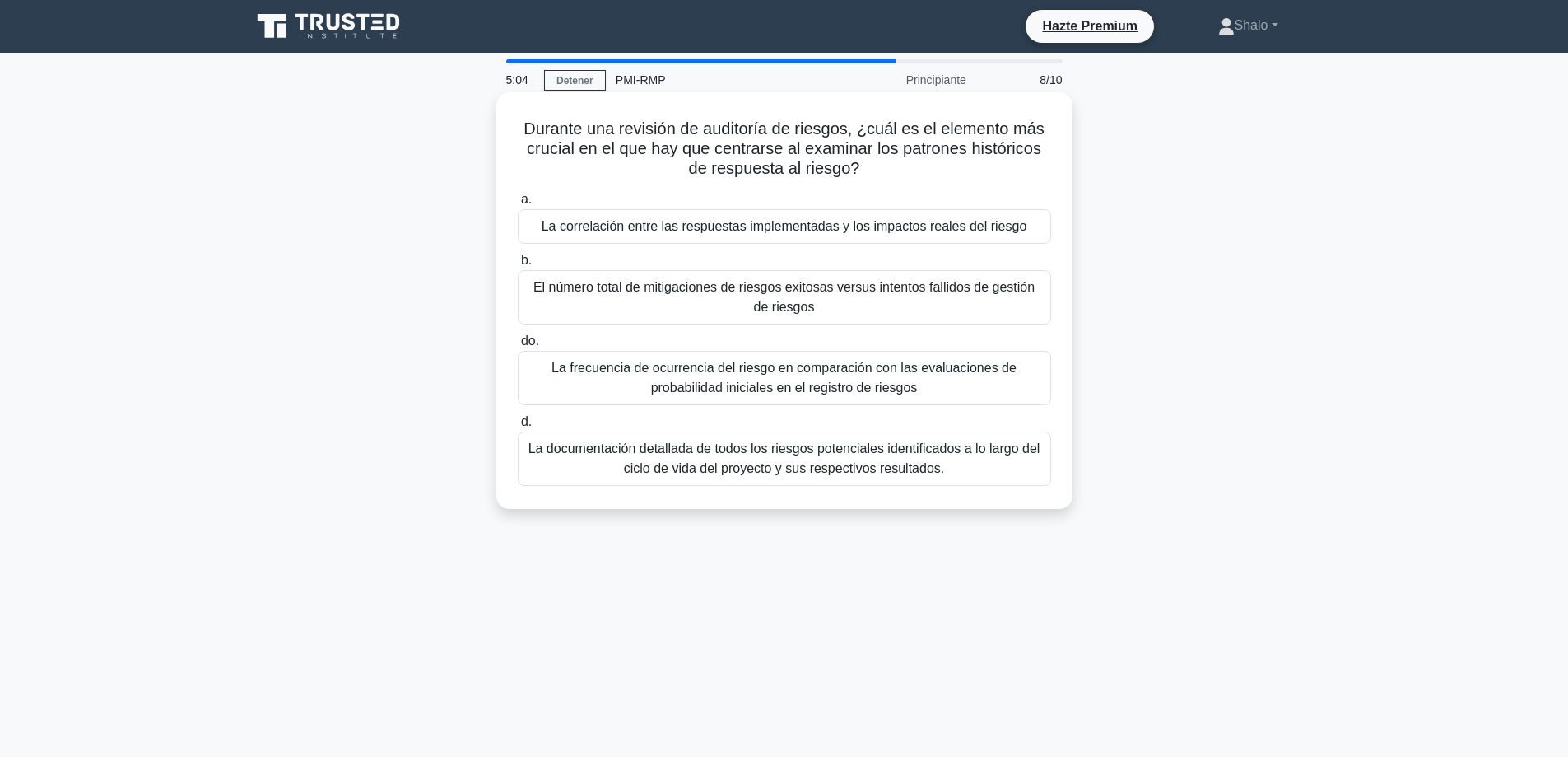
click at [742, 392] on font "La frecuencia de ocurrencia del riesgo en comparación con las evaluaciones de p…" at bounding box center [784, 378] width 465 height 33
click at [518, 347] on input "do. La frecuencia de ocurrencia del riesgo en comparación con las evaluaciones …" at bounding box center [518, 341] width 0 height 11
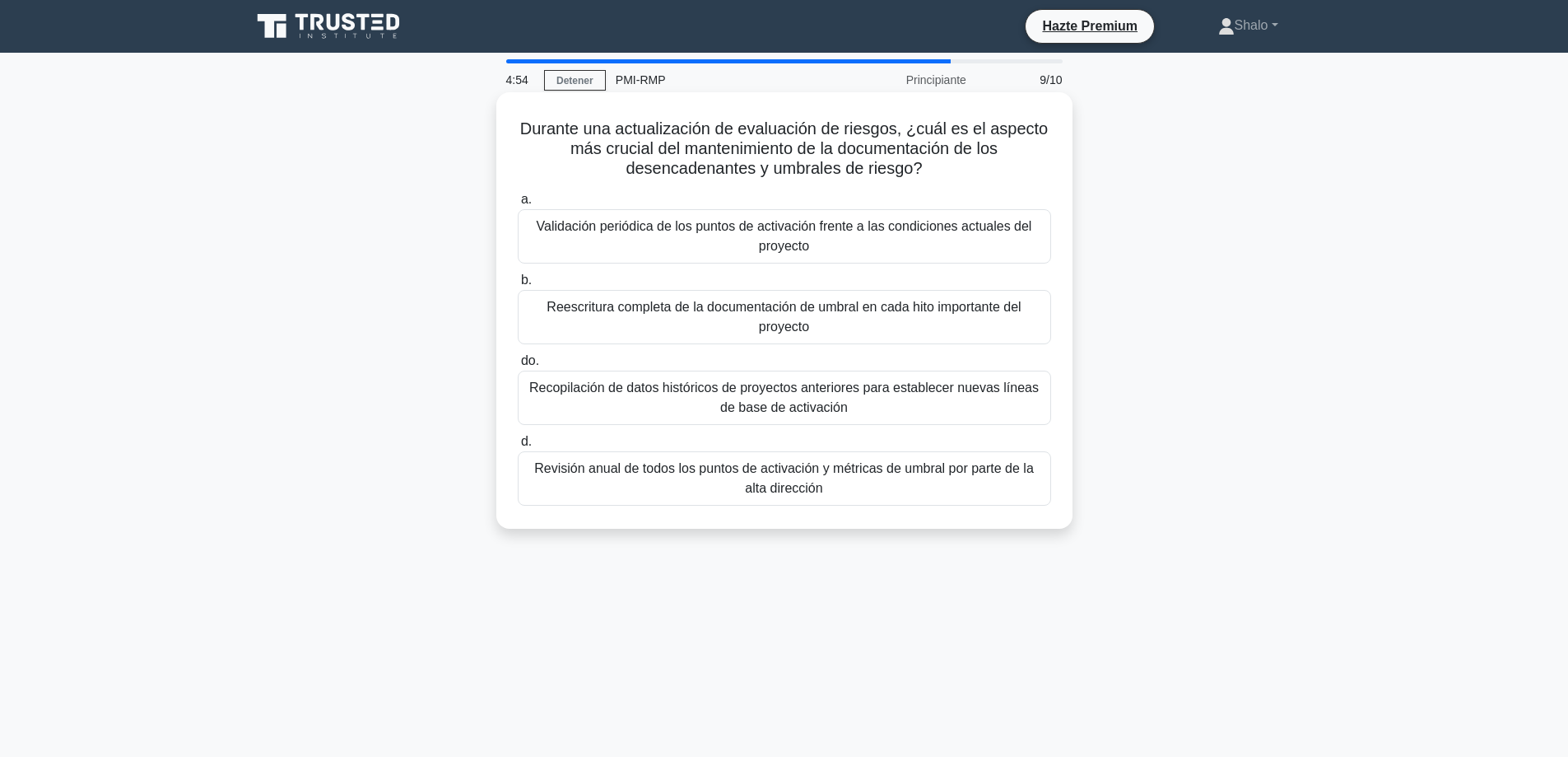
click at [685, 236] on font "Validación periódica de los puntos de activación frente a las condiciones actua…" at bounding box center [784, 236] width 496 height 33
click at [518, 205] on input "a. Validación periódica de los puntos de activación frente a las condiciones ac…" at bounding box center [518, 200] width 0 height 11
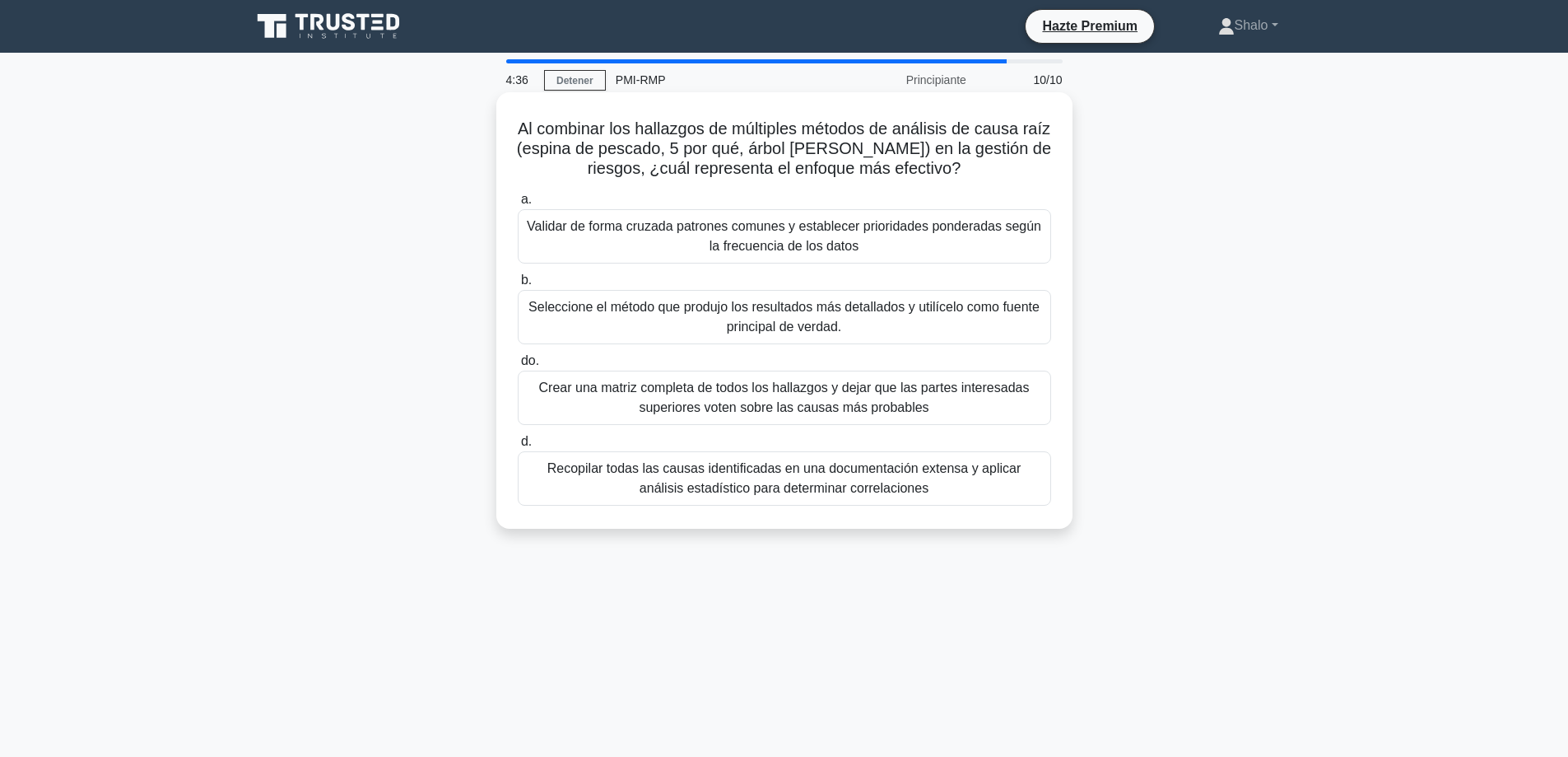
click at [774, 236] on font "Validar de forma cruzada patrones comunes y establecer prioridades ponderadas s…" at bounding box center [784, 236] width 519 height 40
click at [518, 205] on input "a. Validar de forma cruzada patrones comunes y establecer prioridades ponderada…" at bounding box center [518, 200] width 0 height 11
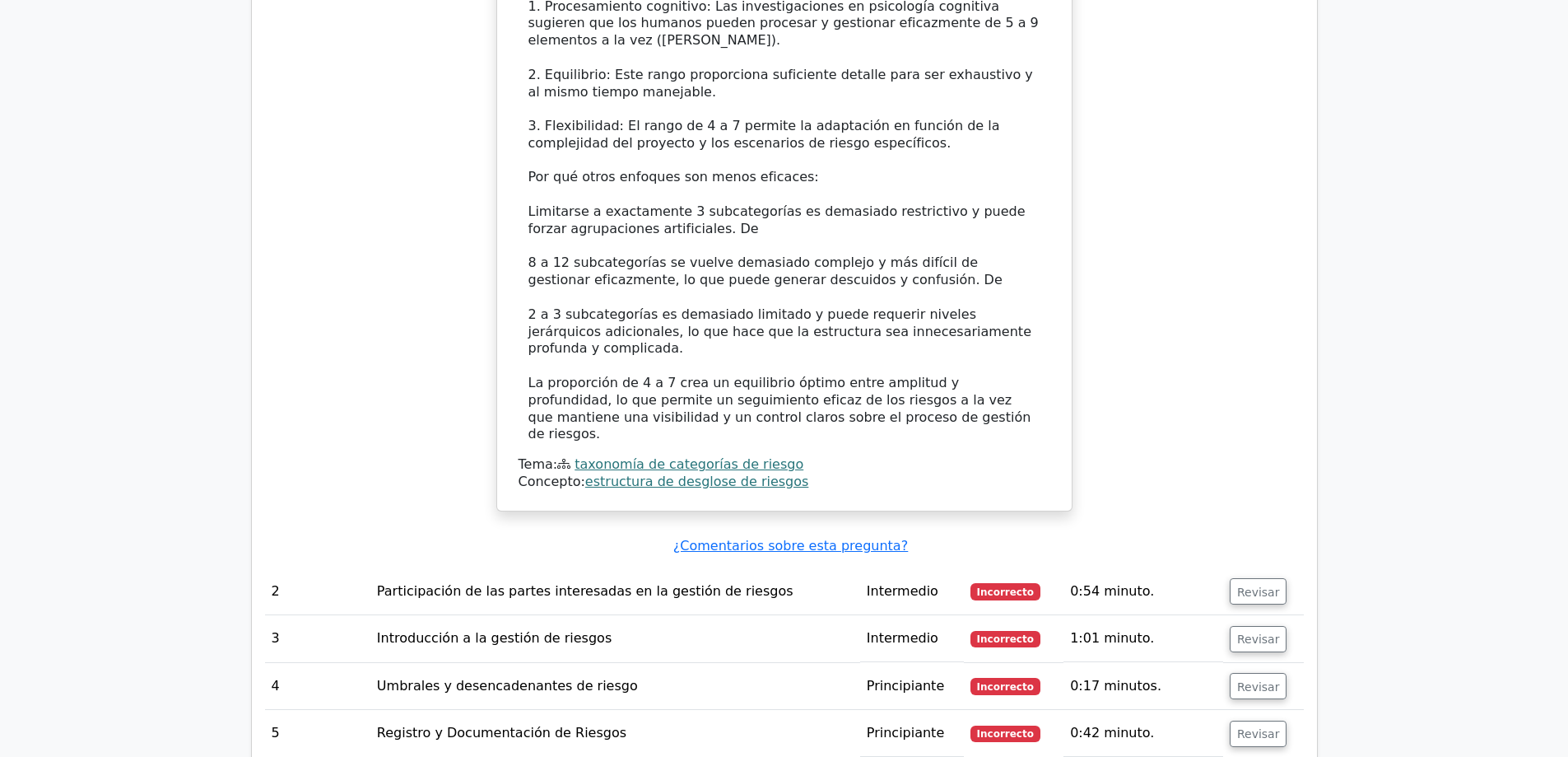
scroll to position [2389, 0]
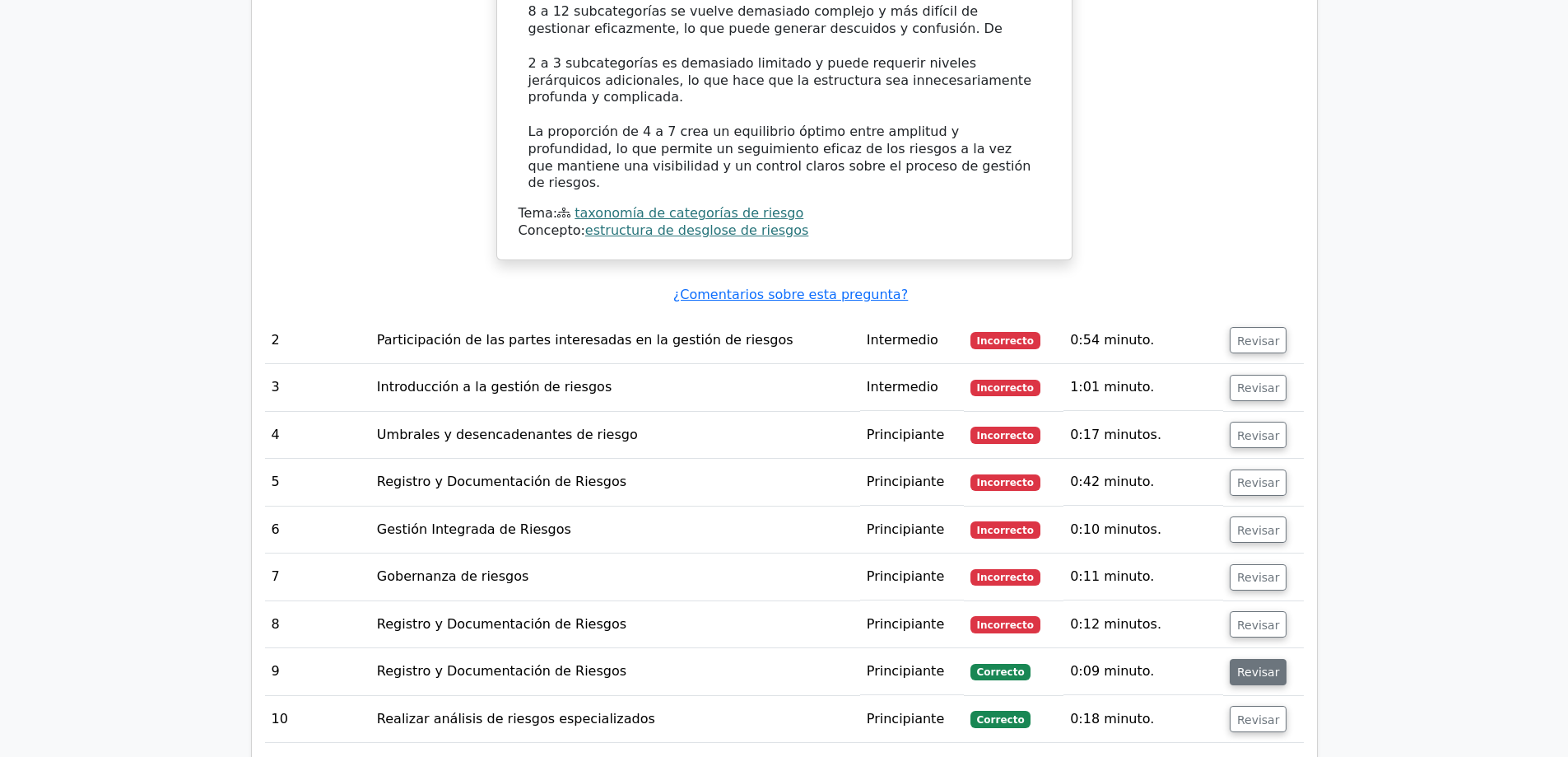
click at [1249, 665] on font "Revisar" at bounding box center [1259, 672] width 43 height 13
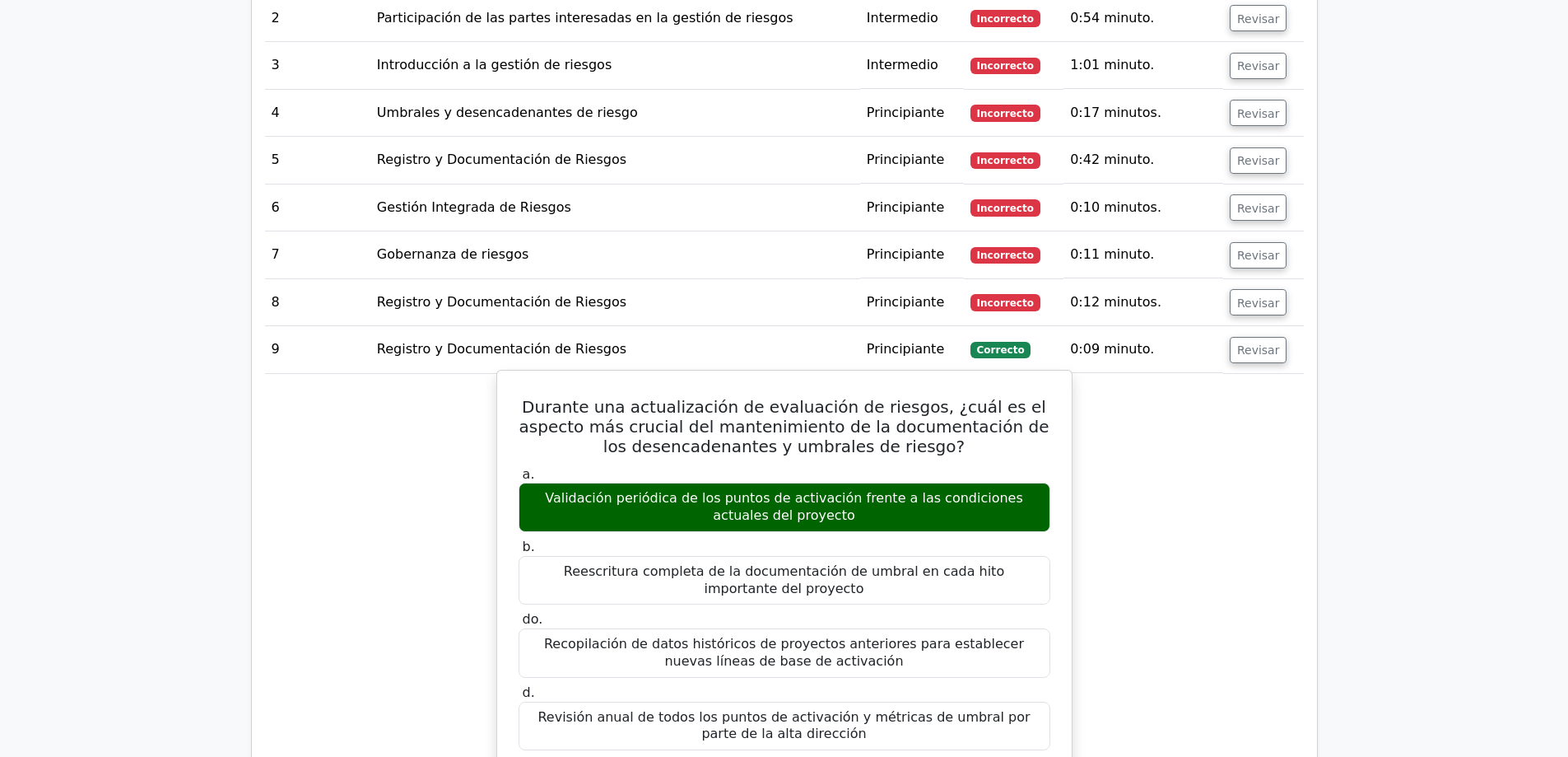
scroll to position [2718, 0]
